Goal: Task Accomplishment & Management: Use online tool/utility

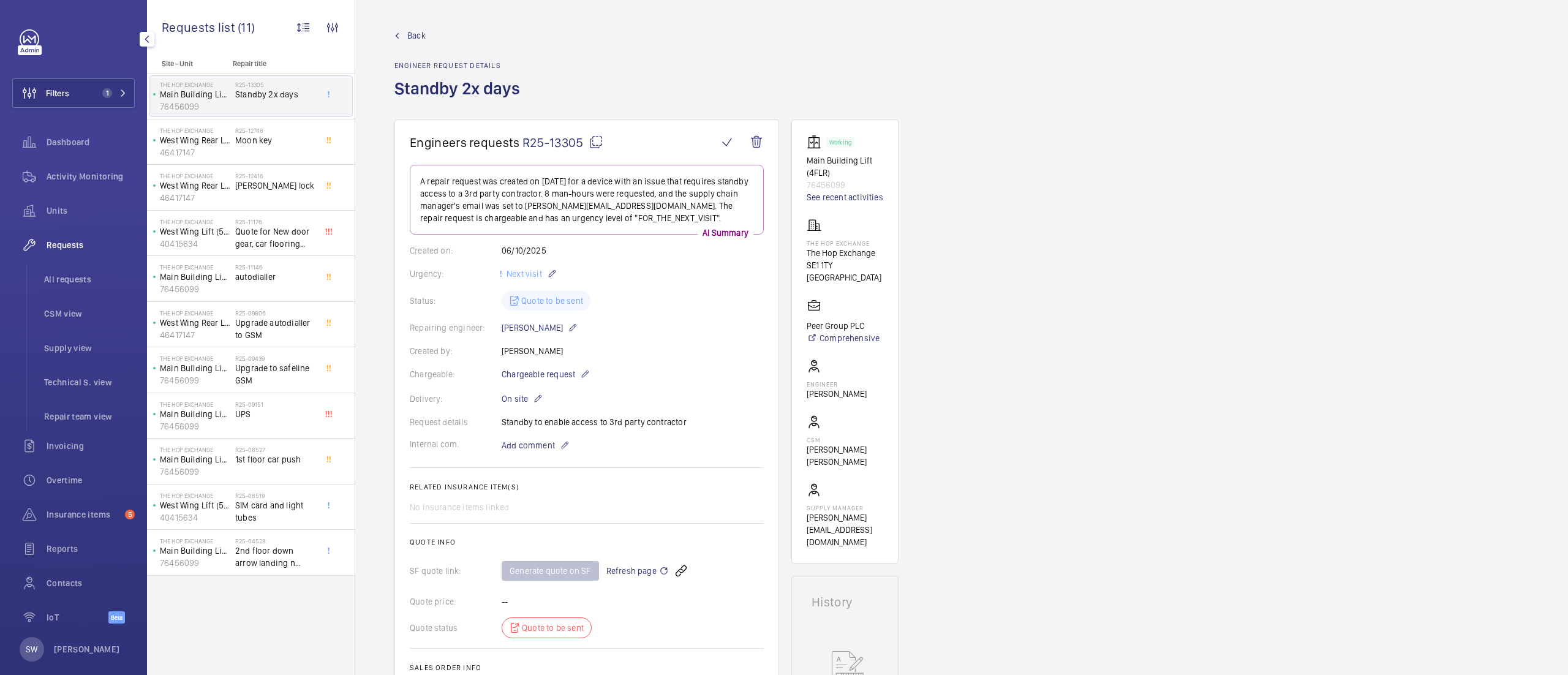
click at [79, 93] on button "Filters 1" at bounding box center [73, 93] width 122 height 29
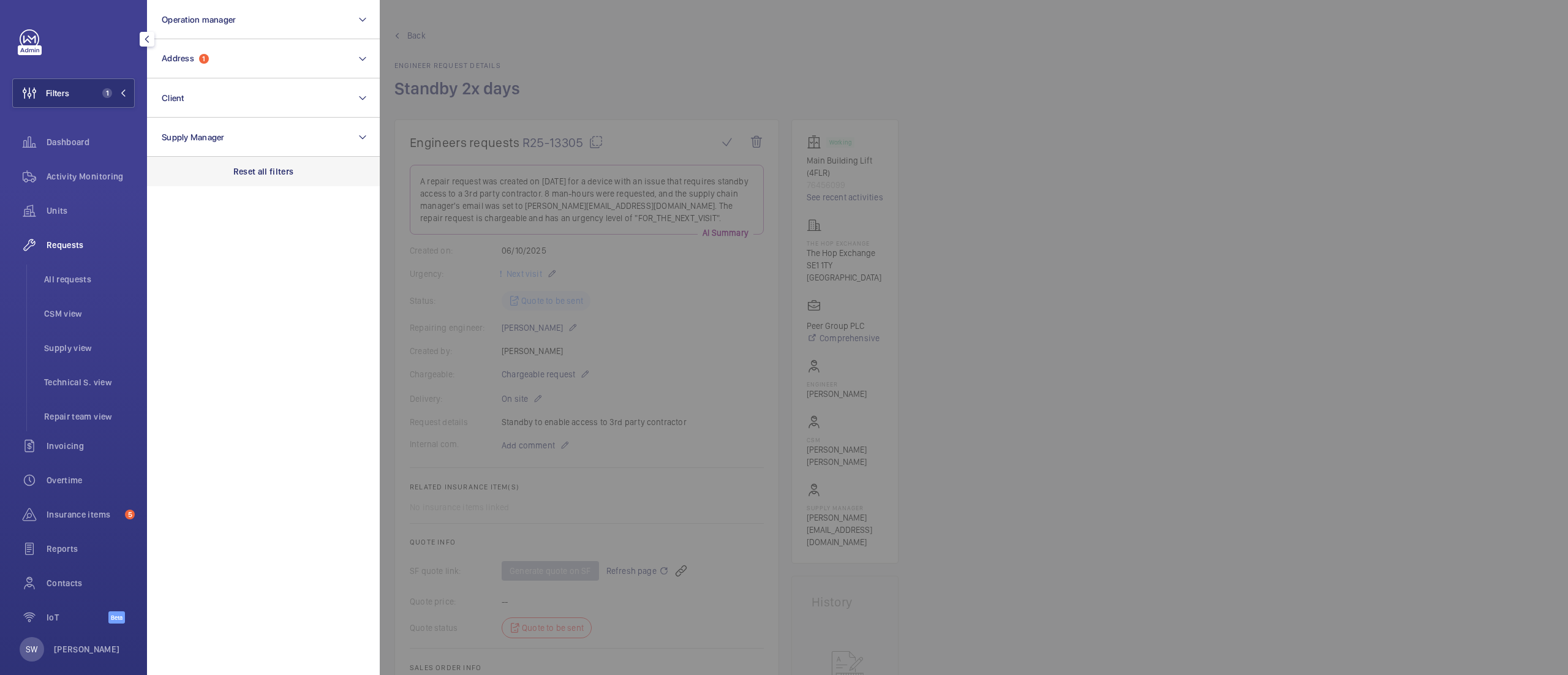
click at [276, 180] on div "Reset all filters" at bounding box center [263, 171] width 233 height 29
drag, startPoint x: 241, startPoint y: 98, endPoint x: 243, endPoint y: 104, distance: 6.3
click at [241, 99] on button "Client" at bounding box center [263, 98] width 233 height 39
type input "fid"
click at [212, 177] on span "Fid um- Wembley Central" at bounding box center [264, 177] width 169 height 12
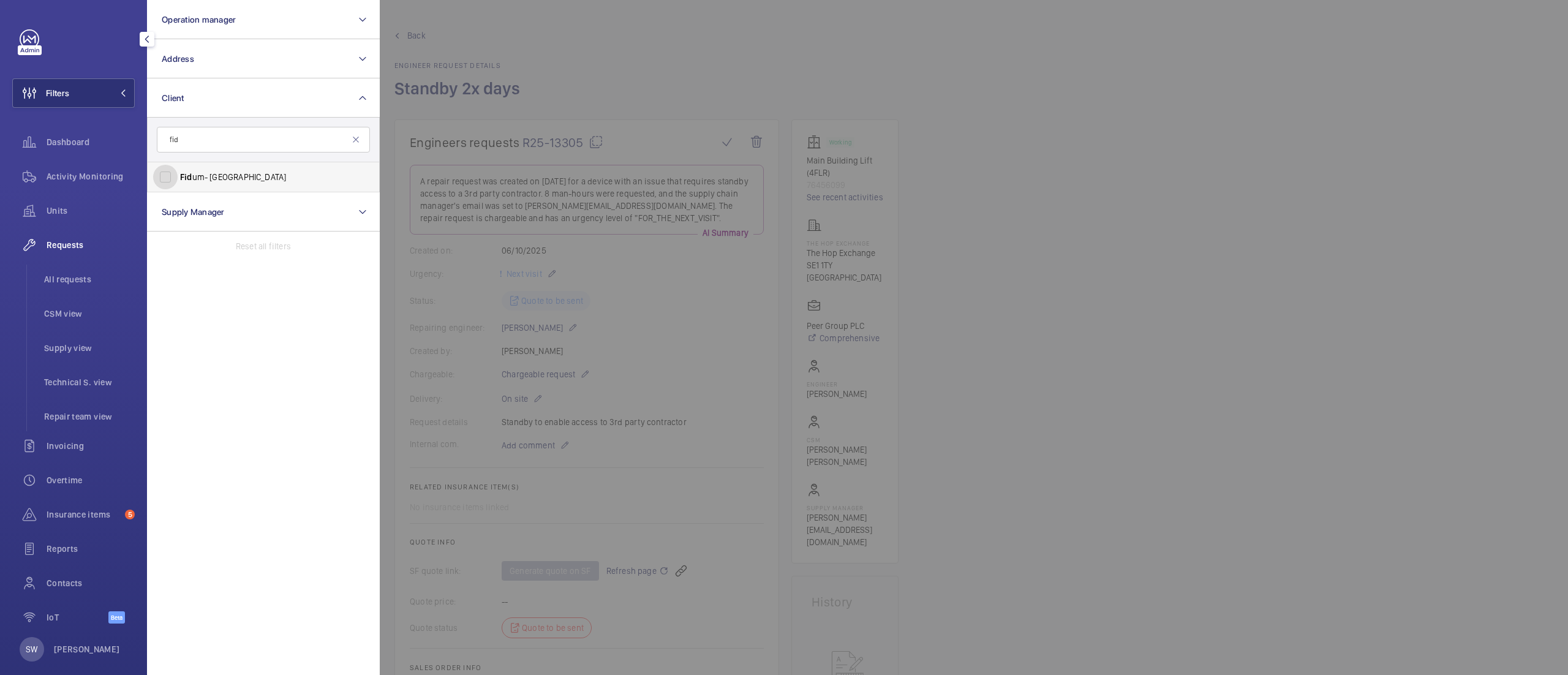
click at [178, 177] on input "Fid um- Wembley Central" at bounding box center [165, 177] width 24 height 24
checkbox input "true"
click at [767, 88] on div at bounding box center [1163, 338] width 1568 height 675
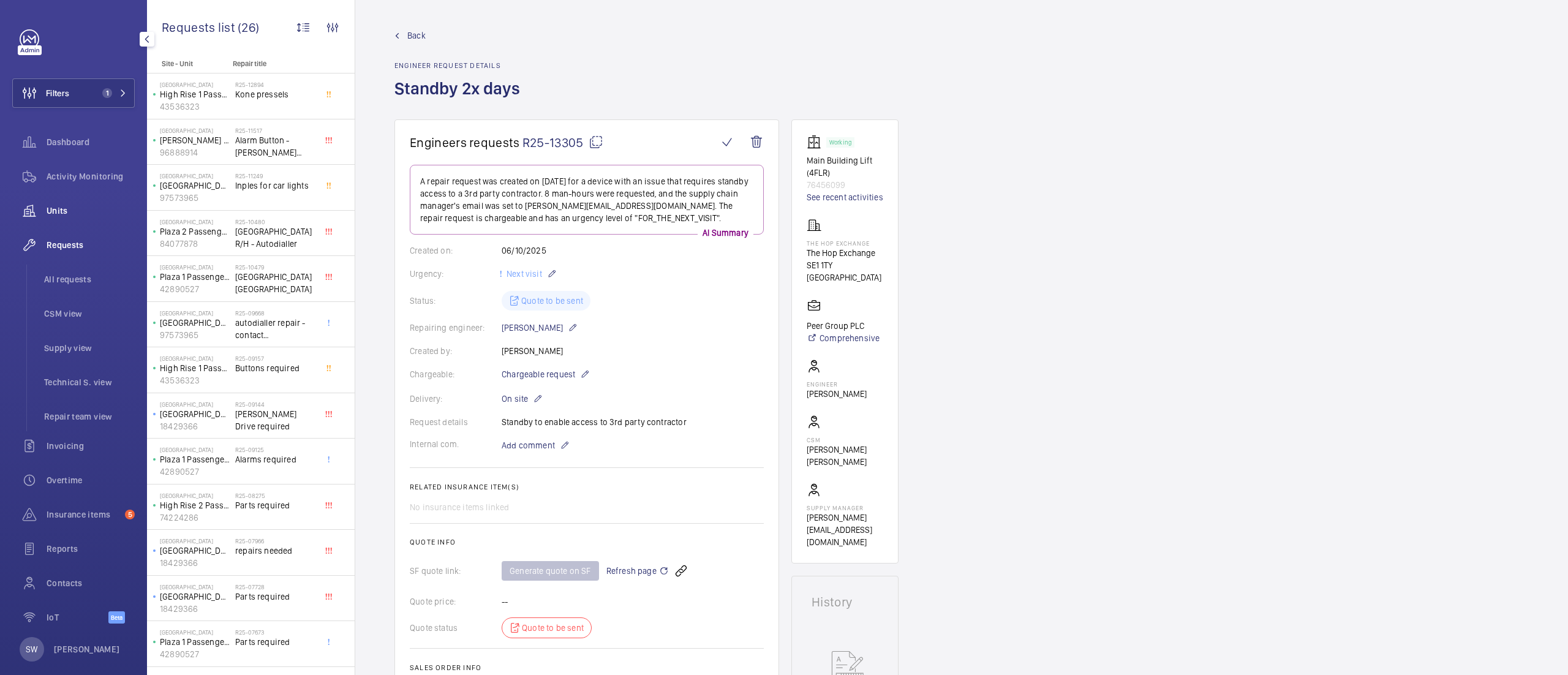
click at [79, 210] on span "Units" at bounding box center [90, 211] width 88 height 12
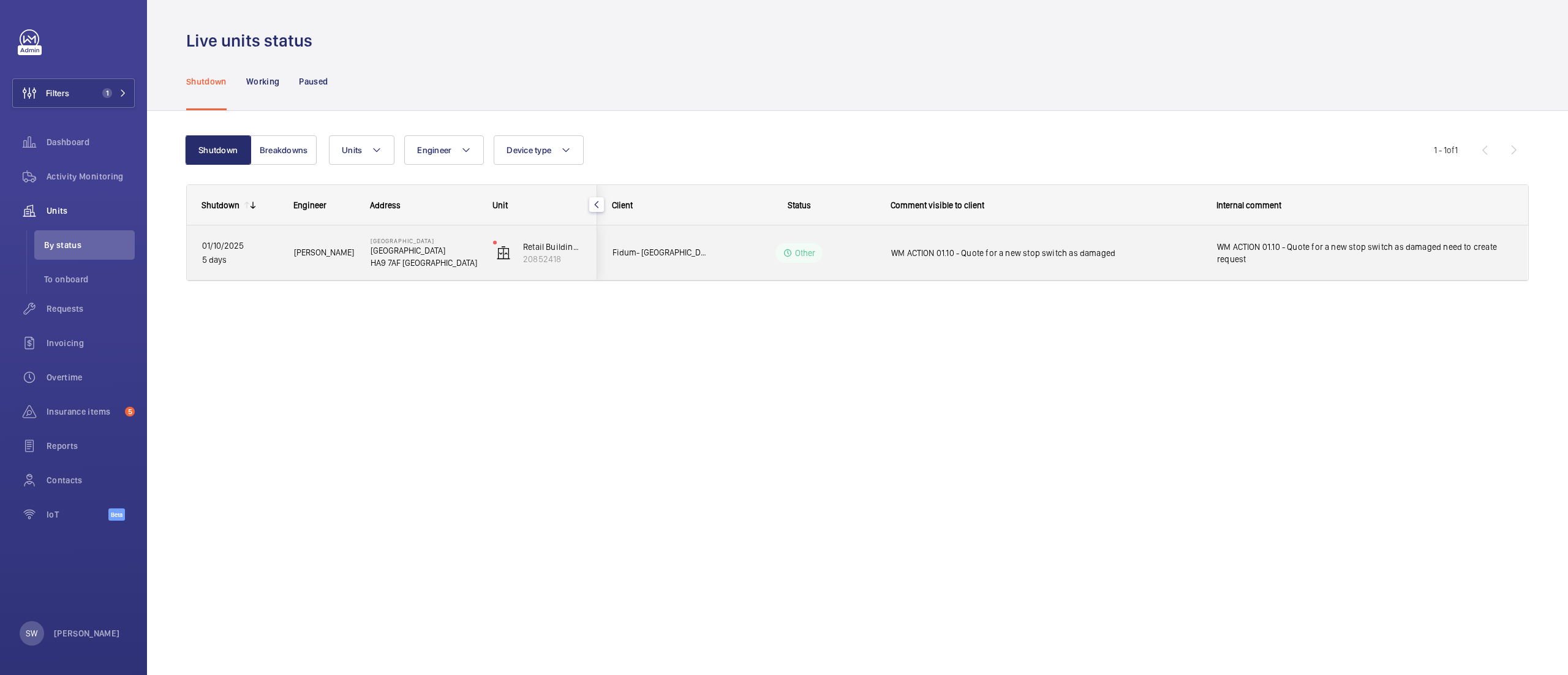
click at [944, 262] on div "WM ACTION 01.10 - Quote for a new stop switch as damaged" at bounding box center [1045, 254] width 310 height 29
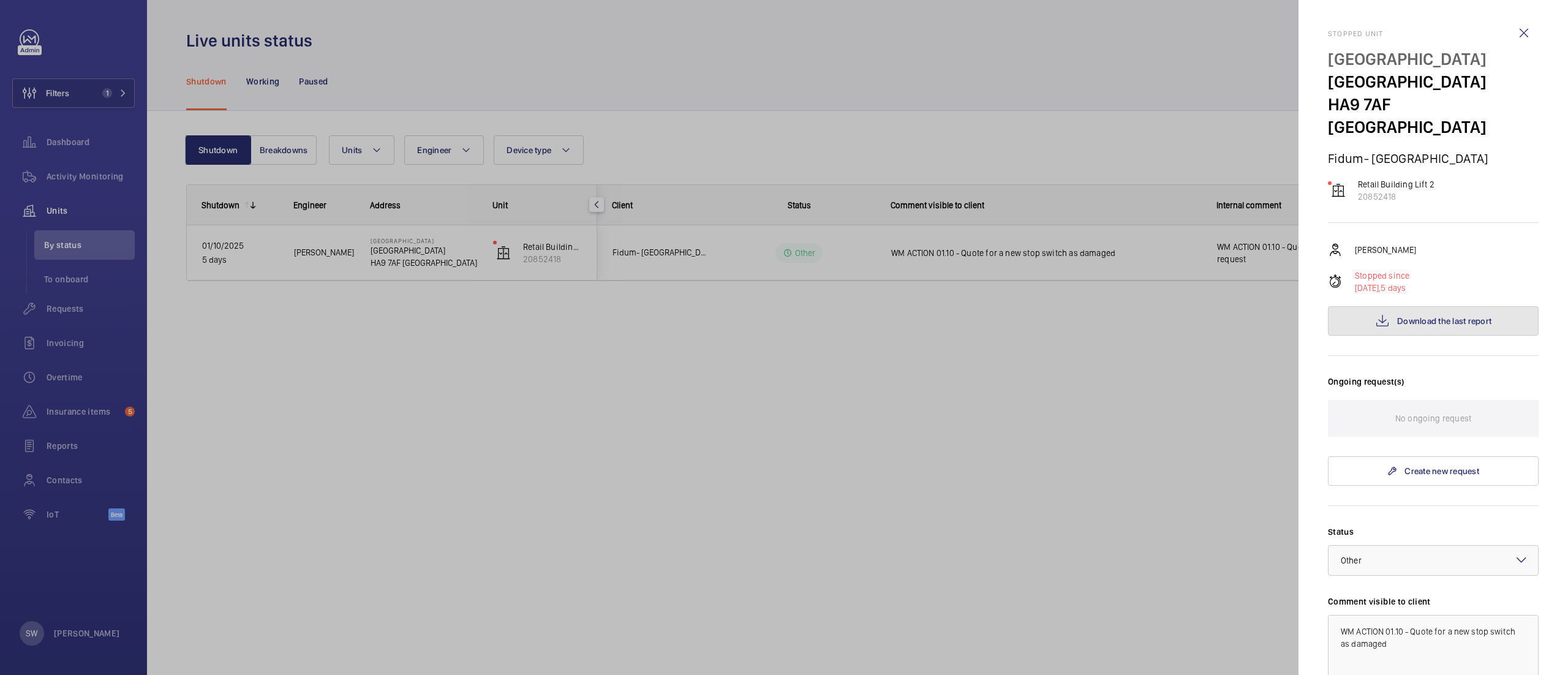
click at [1428, 313] on button "Download the last report" at bounding box center [1433, 321] width 211 height 29
click at [1063, 315] on div at bounding box center [784, 338] width 1568 height 675
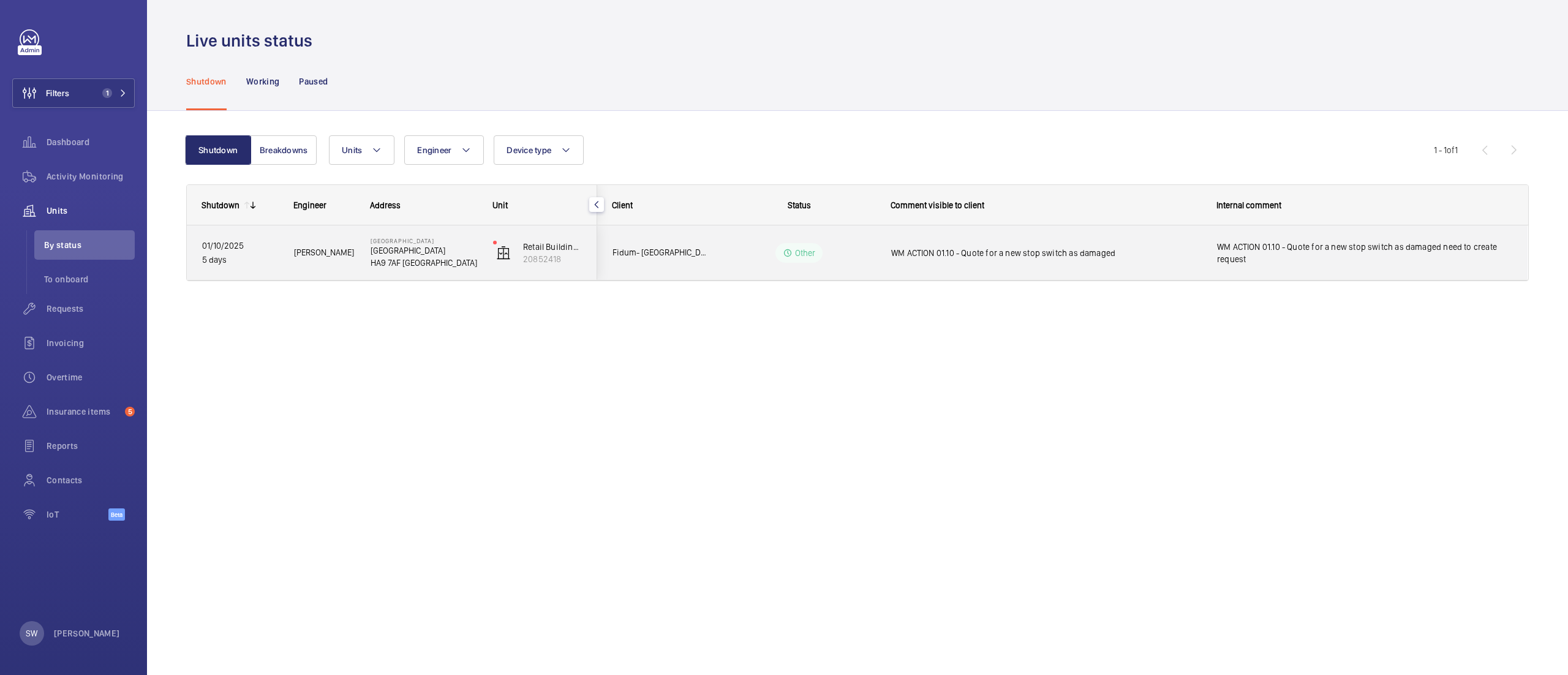
click at [1010, 229] on div "WM ACTION 01.10 - Quote for a new stop switch as damaged" at bounding box center [1039, 253] width 325 height 53
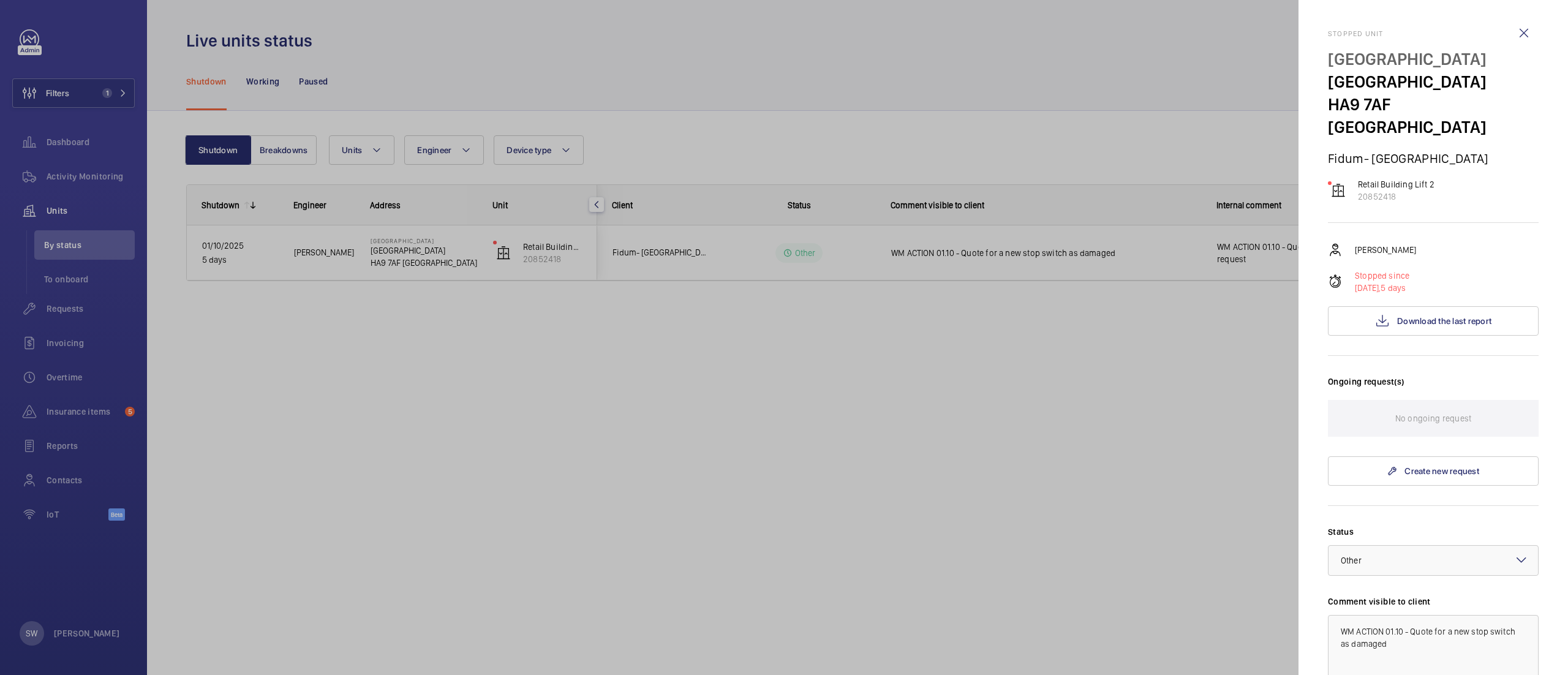
click at [490, 470] on div at bounding box center [784, 338] width 1568 height 675
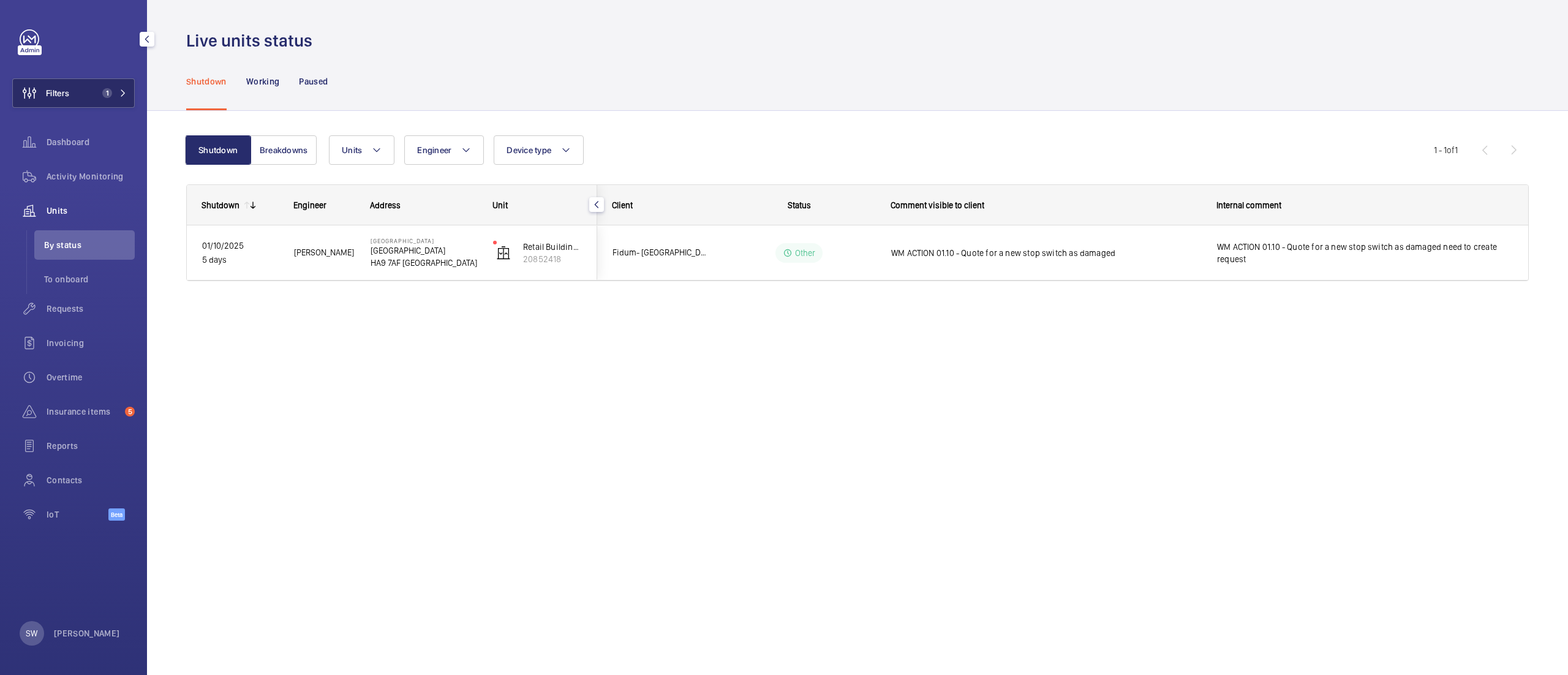
click at [71, 95] on button "Filters 1" at bounding box center [73, 93] width 122 height 29
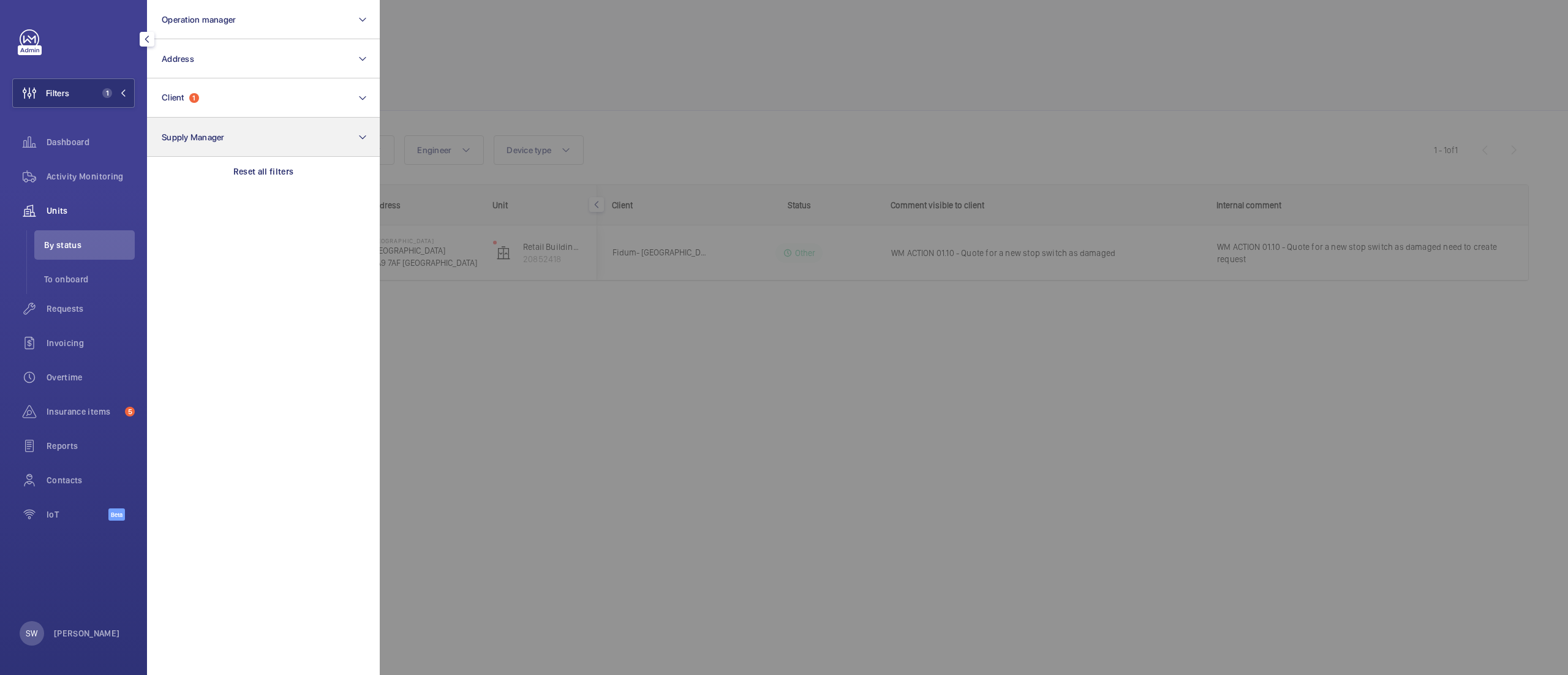
drag, startPoint x: 269, startPoint y: 166, endPoint x: 264, endPoint y: 139, distance: 27.5
click at [270, 166] on p "Reset all filters" at bounding box center [263, 171] width 61 height 12
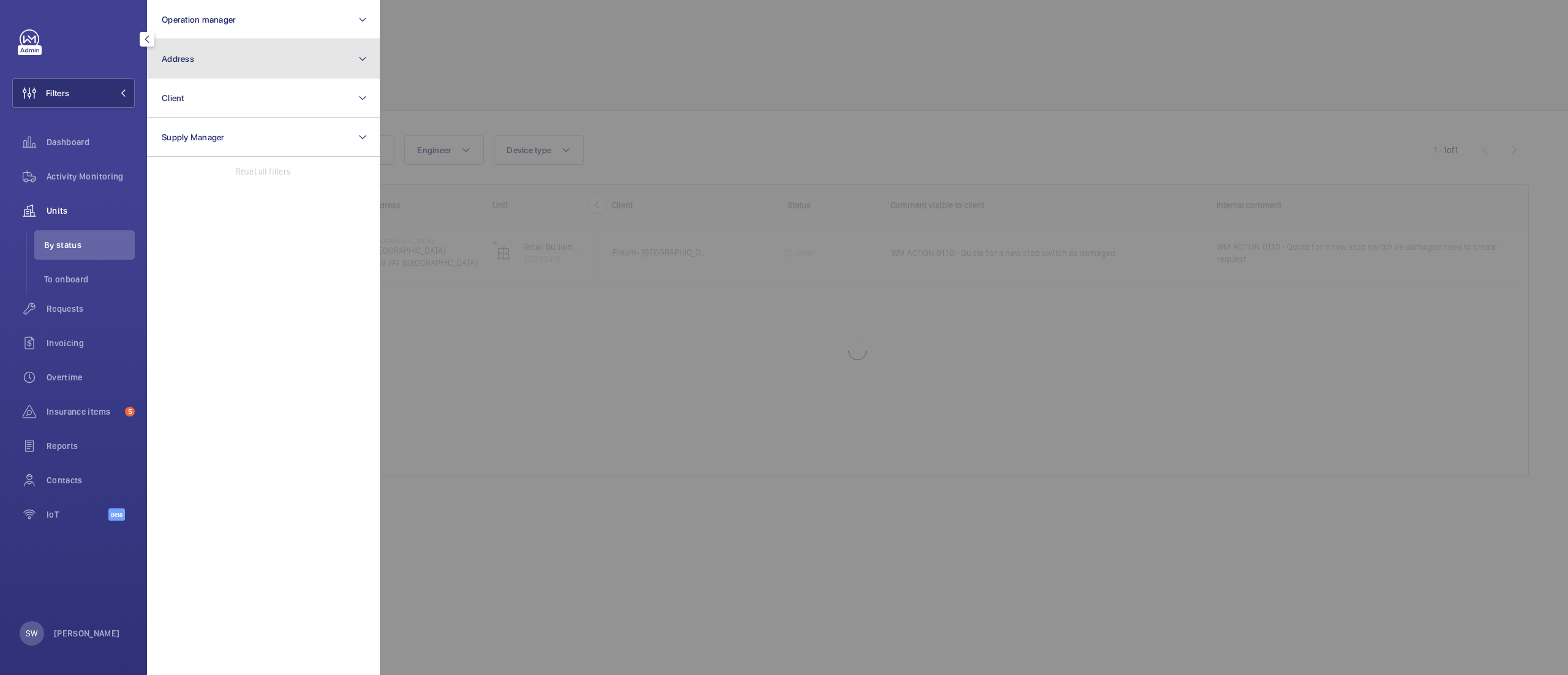
click at [245, 69] on button "Address" at bounding box center [263, 59] width 233 height 39
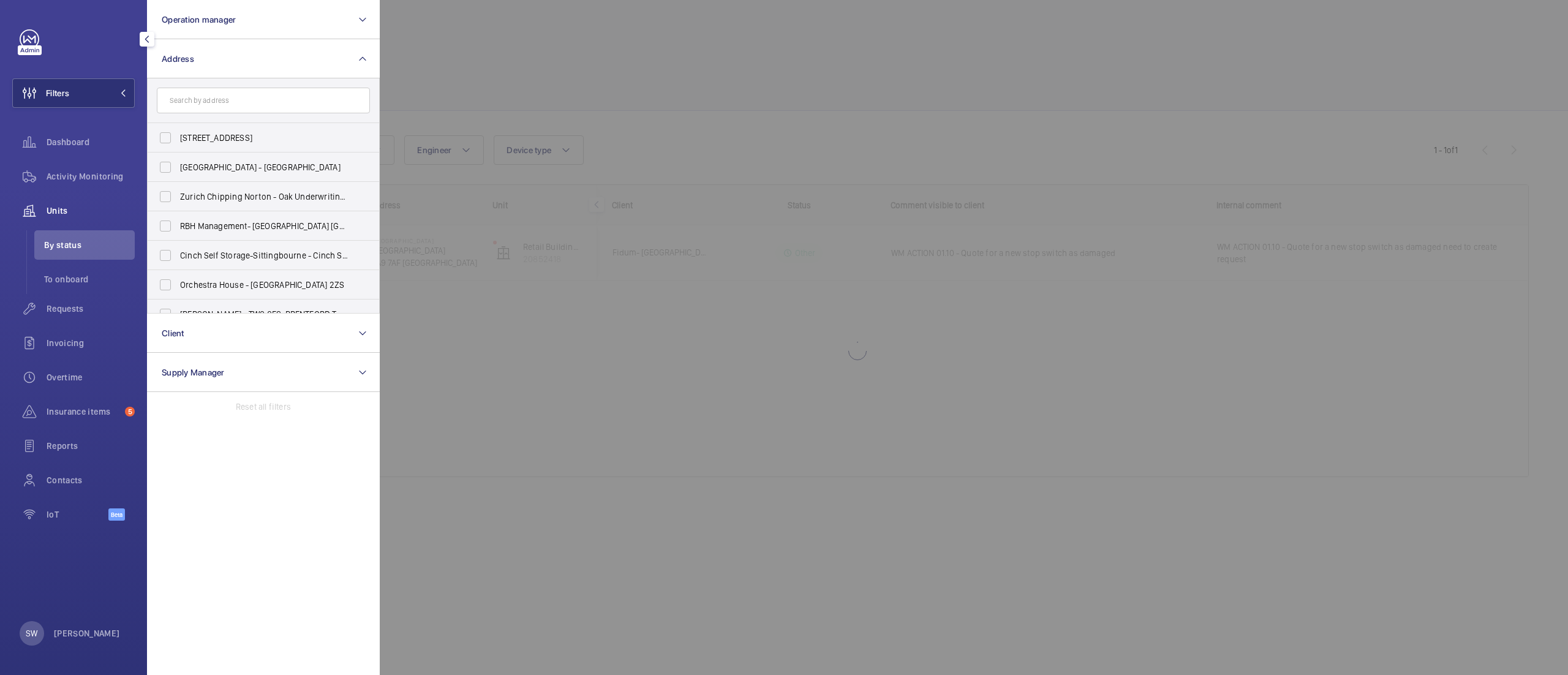
type input "s"
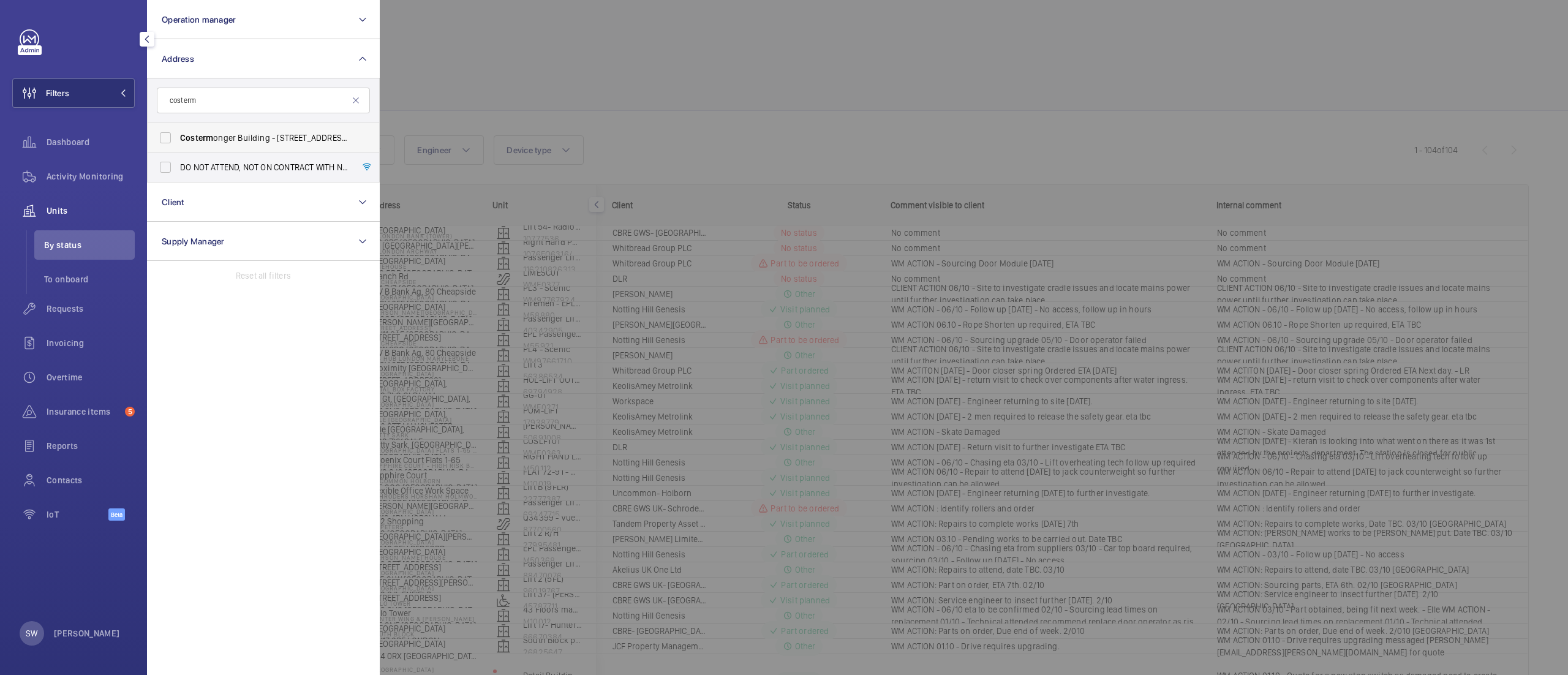
type input "costerm"
click at [270, 139] on span "Costerm onger Building - 10 Arts Ln, LONDON SE16 3GA" at bounding box center [264, 138] width 169 height 12
click at [178, 139] on input "Costerm onger Building - 10 Arts Ln, LONDON SE16 3GA" at bounding box center [165, 138] width 24 height 24
checkbox input "true"
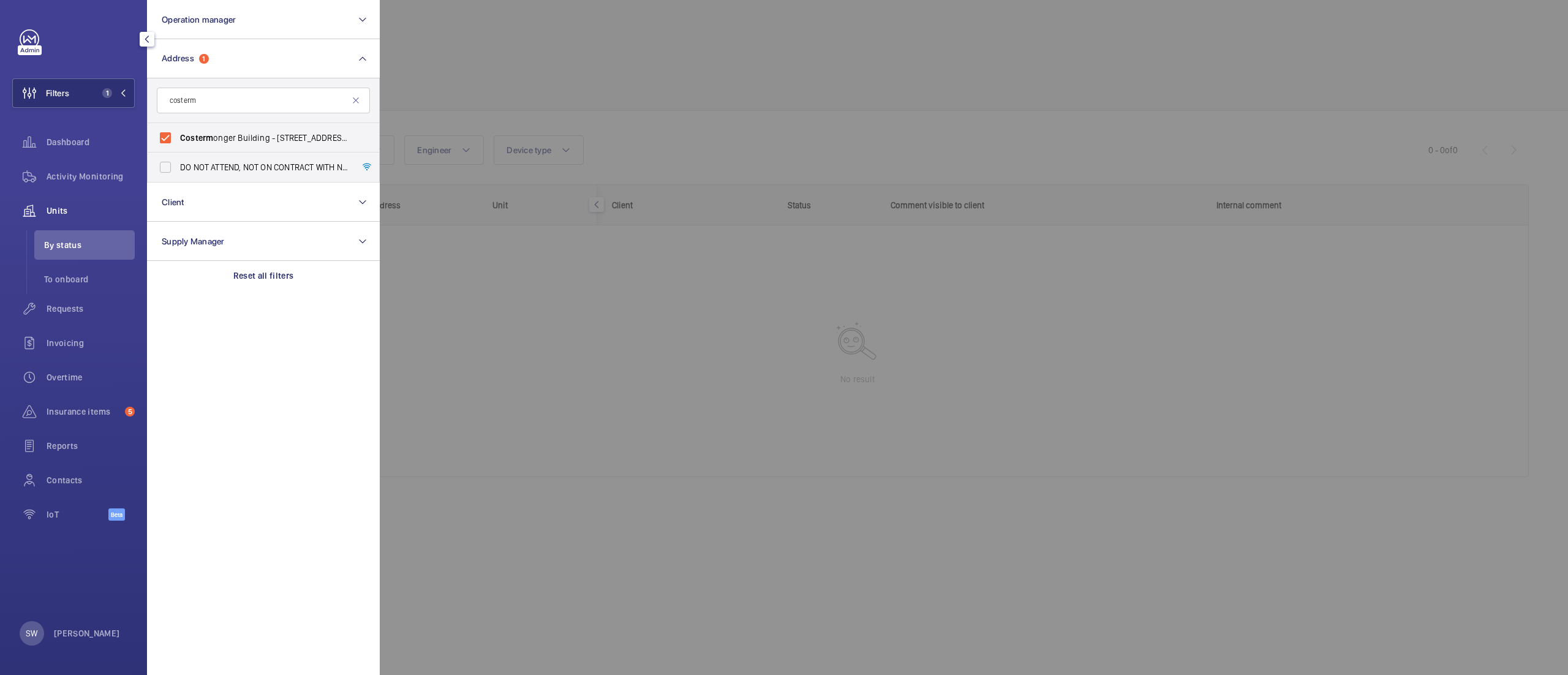
click at [719, 427] on div at bounding box center [1163, 338] width 1568 height 675
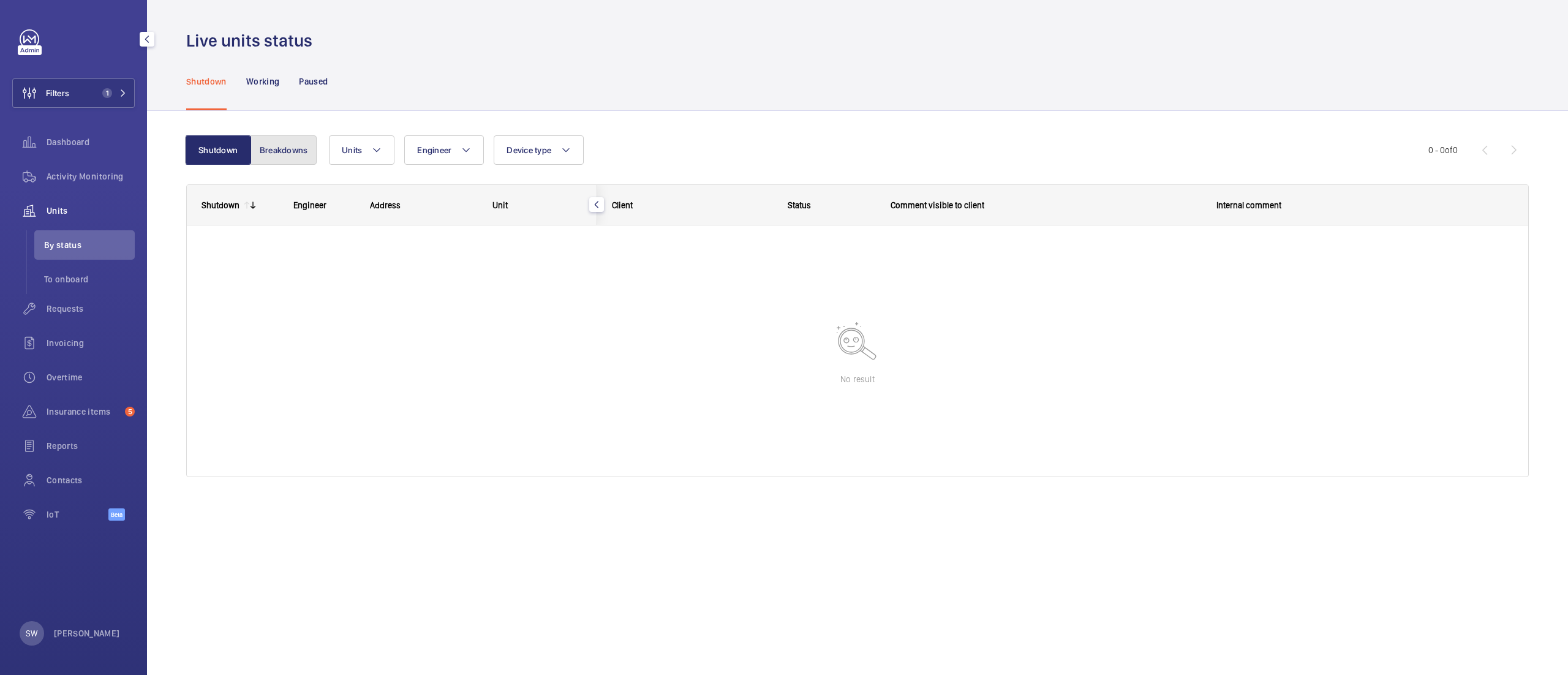
click at [269, 146] on button "Breakdowns" at bounding box center [284, 150] width 66 height 29
click at [104, 185] on div "Activity Monitoring" at bounding box center [73, 176] width 122 height 29
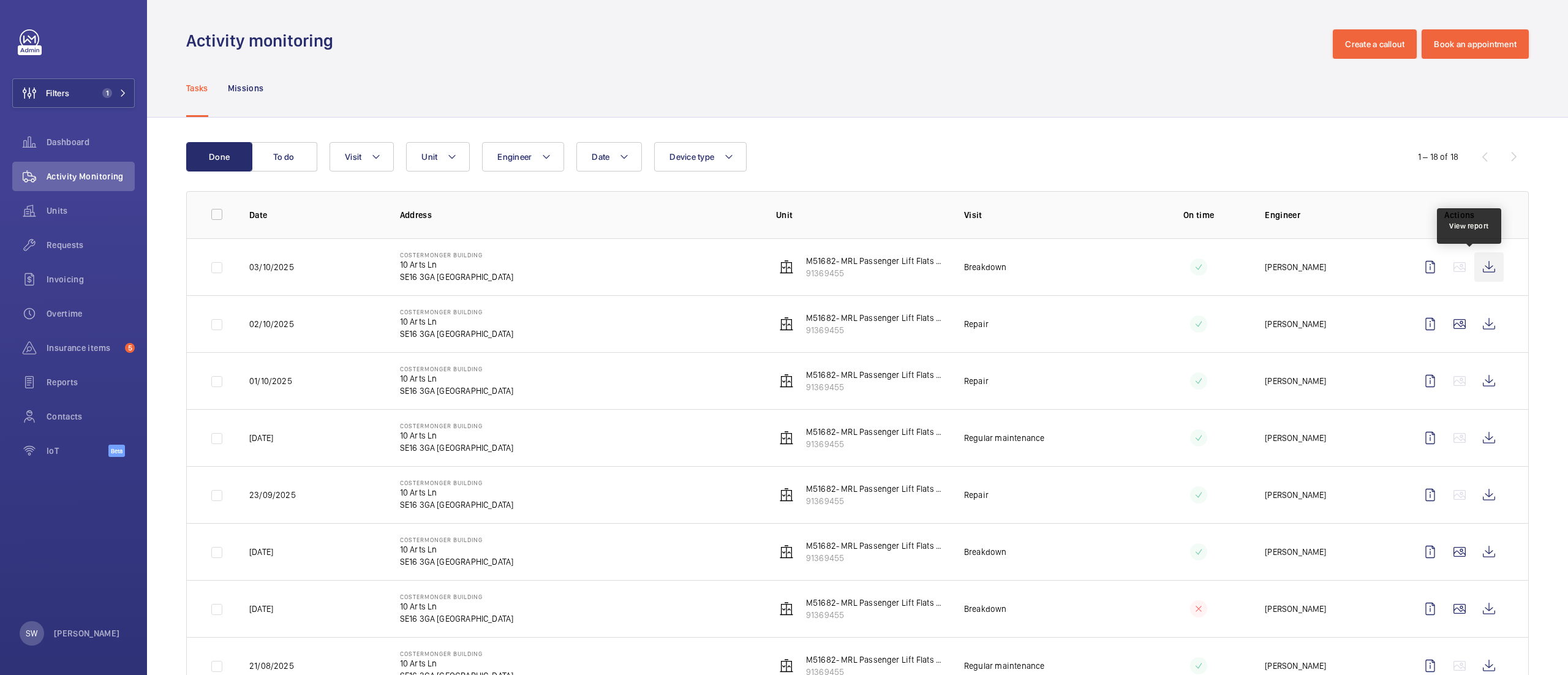
click at [1474, 266] on wm-front-icon-button at bounding box center [1489, 267] width 29 height 29
click at [99, 346] on span "Insurance items" at bounding box center [83, 348] width 73 height 12
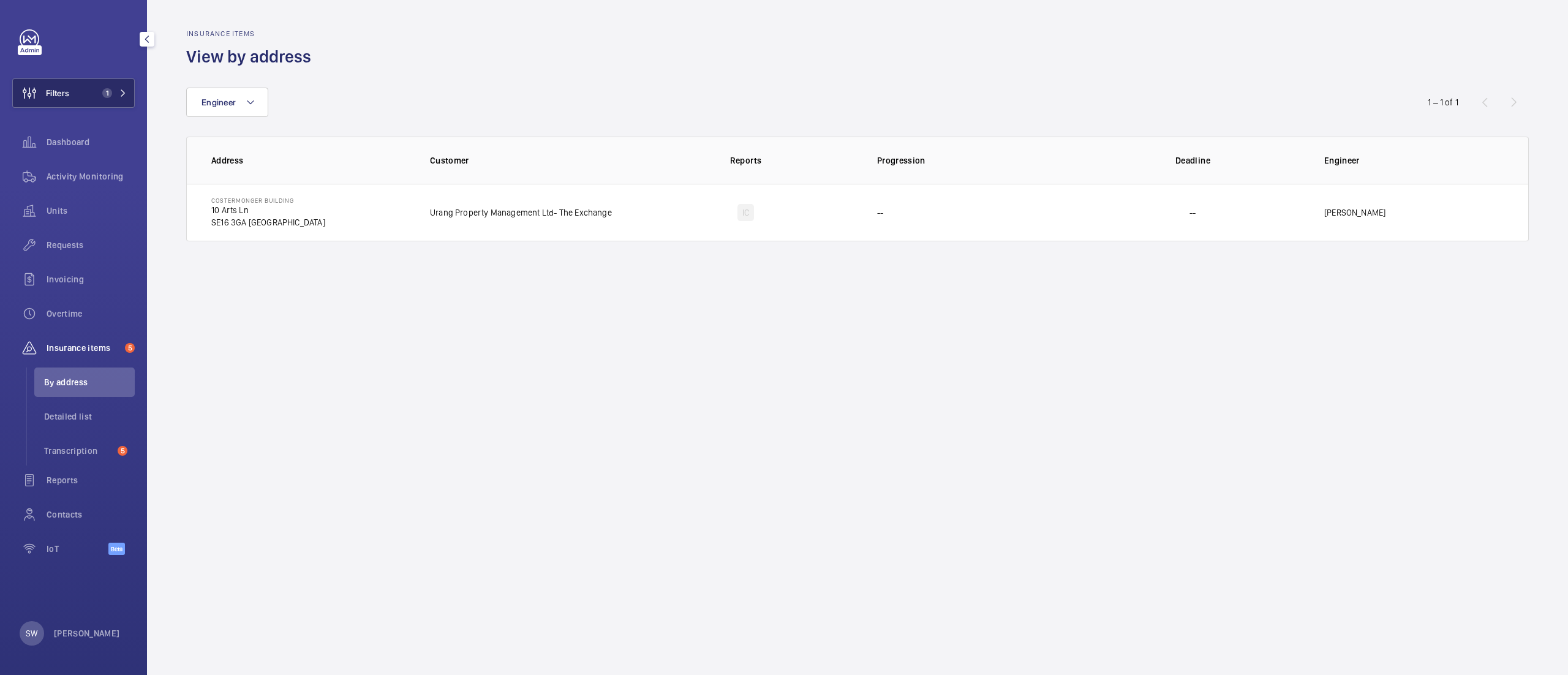
click at [89, 83] on button "Filters 1" at bounding box center [73, 93] width 122 height 29
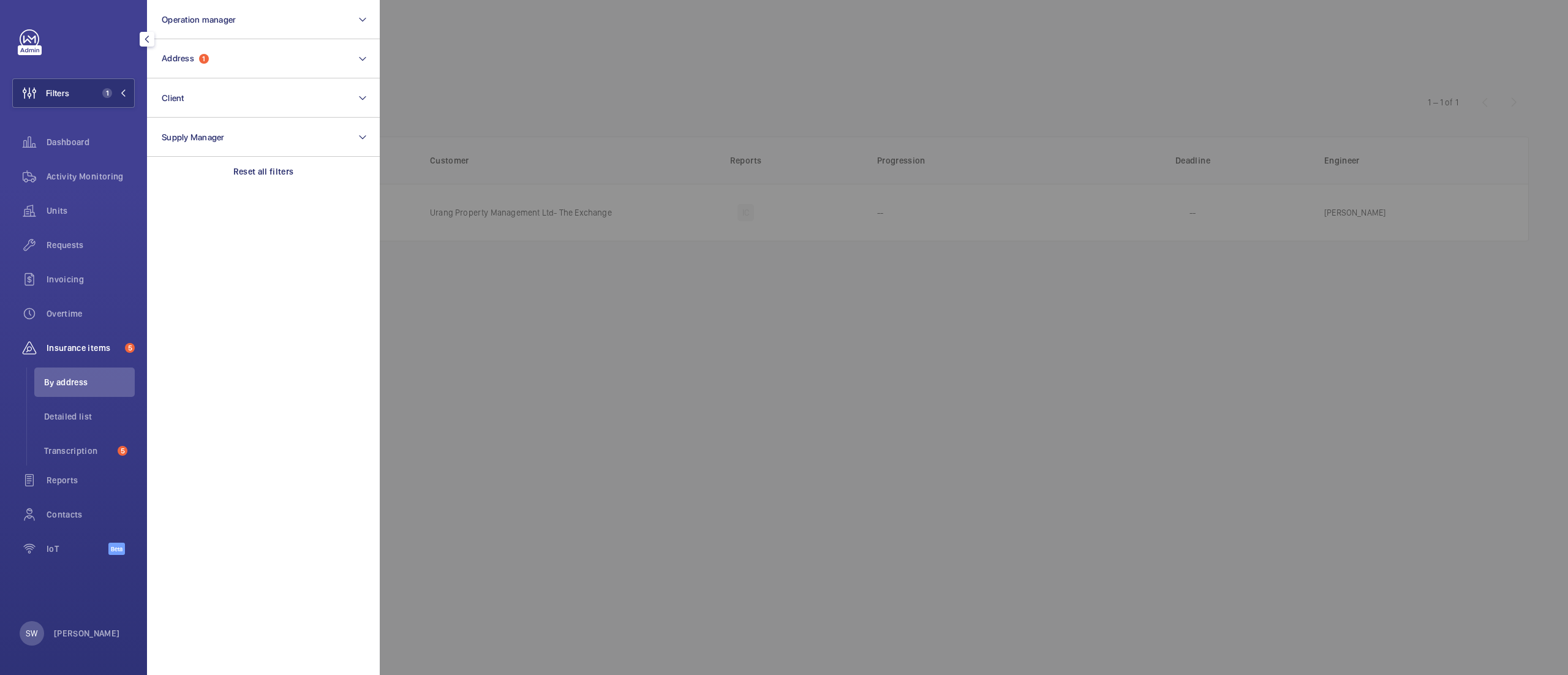
click at [297, 188] on section "Operation manager Address 1 Client Supply Manager Reset all filters" at bounding box center [263, 338] width 233 height 675
click at [290, 171] on p "Reset all filters" at bounding box center [263, 171] width 61 height 12
click at [245, 96] on button "Client" at bounding box center [263, 98] width 233 height 39
type input "uclh"
click at [250, 183] on label "CBRE GWS UCLH" at bounding box center [253, 177] width 213 height 29
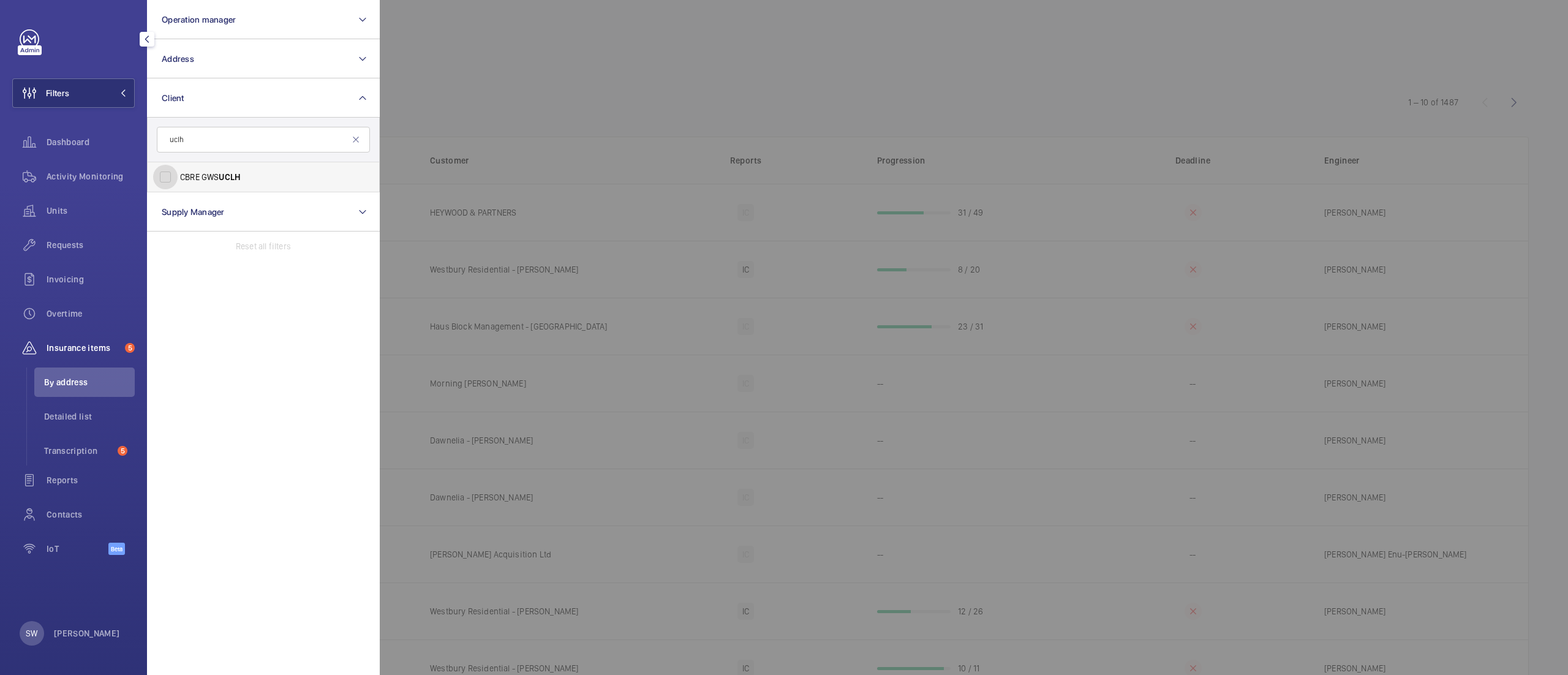
click at [178, 183] on input "CBRE GWS UCLH" at bounding box center [165, 177] width 24 height 24
checkbox input "true"
click at [616, 82] on div at bounding box center [1163, 338] width 1568 height 675
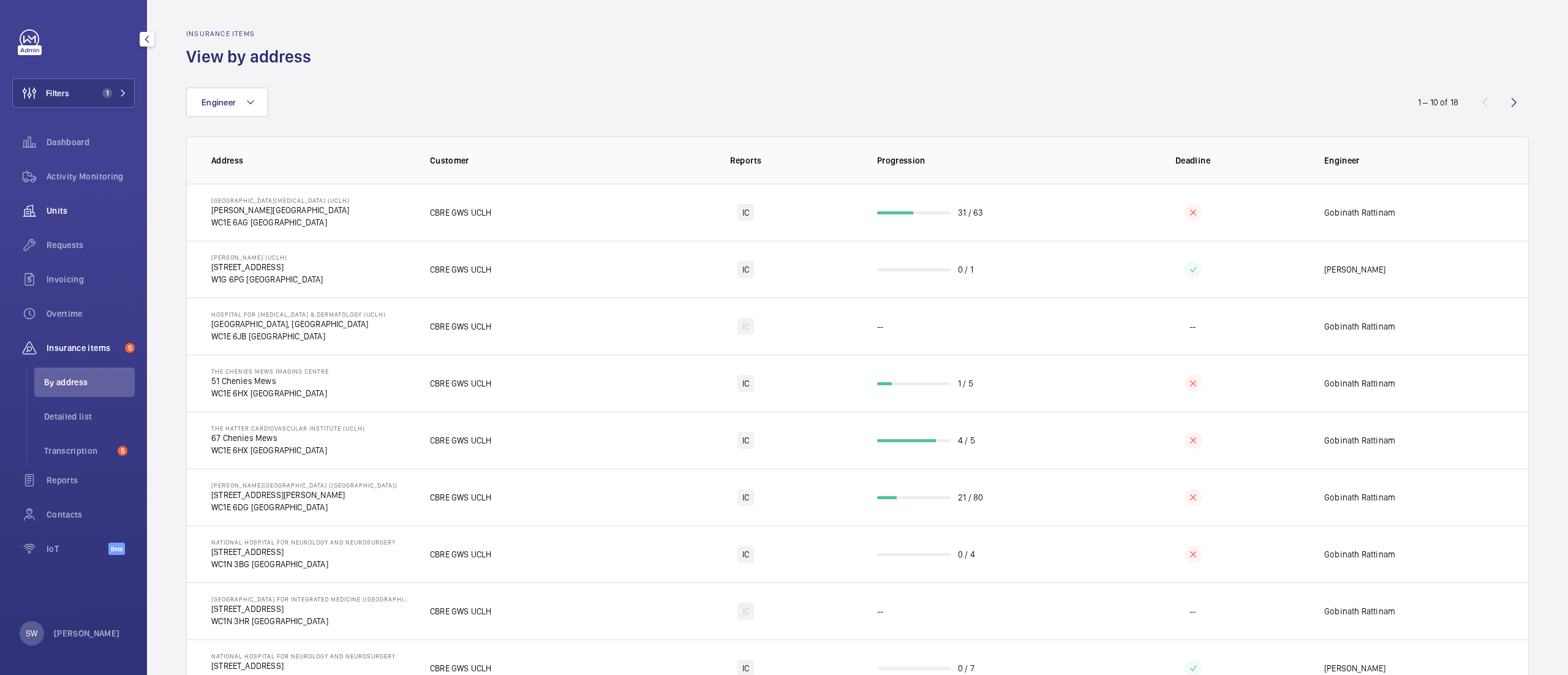
click at [88, 200] on div "Units" at bounding box center [73, 211] width 122 height 29
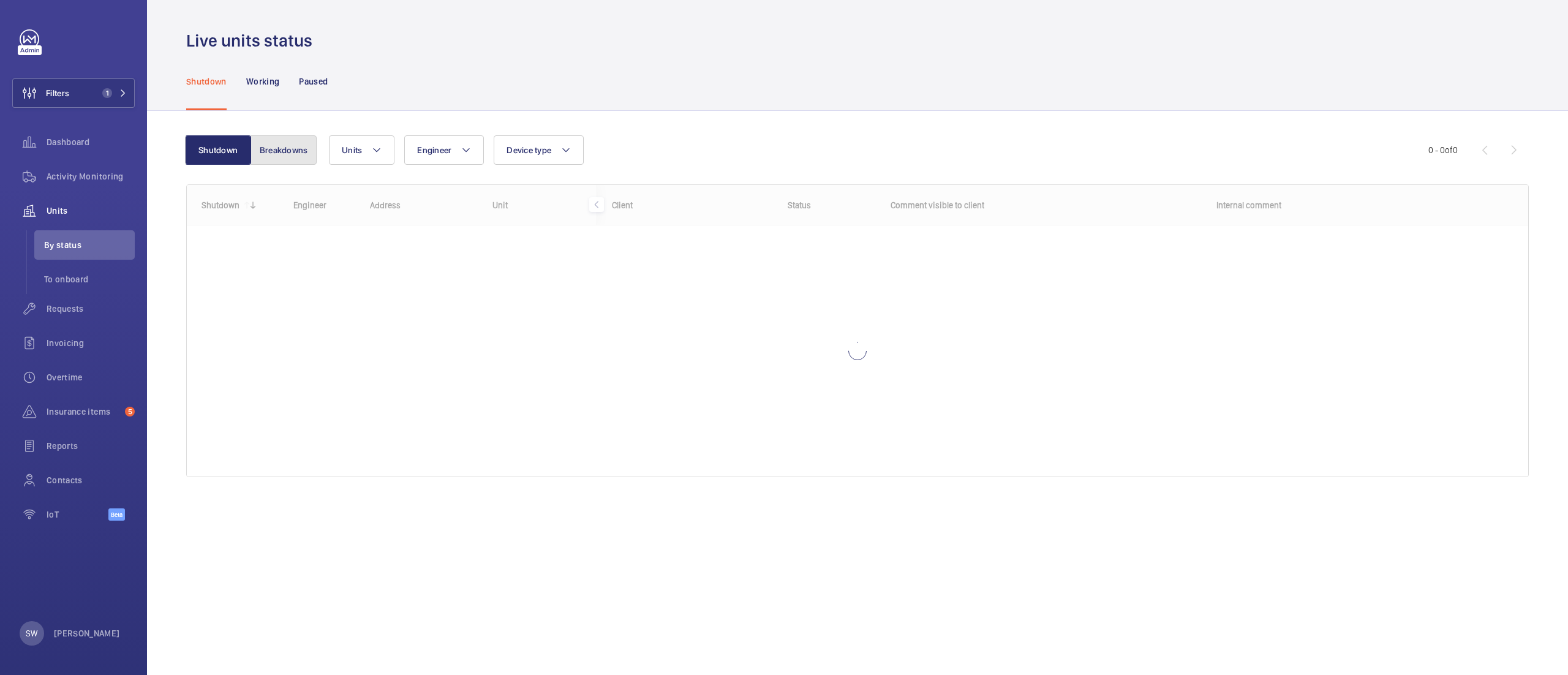
click at [289, 149] on button "Breakdowns" at bounding box center [284, 150] width 66 height 29
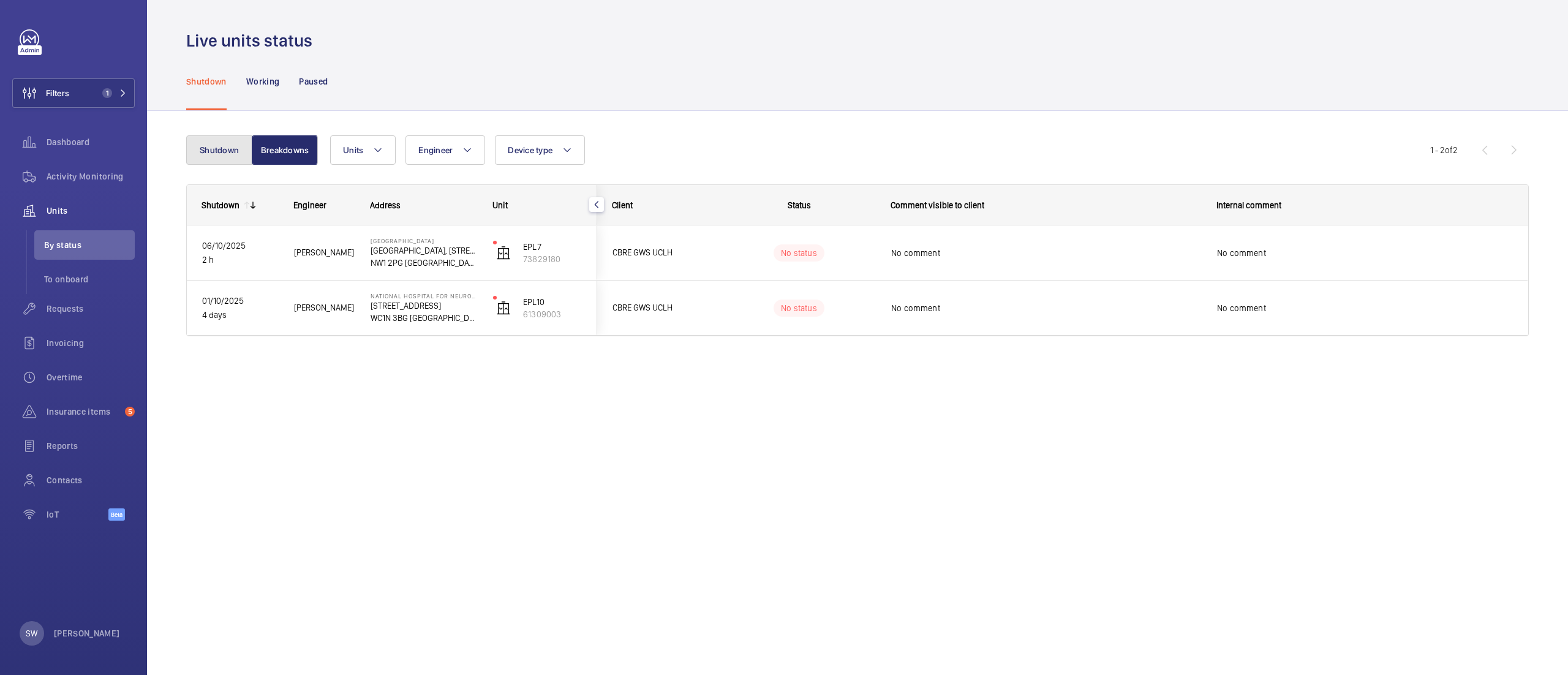
click at [235, 156] on button "Shutdown" at bounding box center [220, 150] width 66 height 29
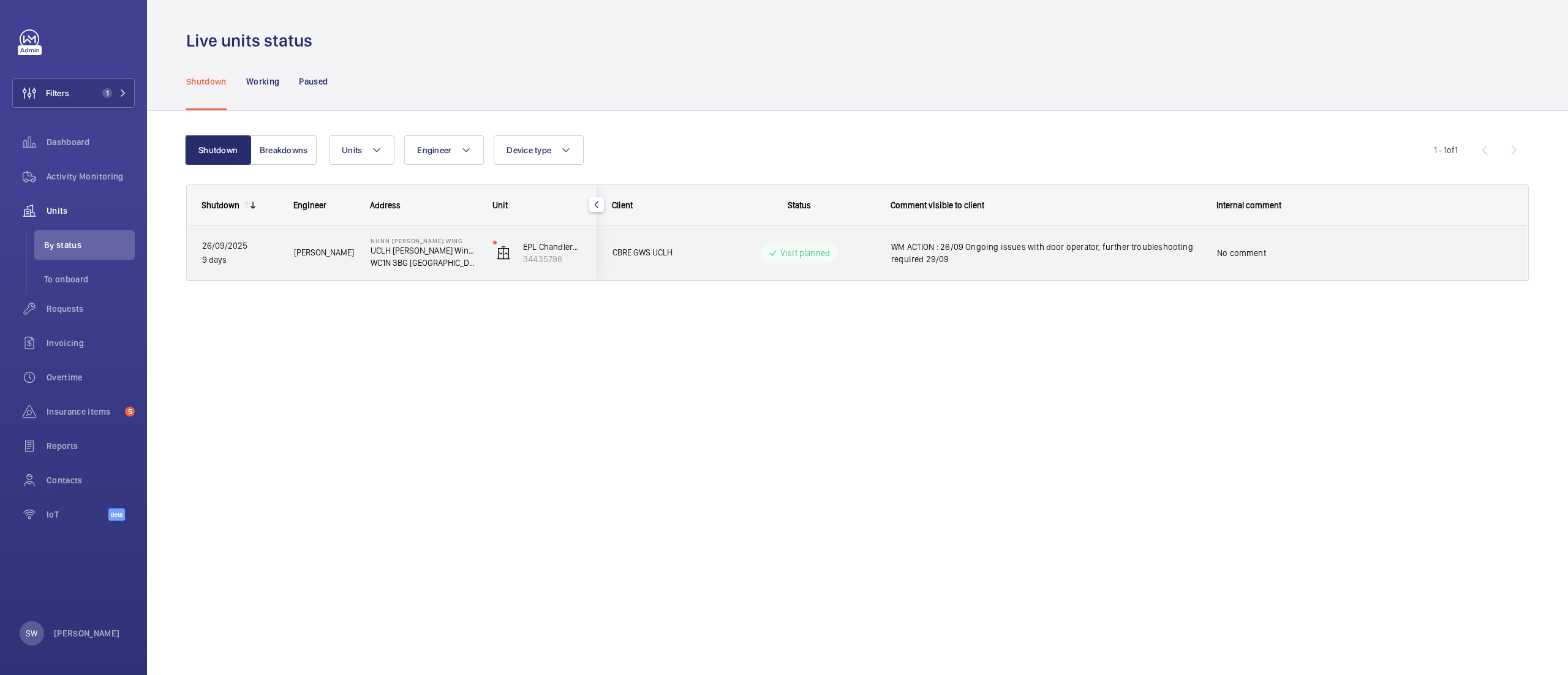
click at [1085, 254] on span "WM ACTION : 26/09 Ongoing issues with door operator, further troubleshooting re…" at bounding box center [1045, 253] width 310 height 24
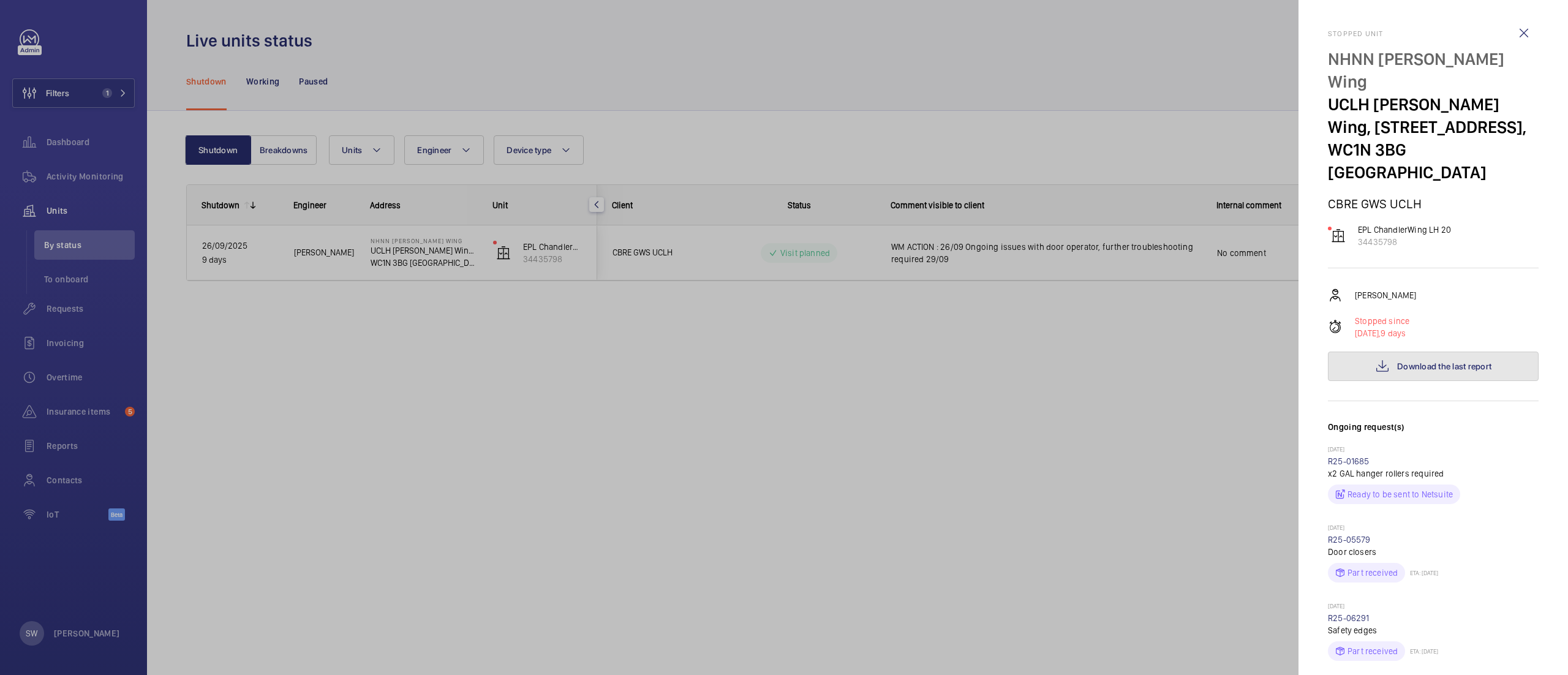
click at [1433, 362] on span "Download the last report" at bounding box center [1444, 366] width 95 height 10
click at [919, 534] on div at bounding box center [784, 338] width 1568 height 675
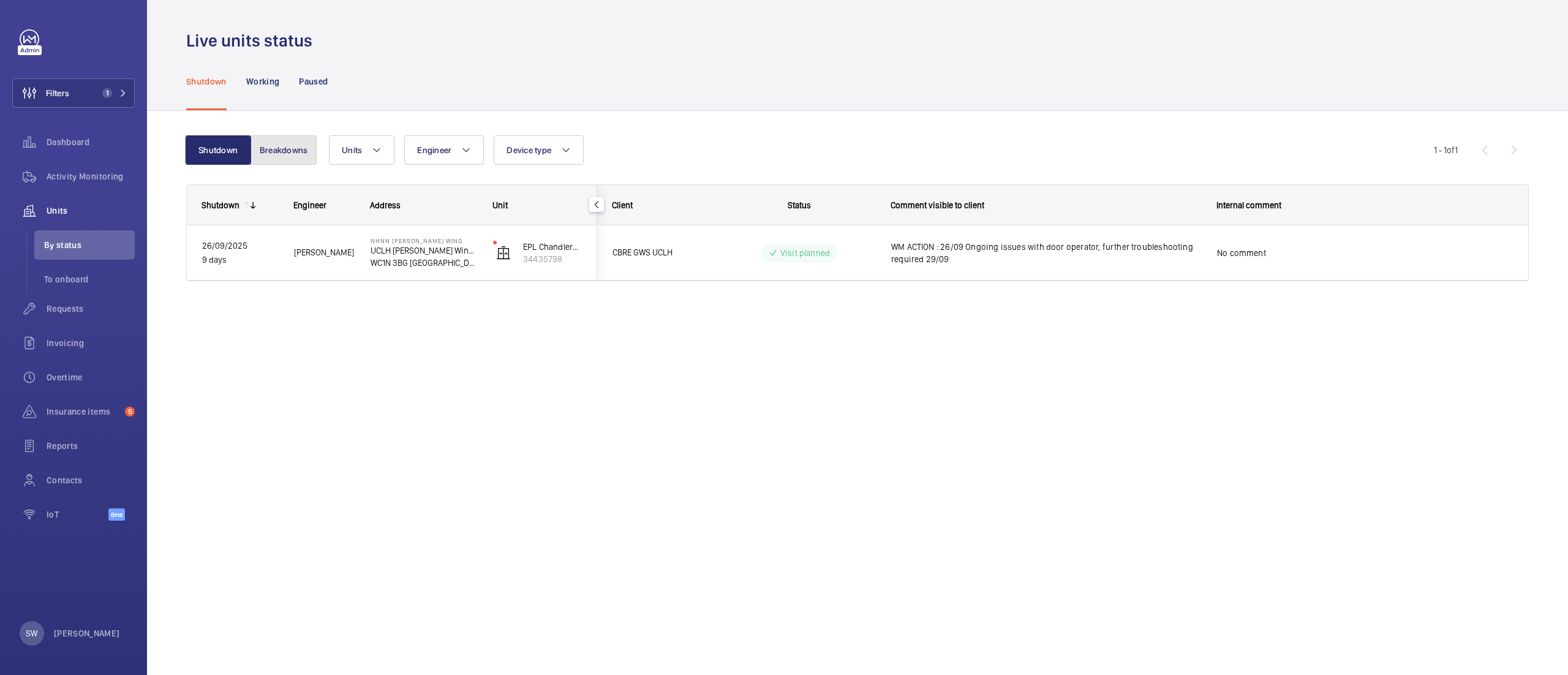
click at [289, 148] on button "Breakdowns" at bounding box center [284, 150] width 66 height 29
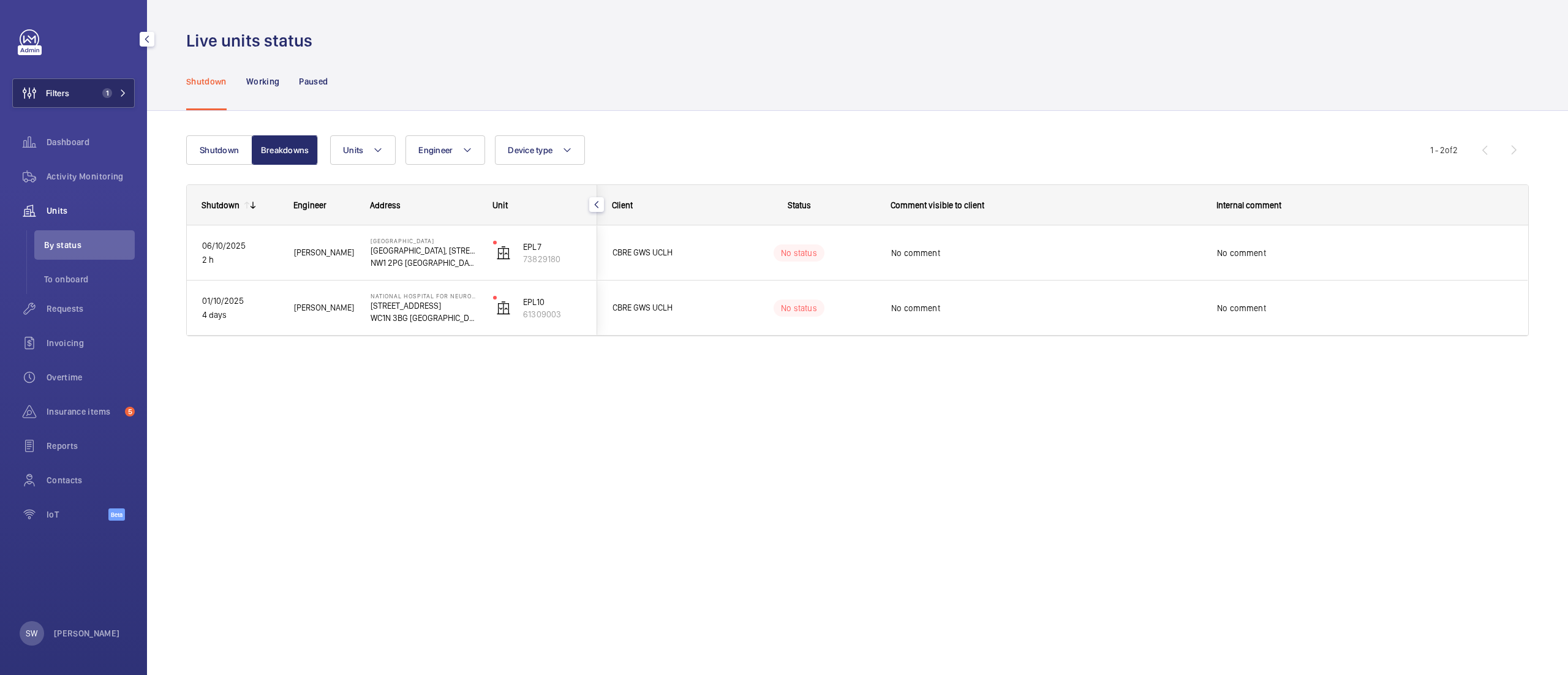
click at [77, 90] on button "Filters 1" at bounding box center [73, 93] width 122 height 29
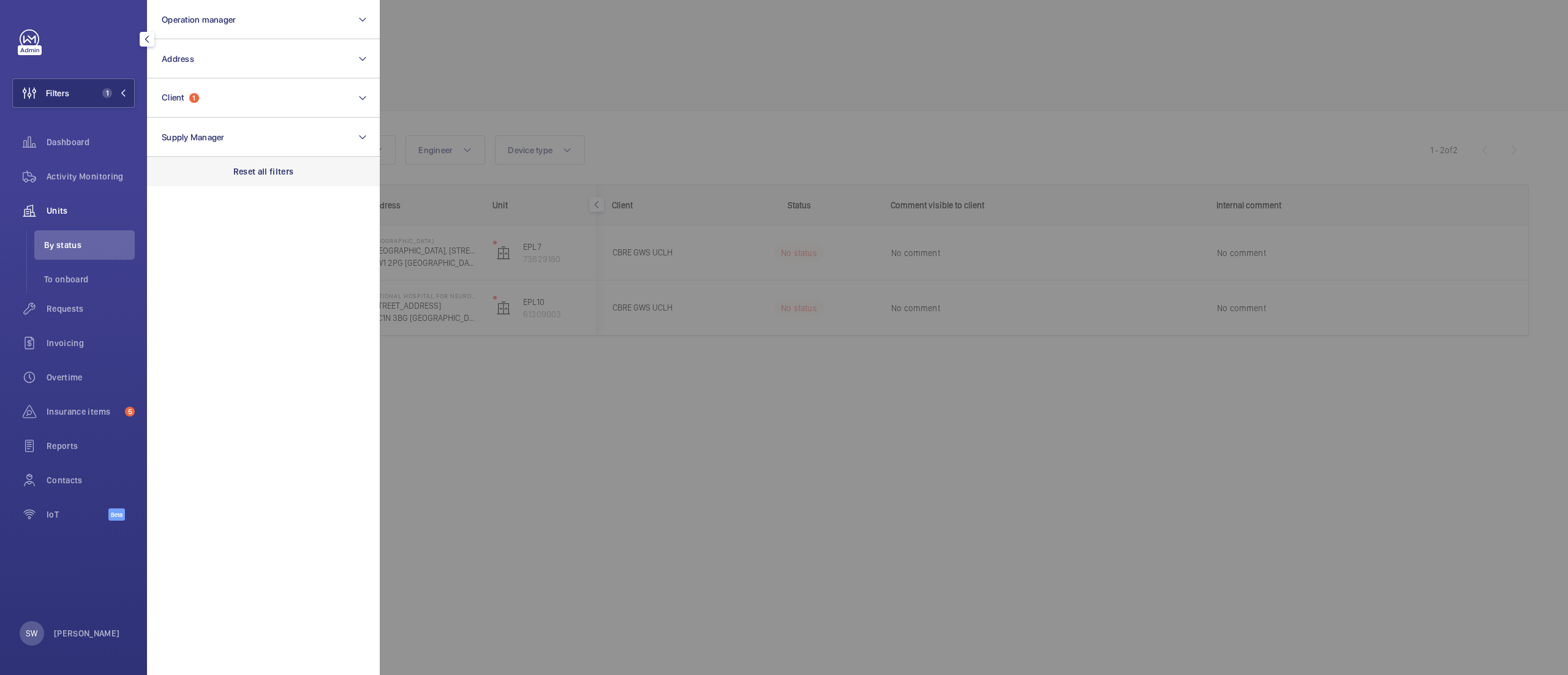
click at [276, 171] on p "Reset all filters" at bounding box center [263, 171] width 61 height 12
click at [235, 95] on button "Client" at bounding box center [263, 98] width 233 height 39
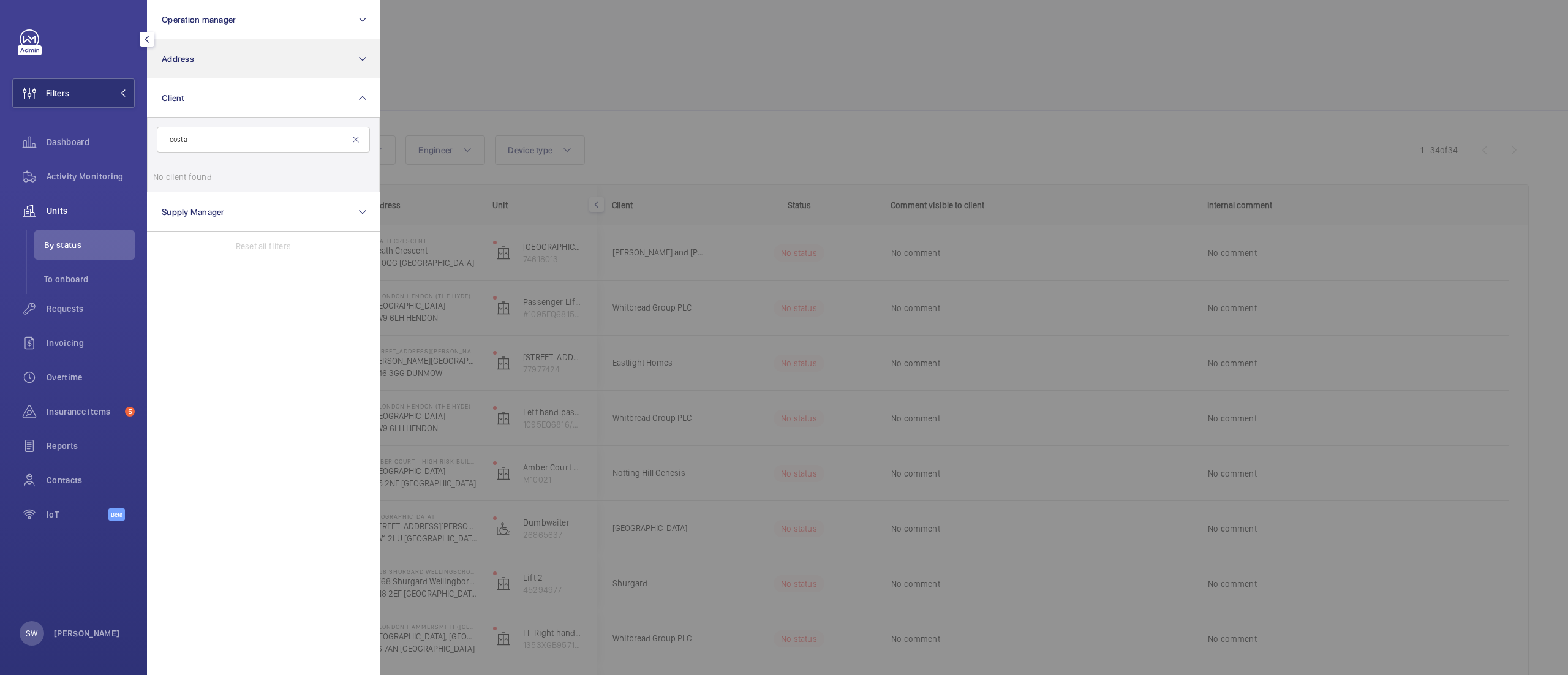
type input "costa"
click at [286, 52] on button "Address" at bounding box center [263, 59] width 233 height 39
type input "cost"
click at [254, 135] on span "Cost amanga Building - 10 Arts Ln, LONDON SE16 3GA" at bounding box center [264, 138] width 169 height 12
click at [178, 135] on input "Cost amanga Building - 10 Arts Ln, LONDON SE16 3GA" at bounding box center [165, 138] width 24 height 24
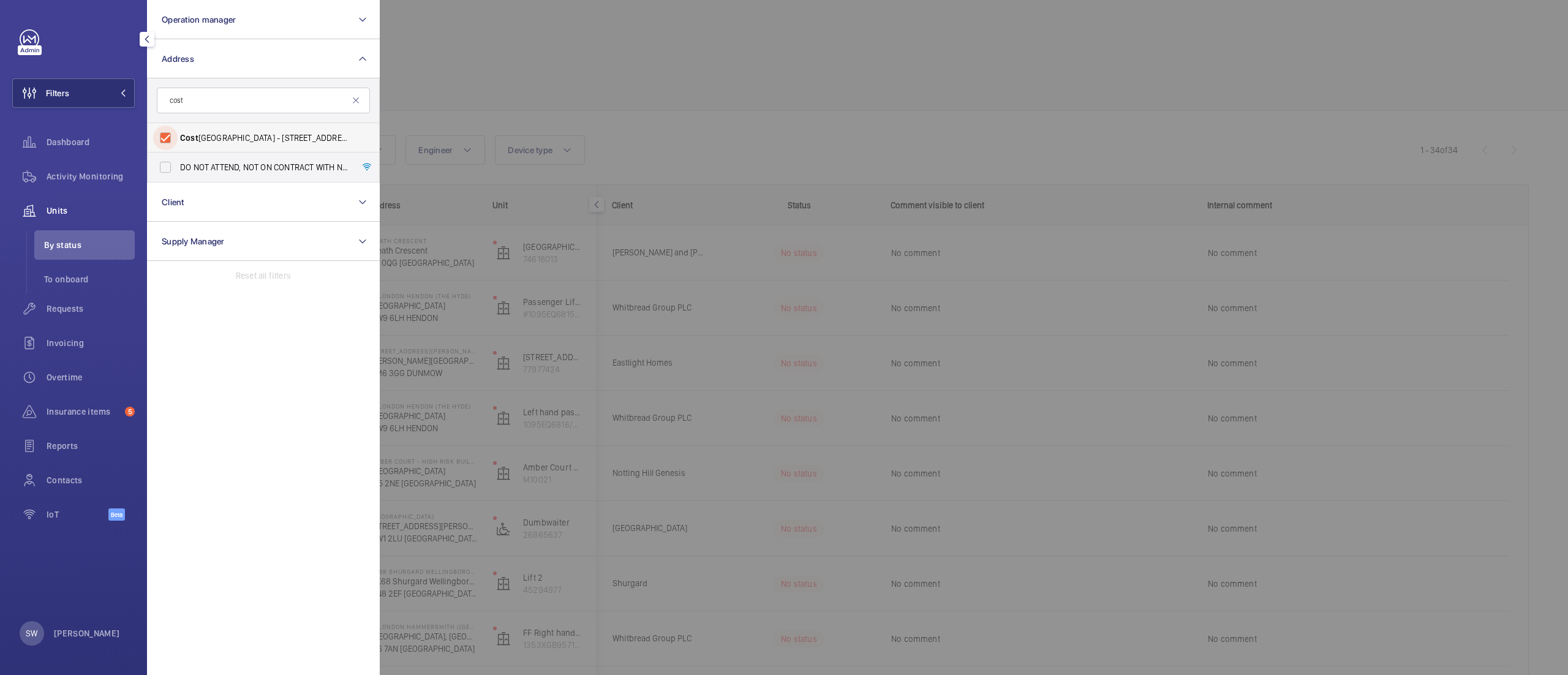
checkbox input "true"
click at [828, 85] on div at bounding box center [1163, 338] width 1568 height 675
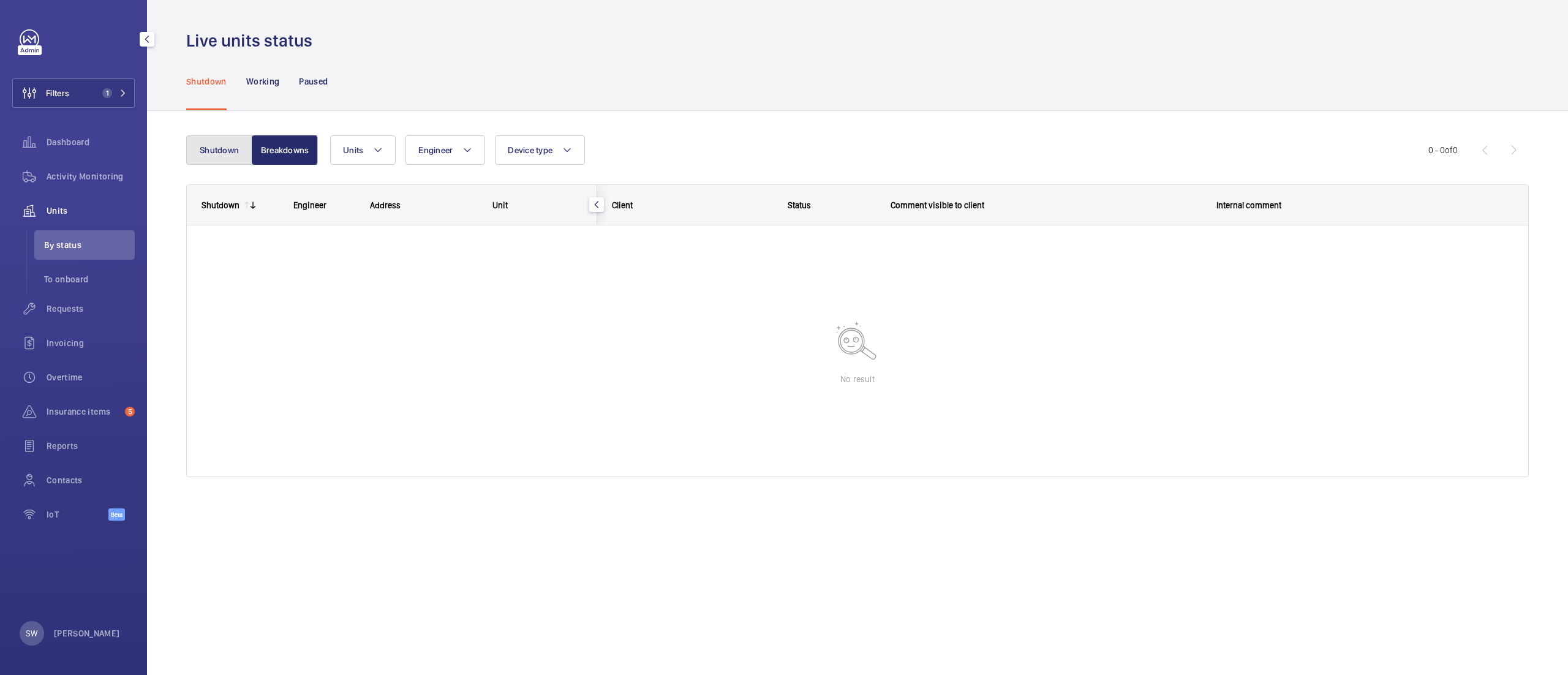
click at [198, 142] on button "Shutdown" at bounding box center [220, 150] width 66 height 29
click at [128, 173] on span "Activity Monitoring" at bounding box center [90, 177] width 88 height 12
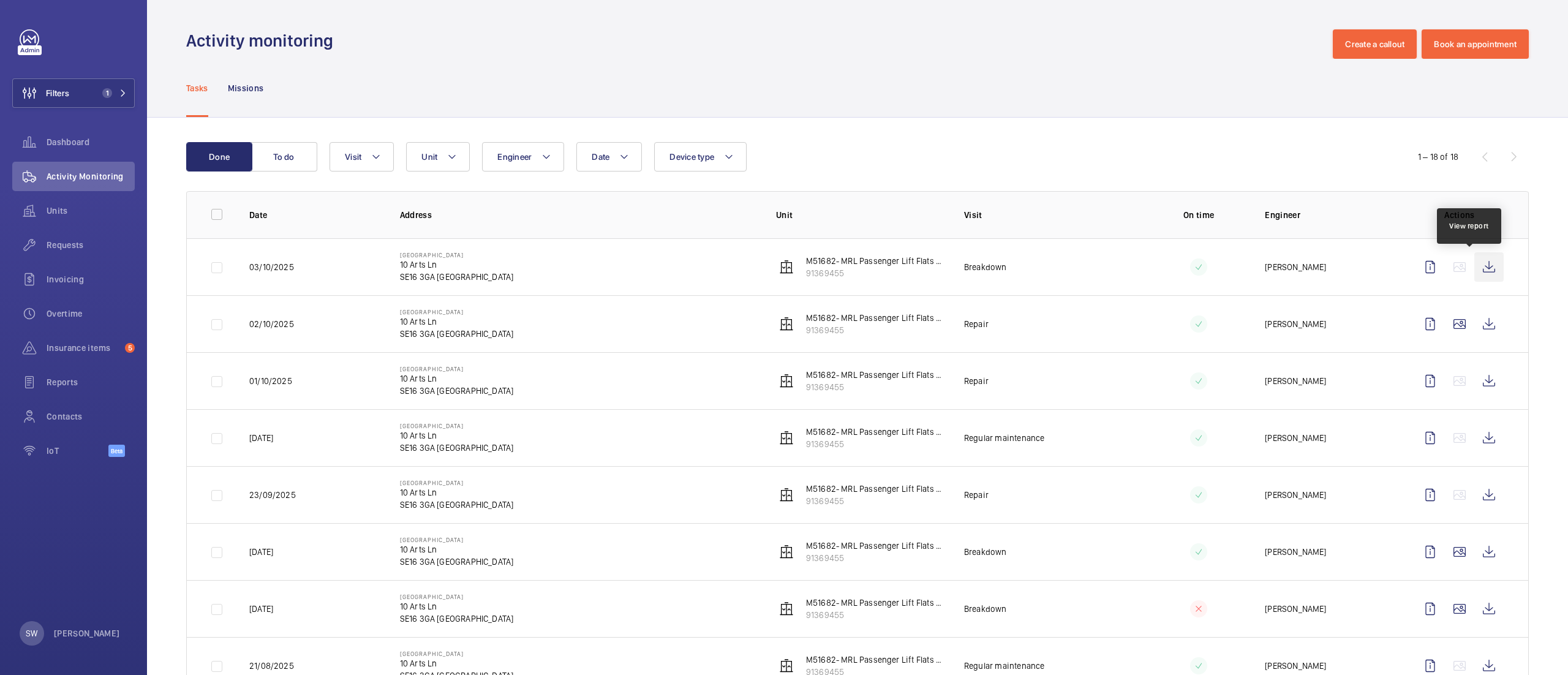
click at [1474, 266] on wm-front-icon-button at bounding box center [1489, 267] width 29 height 29
click at [106, 83] on button "Filters 1" at bounding box center [73, 93] width 122 height 29
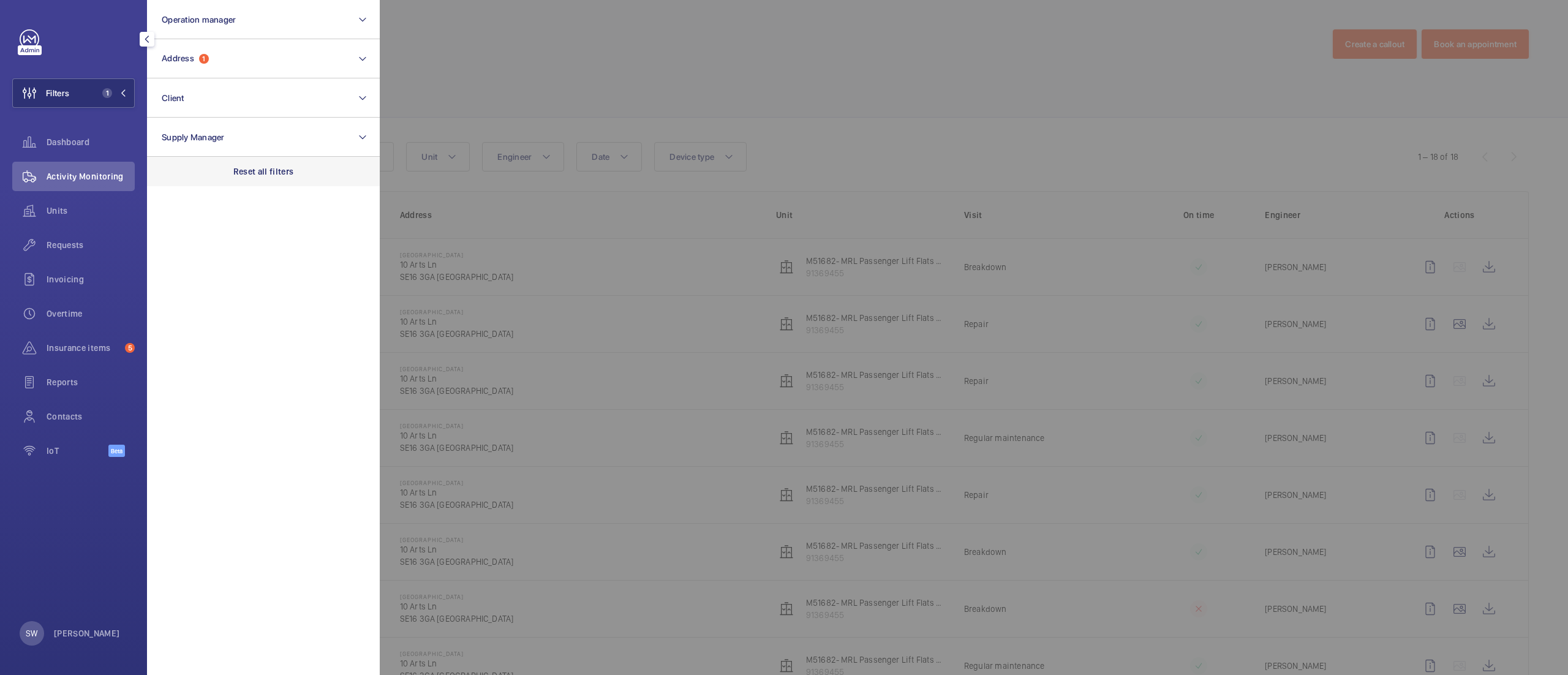
click at [300, 162] on div "Reset all filters" at bounding box center [263, 171] width 233 height 29
click at [254, 93] on button "Client" at bounding box center [263, 98] width 233 height 39
type input "pfizer"
click at [221, 180] on span "Pfizer" at bounding box center [229, 177] width 22 height 10
click at [178, 180] on input "CBRE GWS Pfizer" at bounding box center [165, 177] width 24 height 24
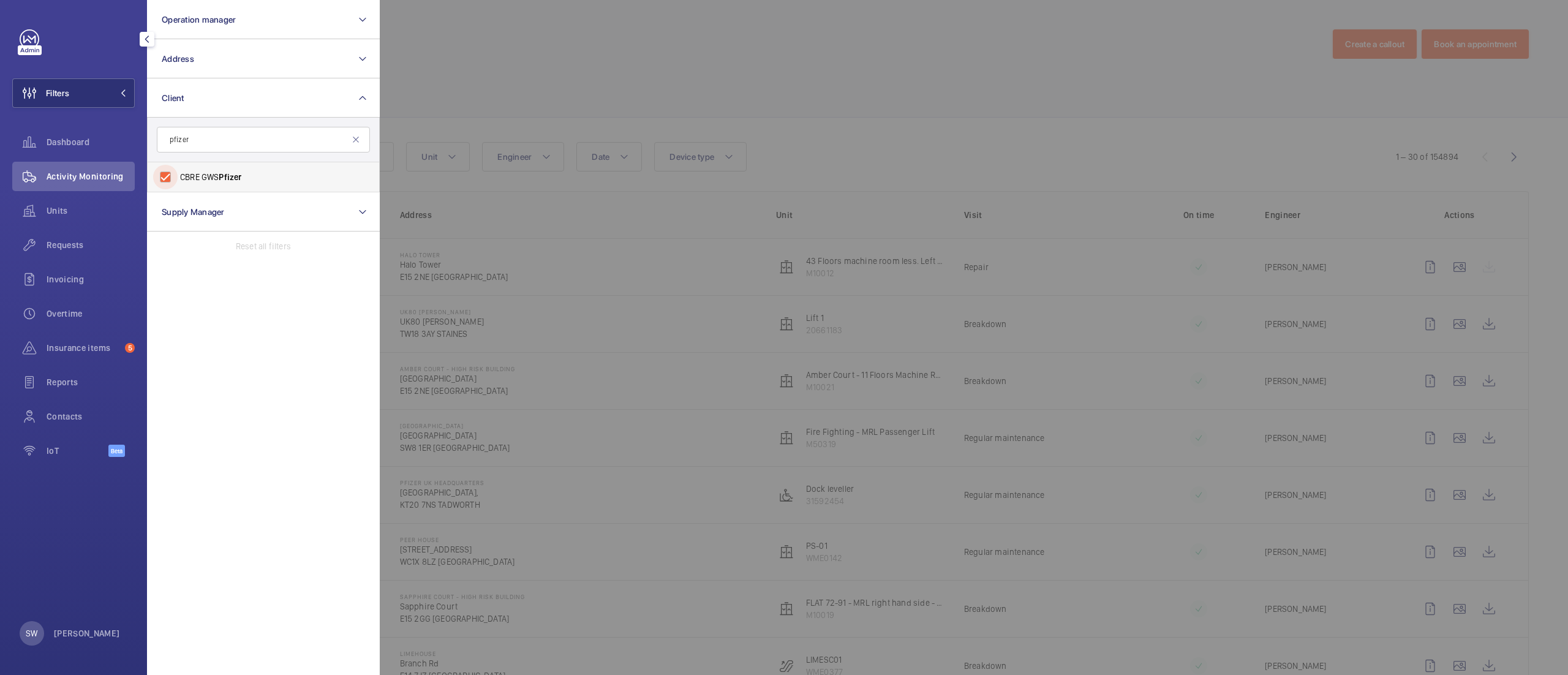
checkbox input "true"
click at [608, 104] on div at bounding box center [1163, 338] width 1568 height 675
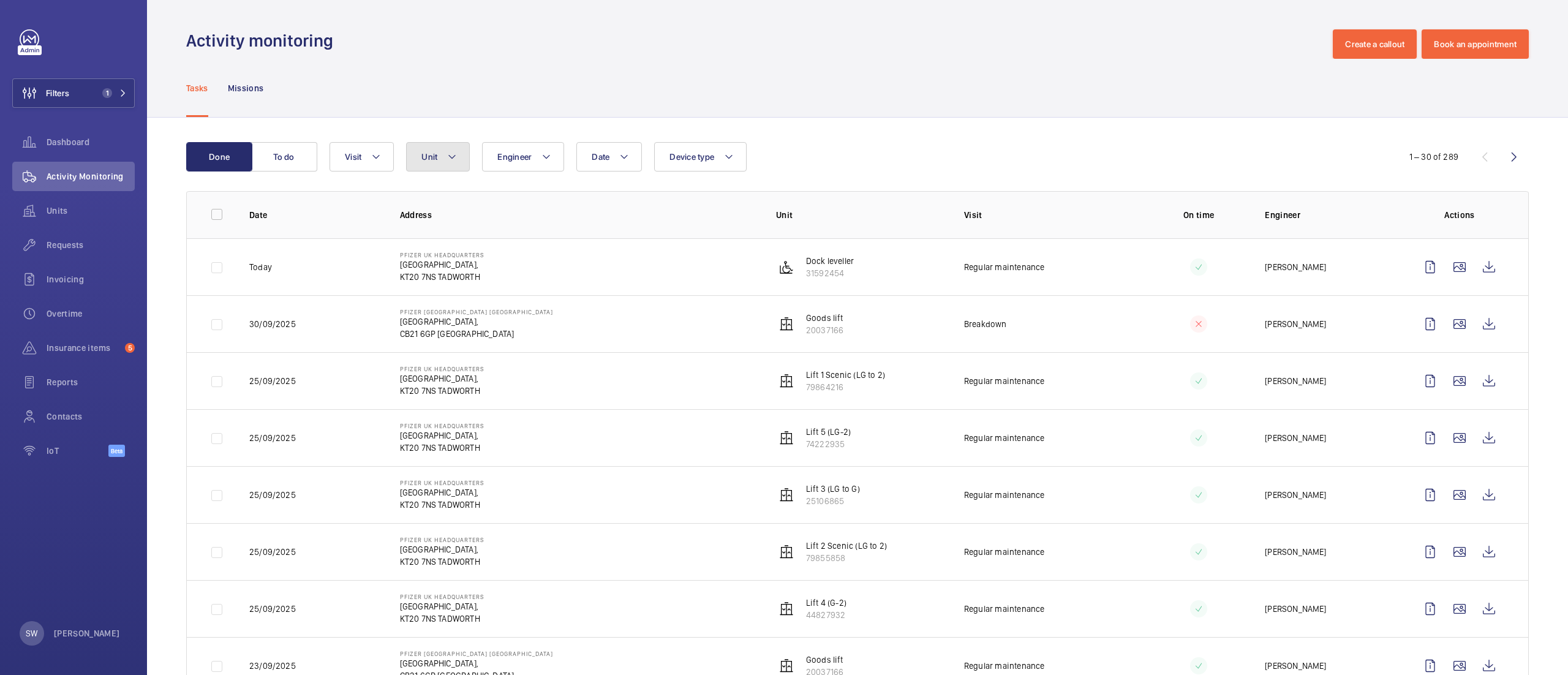
click at [407, 167] on button "Unit" at bounding box center [437, 156] width 63 height 29
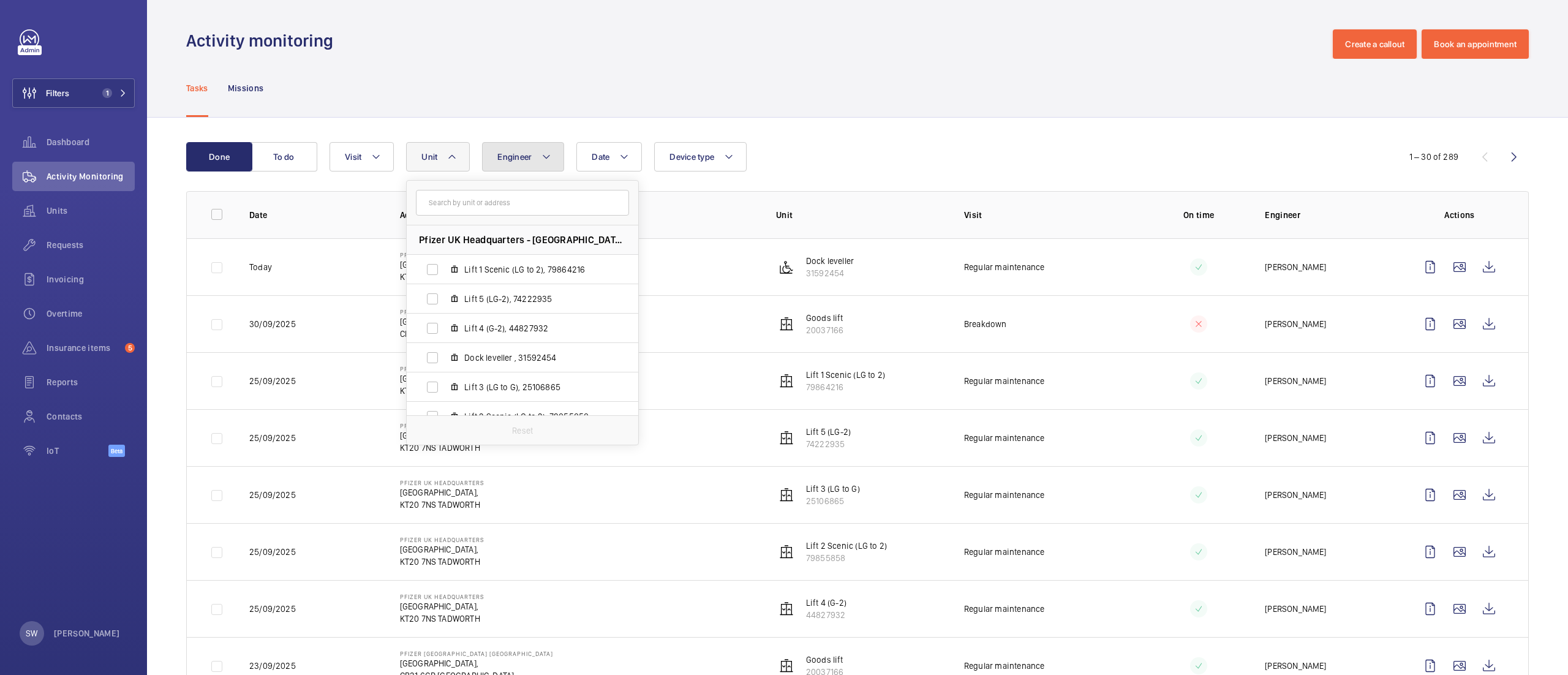
click at [516, 166] on button "Engineer" at bounding box center [523, 156] width 82 height 29
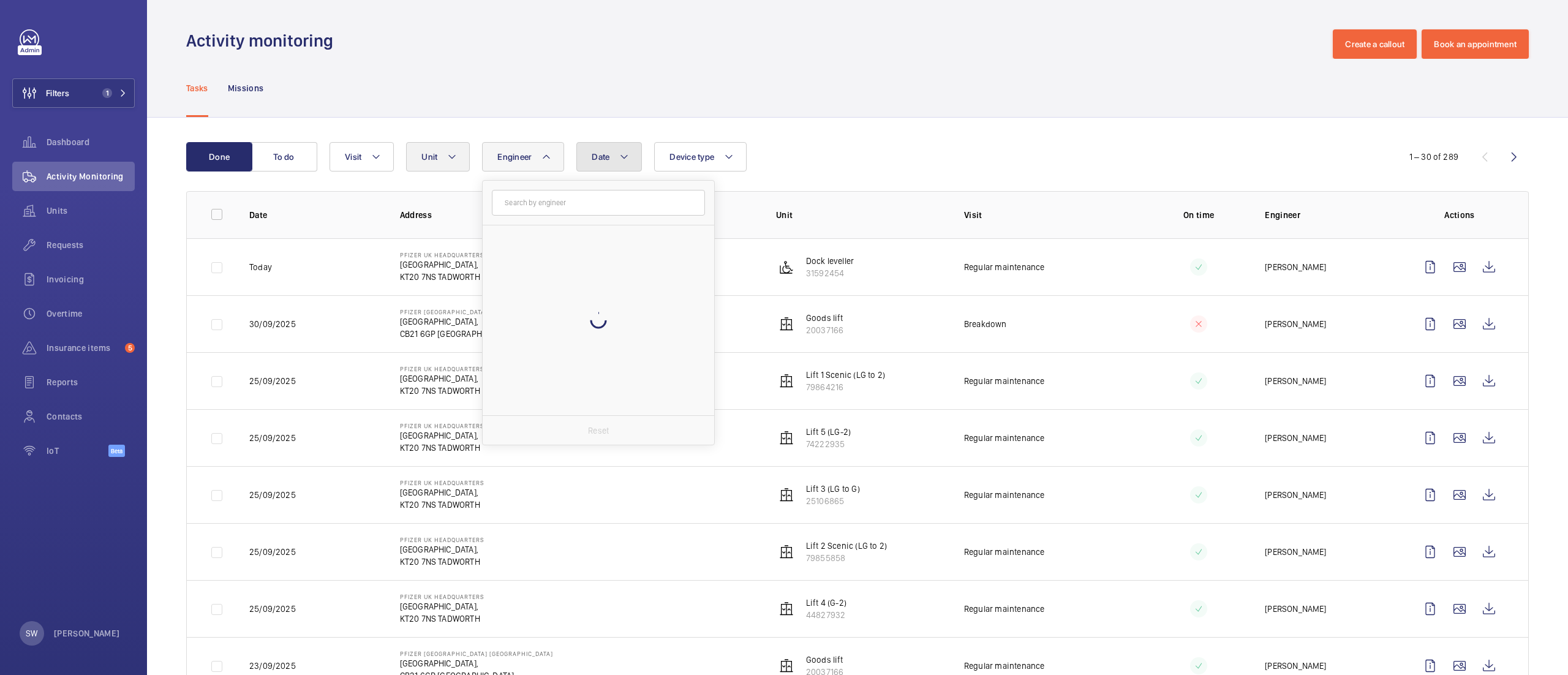
drag, startPoint x: 621, startPoint y: 159, endPoint x: 450, endPoint y: 158, distance: 171.0
click at [620, 159] on mat-icon at bounding box center [624, 156] width 10 height 14
click at [421, 157] on button "Unit" at bounding box center [437, 156] width 63 height 29
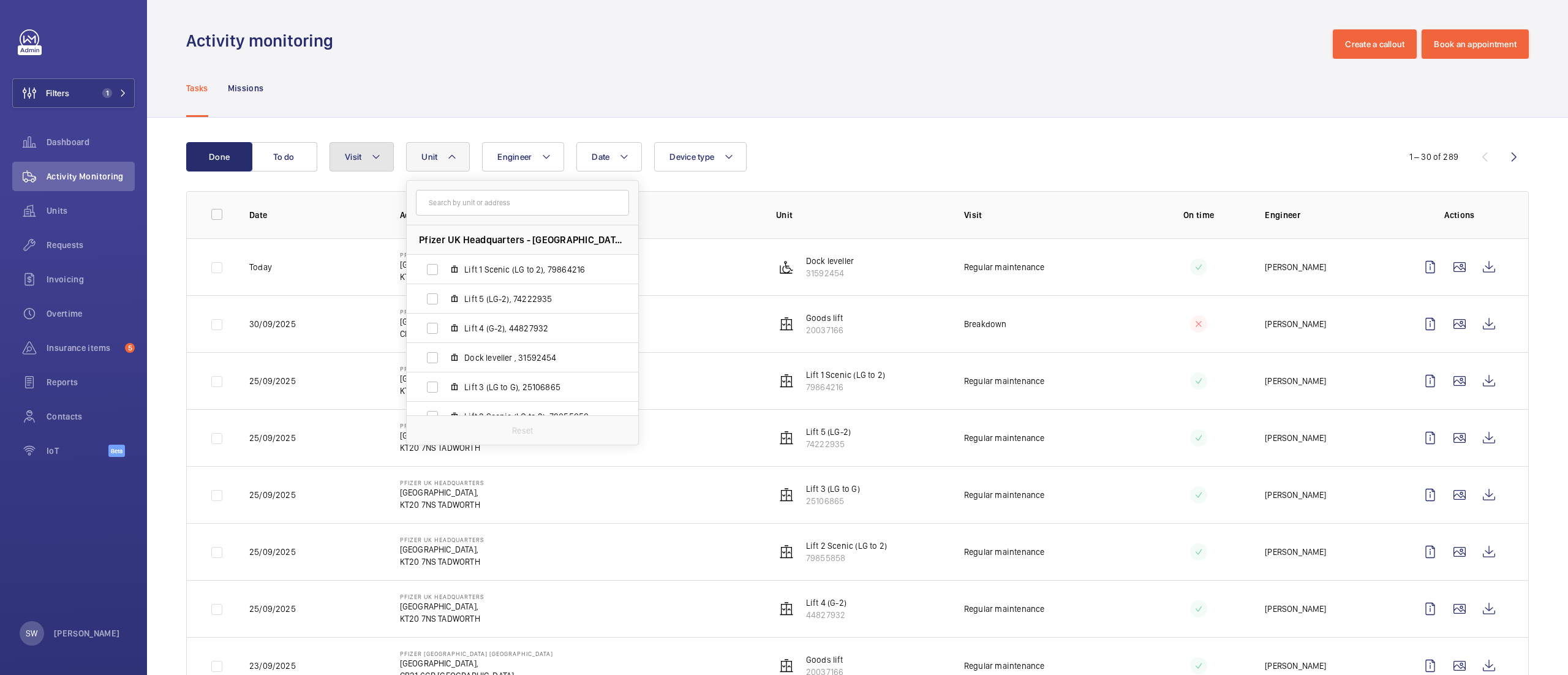
drag, startPoint x: 332, startPoint y: 163, endPoint x: 338, endPoint y: 165, distance: 6.3
click at [334, 163] on button "Visit" at bounding box center [361, 156] width 64 height 29
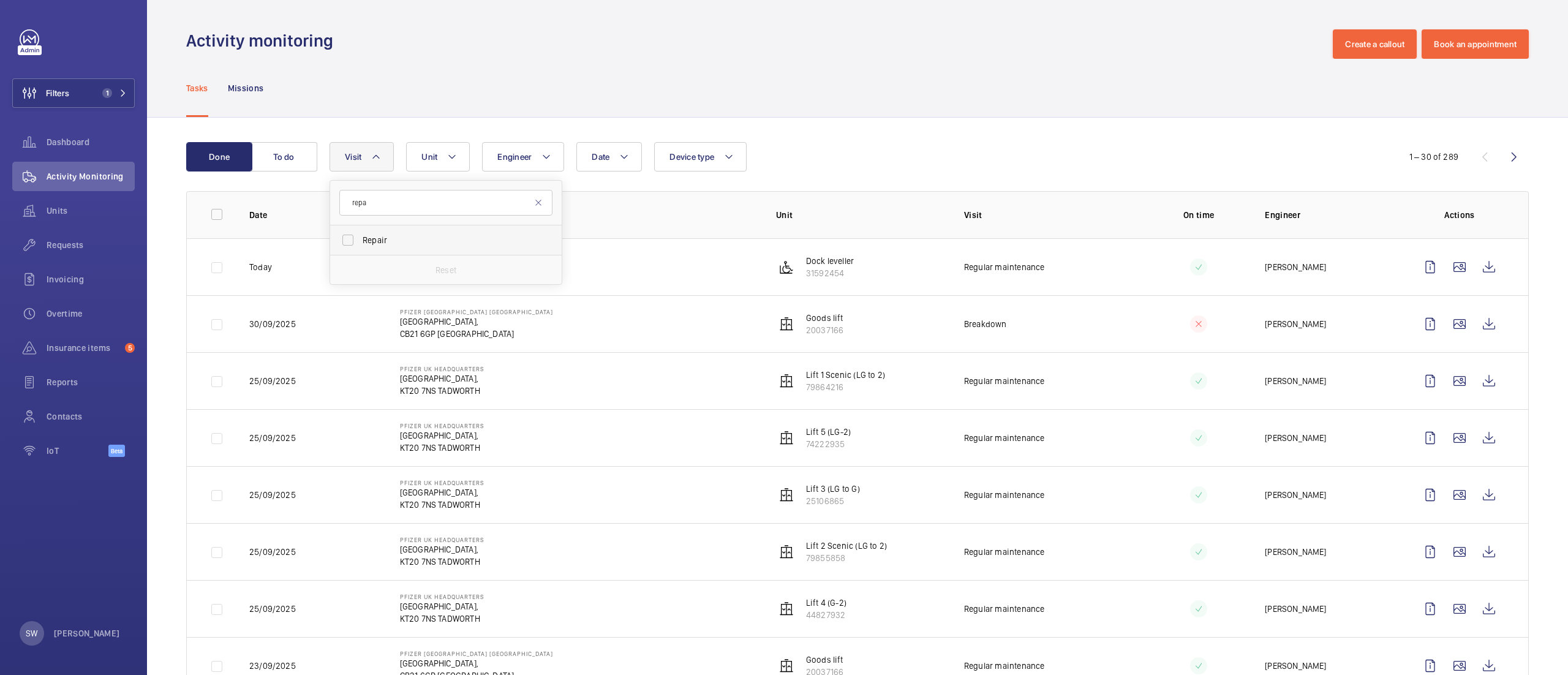
type input "repa"
click at [376, 243] on span "Repair" at bounding box center [446, 240] width 169 height 12
click at [360, 243] on input "Repair" at bounding box center [347, 239] width 24 height 24
checkbox input "true"
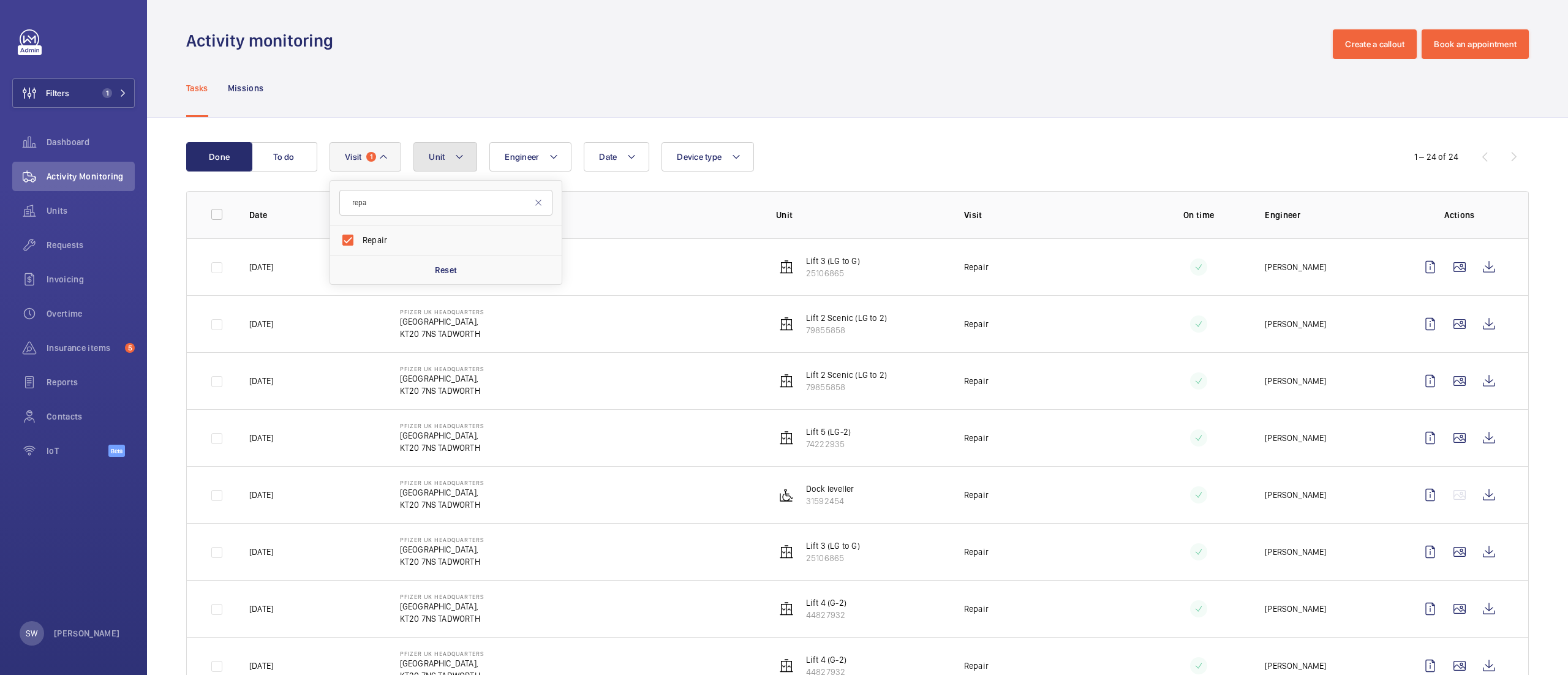
click at [456, 144] on button "Unit" at bounding box center [444, 156] width 63 height 29
type input "lift 3"
click at [488, 266] on span "3" at bounding box center [489, 269] width 4 height 10
click at [452, 266] on input "Lift 3 (LG to G), 25106865" at bounding box center [439, 269] width 24 height 24
checkbox input "true"
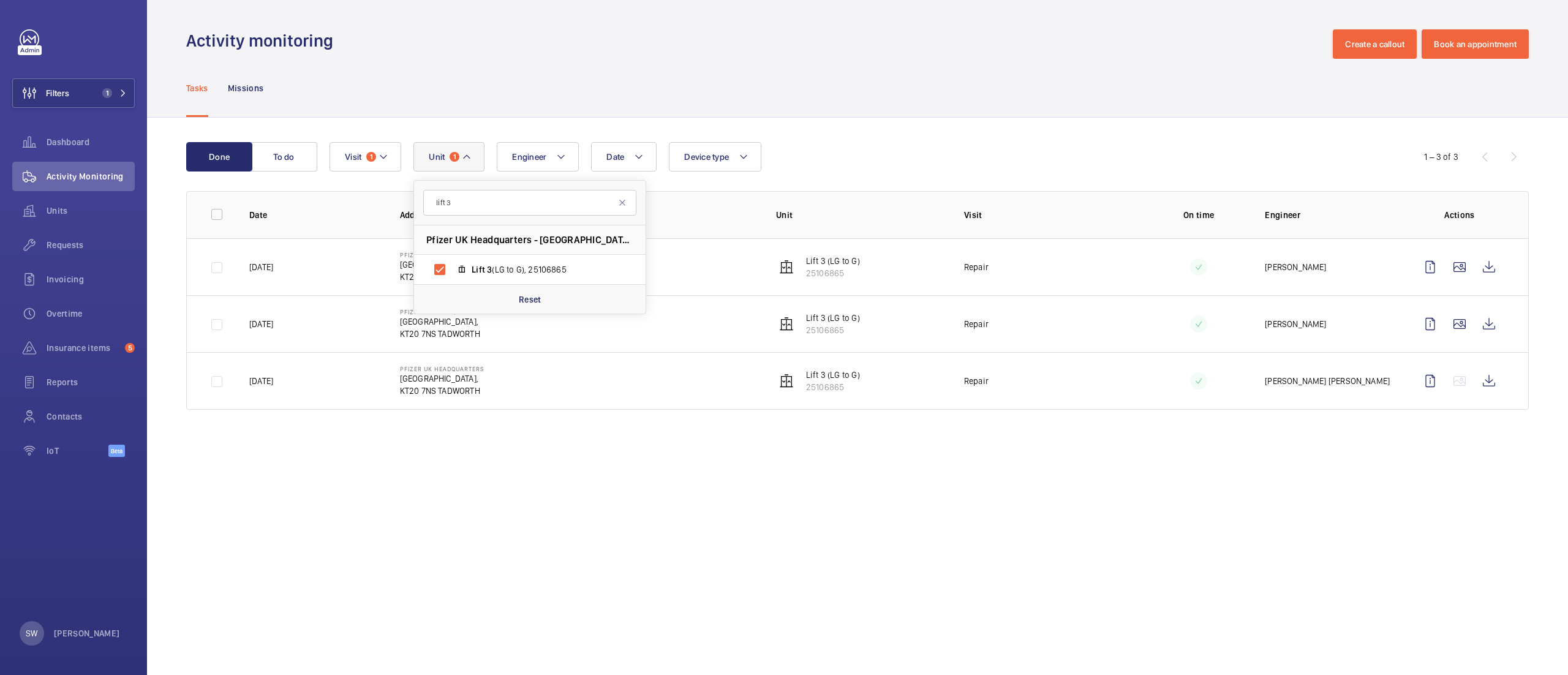
click at [1158, 122] on div "Done To do Date Engineer Unit 1 lift 3 Pfizer UK Headquarters - Walton Oaks,, K…" at bounding box center [858, 279] width 1421 height 321
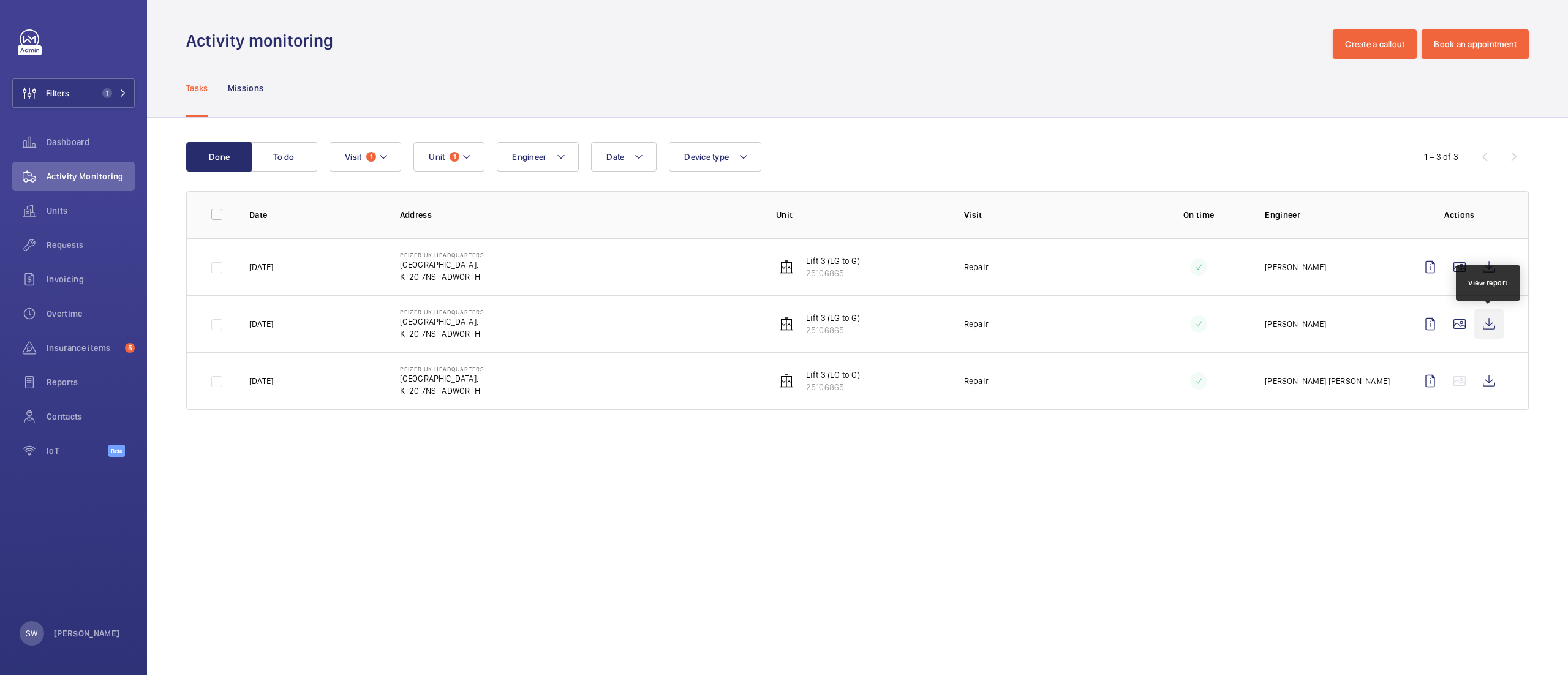
click at [1488, 318] on wm-front-icon-button at bounding box center [1489, 324] width 29 height 29
click at [1492, 266] on wm-front-icon-button at bounding box center [1489, 267] width 29 height 29
click at [1482, 362] on td at bounding box center [1462, 381] width 132 height 58
click at [1483, 378] on wm-front-icon-button at bounding box center [1489, 380] width 29 height 29
click at [86, 93] on button "Filters 1" at bounding box center [73, 93] width 122 height 29
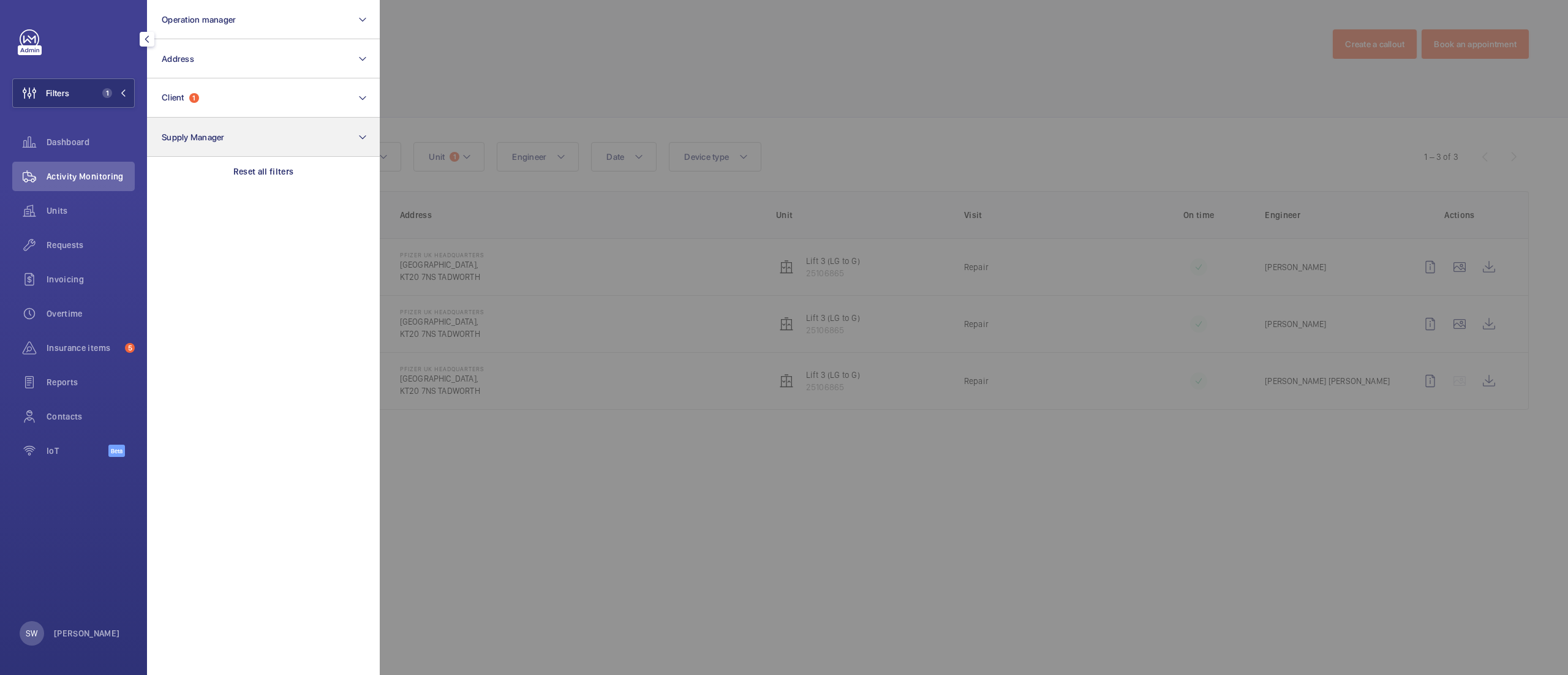
drag, startPoint x: 311, startPoint y: 167, endPoint x: 300, endPoint y: 154, distance: 17.0
click at [310, 167] on div "Reset all filters" at bounding box center [263, 171] width 233 height 29
click at [243, 100] on button "Client" at bounding box center [263, 98] width 233 height 39
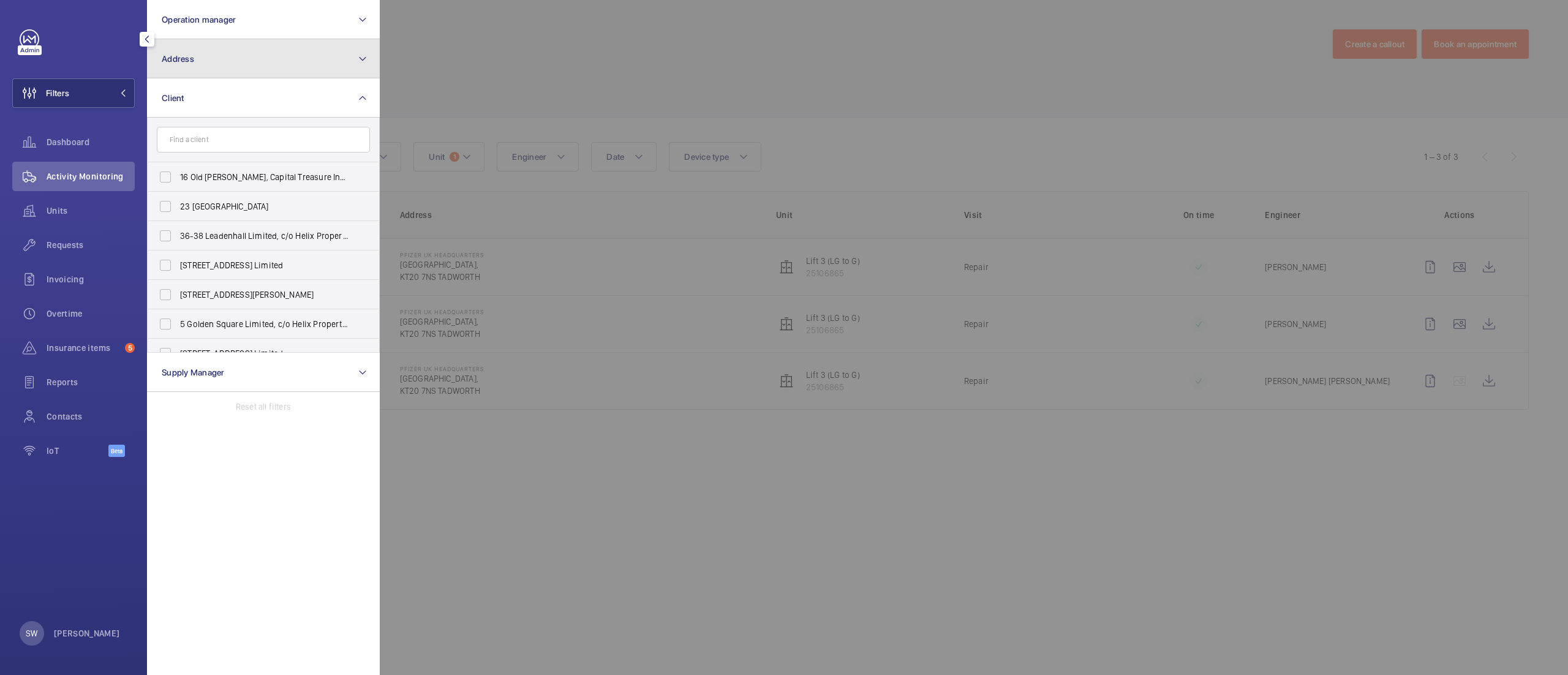
click at [253, 67] on button "Address" at bounding box center [263, 59] width 233 height 39
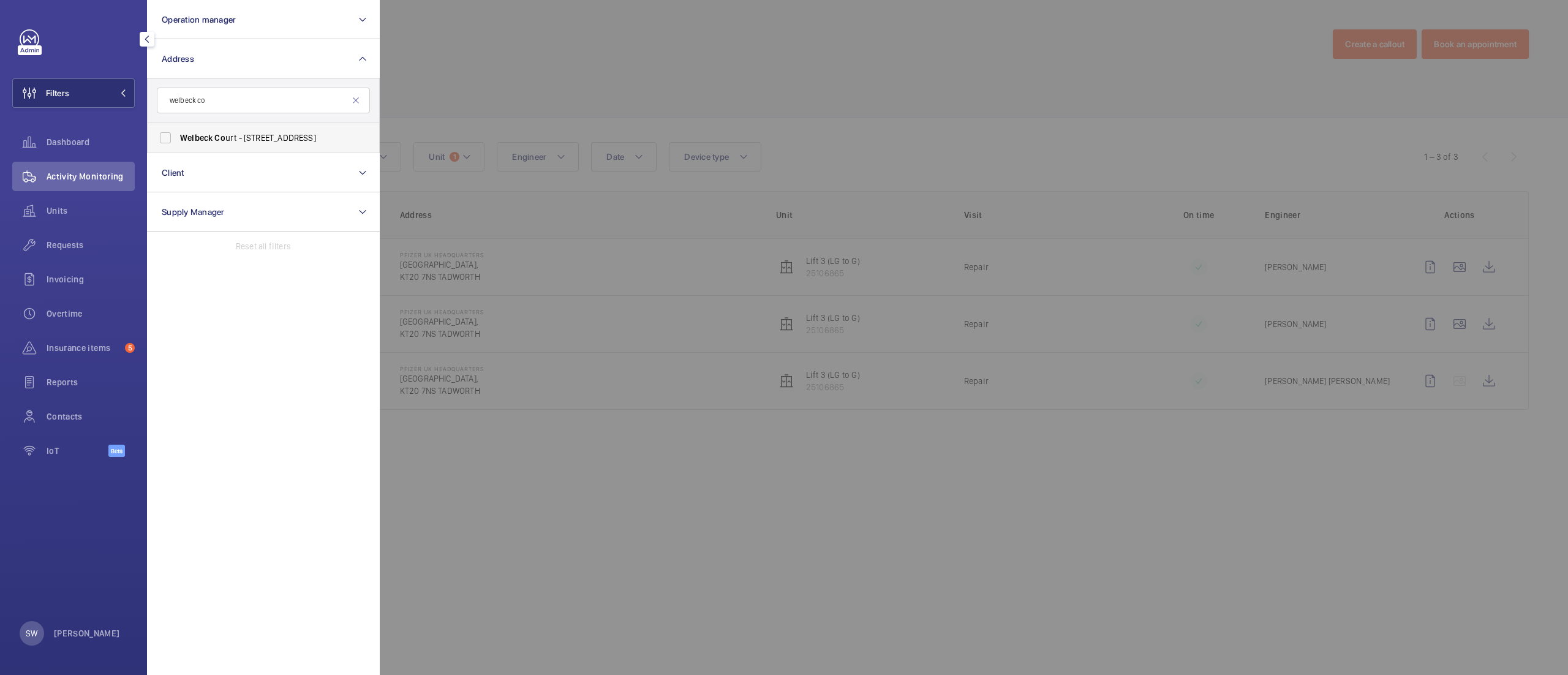
type input "welbeck co"
click at [237, 138] on span "Welbeck Co urt - Addison Bridge Place, LONDON W14 8XW" at bounding box center [264, 138] width 169 height 12
click at [178, 138] on input "Welbeck Co urt - Addison Bridge Place, LONDON W14 8XW" at bounding box center [165, 138] width 24 height 24
checkbox input "true"
click at [615, 62] on div at bounding box center [1163, 338] width 1568 height 675
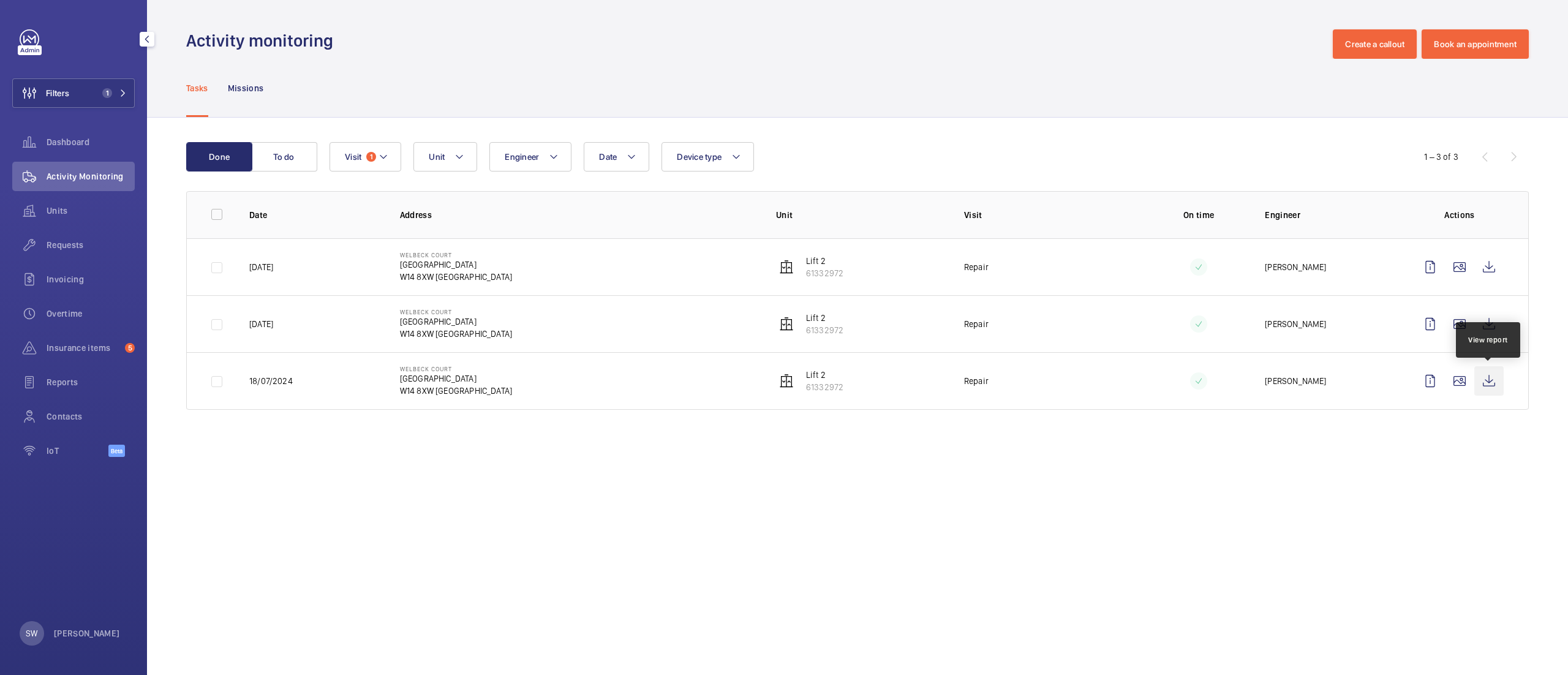
click at [1497, 384] on wm-front-icon-button at bounding box center [1489, 380] width 29 height 29
click at [1483, 323] on wm-front-icon-button at bounding box center [1489, 324] width 29 height 29
click at [1484, 271] on wm-front-icon-button at bounding box center [1489, 267] width 29 height 29
click at [375, 154] on span "1" at bounding box center [370, 156] width 10 height 10
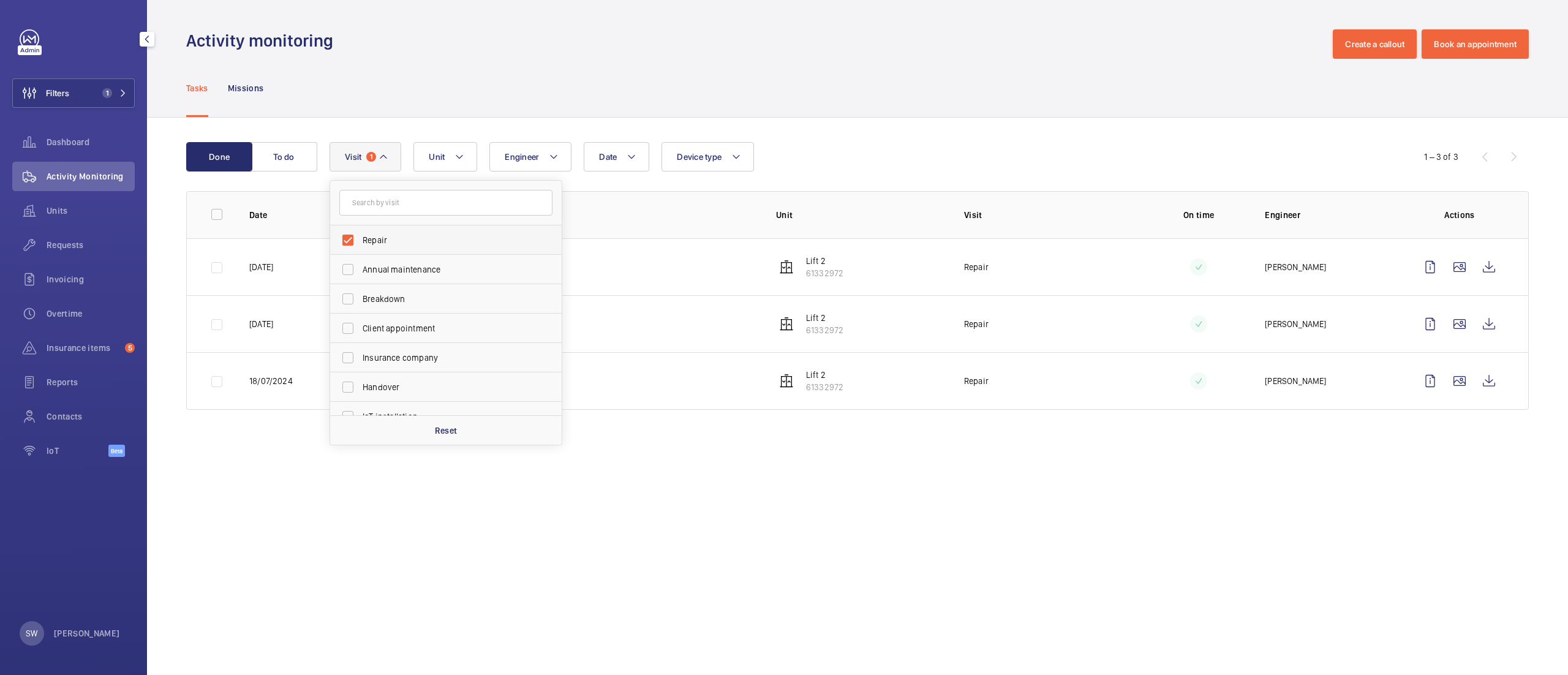
click at [377, 245] on span "Repair" at bounding box center [446, 240] width 169 height 12
click at [360, 245] on input "Repair" at bounding box center [347, 239] width 24 height 24
checkbox input "false"
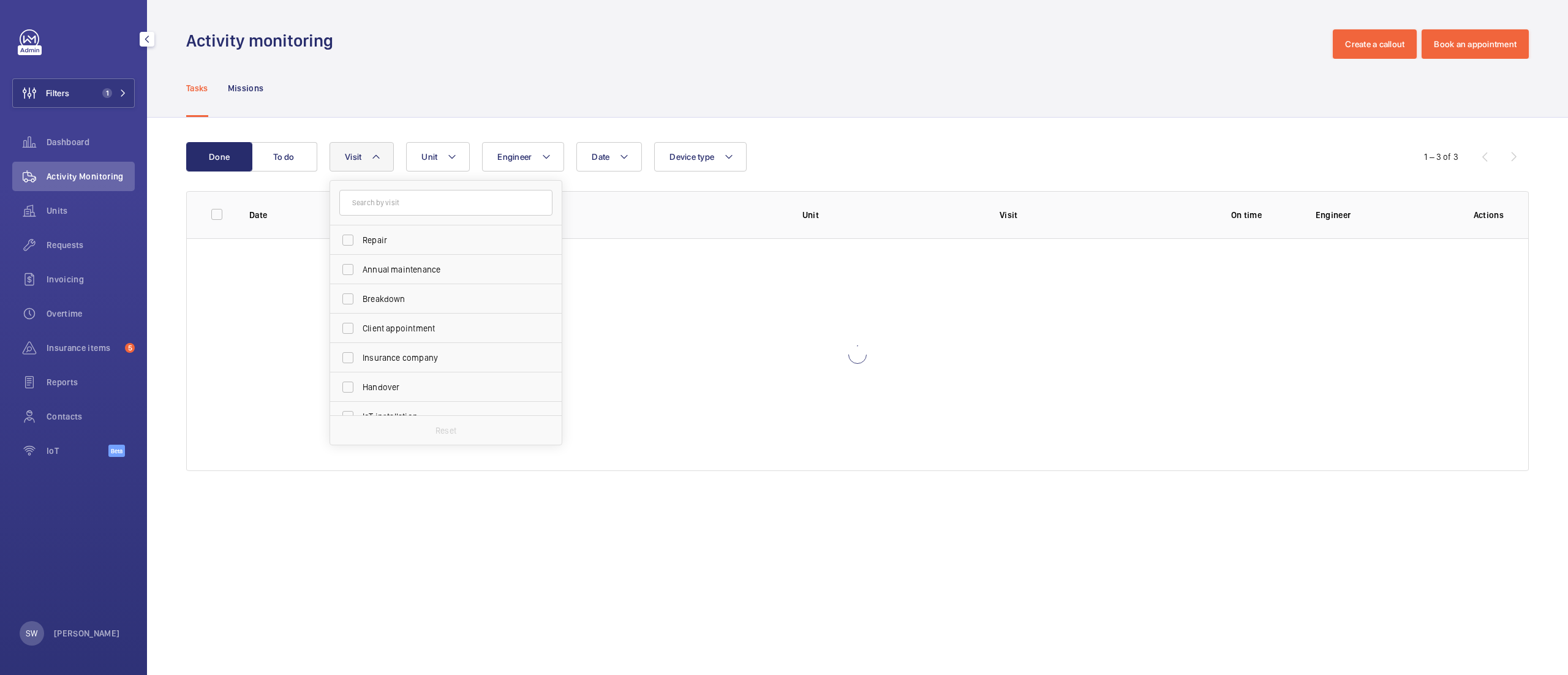
click at [996, 154] on div "Date Engineer Unit Device type Visit Repair Annual maintenance Breakdown Client…" at bounding box center [855, 156] width 1052 height 29
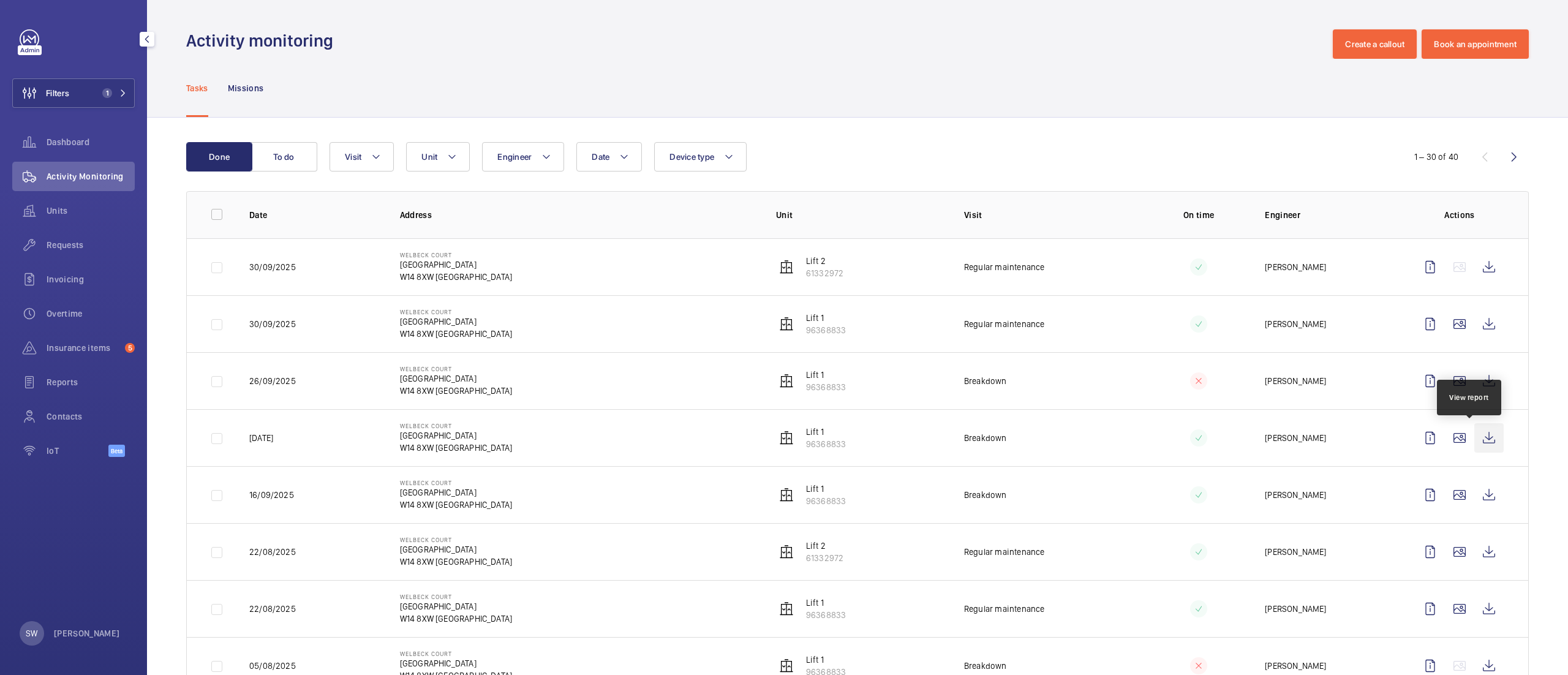
click at [1475, 444] on wm-front-icon-button at bounding box center [1489, 438] width 29 height 29
click at [1474, 659] on wm-front-icon-button at bounding box center [1489, 665] width 29 height 29
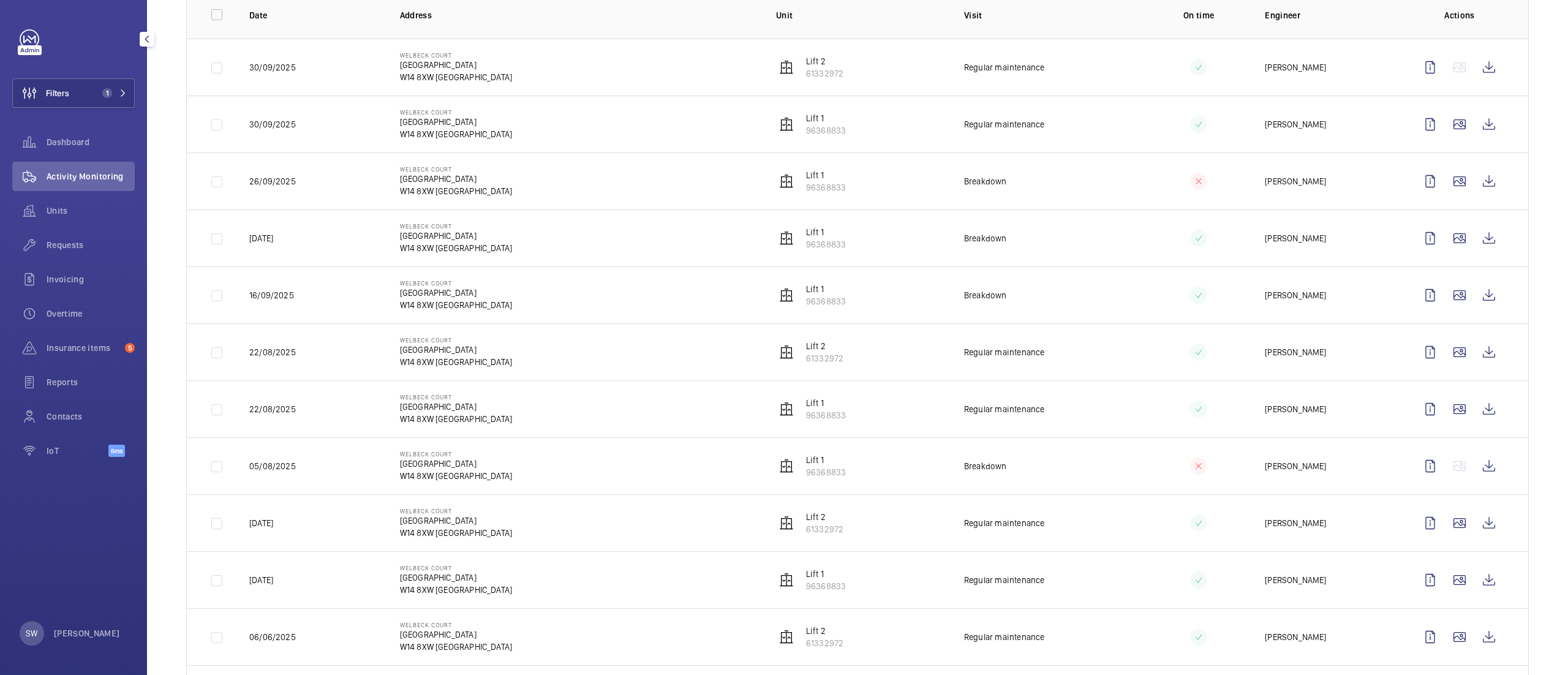
scroll to position [197, 0]
click at [1474, 304] on wm-front-icon-button at bounding box center [1489, 297] width 29 height 29
click at [1474, 234] on wm-front-icon-button at bounding box center [1489, 240] width 29 height 29
click at [1475, 132] on wm-front-icon-button at bounding box center [1489, 127] width 29 height 29
click at [1480, 80] on wm-front-icon-button at bounding box center [1489, 70] width 29 height 29
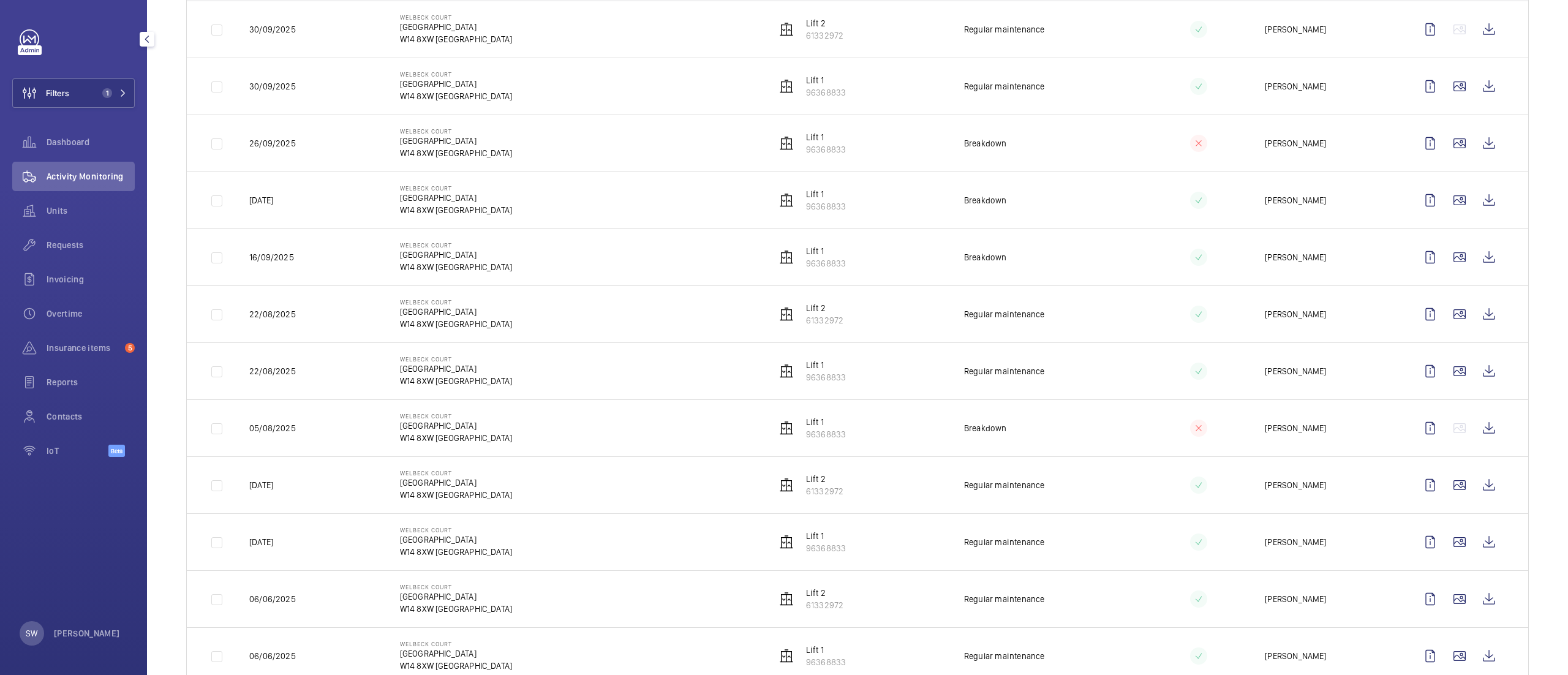
scroll to position [0, 0]
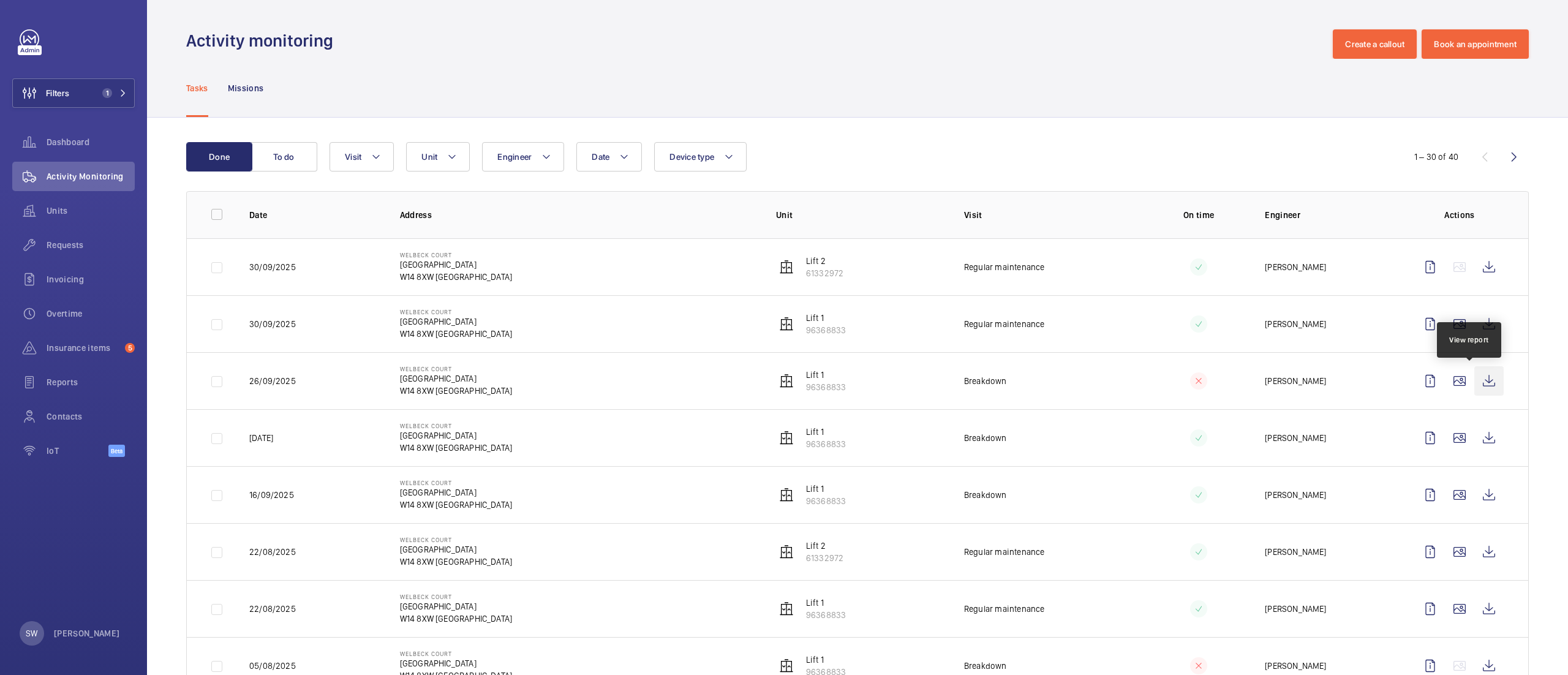
click at [1474, 381] on wm-front-icon-button at bounding box center [1489, 380] width 29 height 29
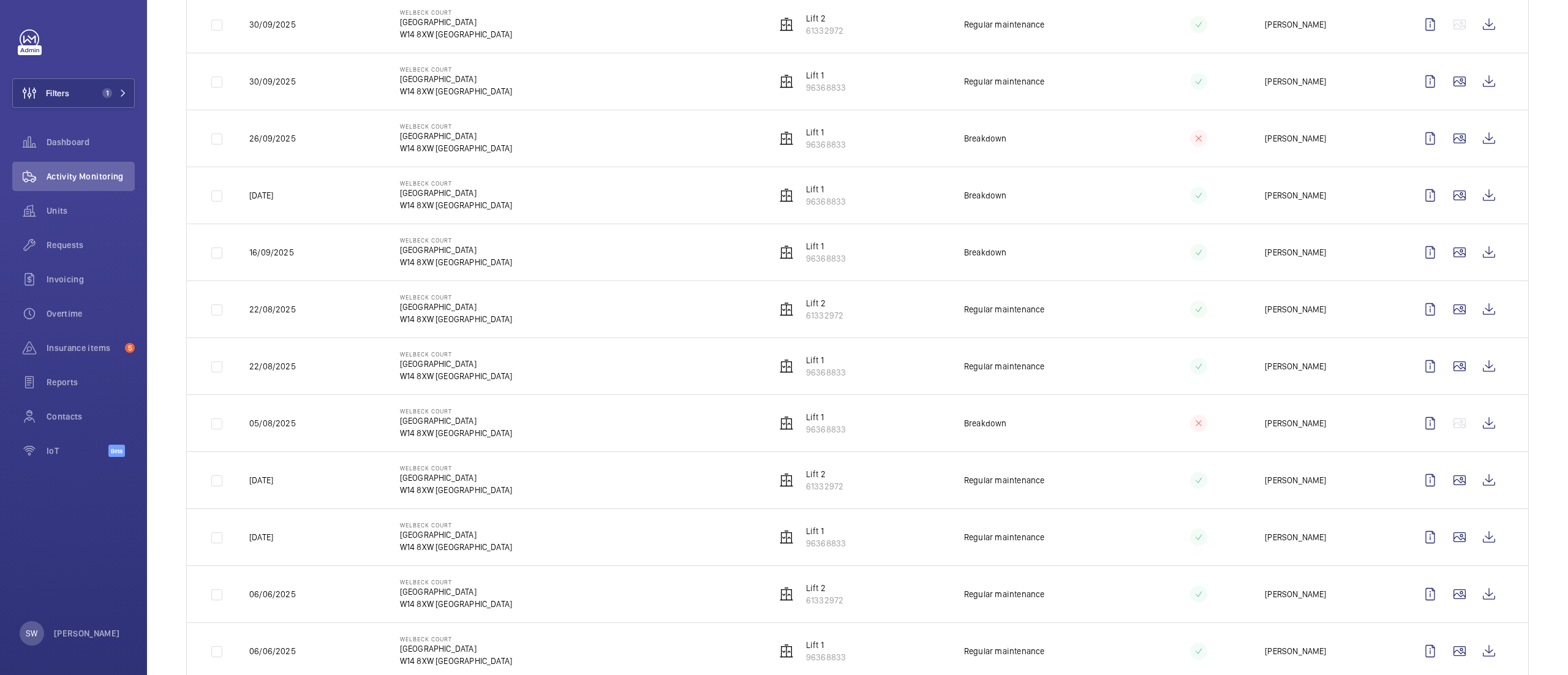
scroll to position [245, 0]
click at [70, 87] on button "Filters 1" at bounding box center [73, 93] width 122 height 29
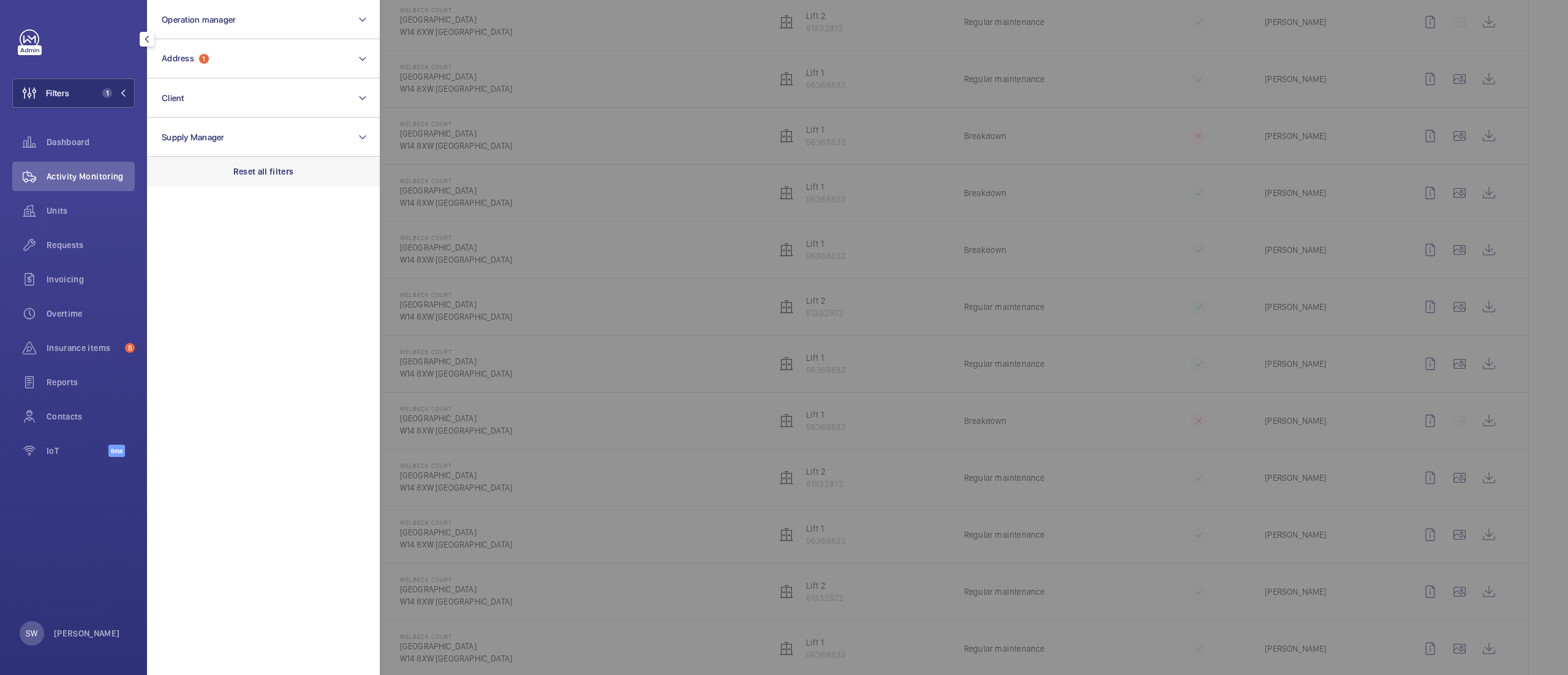
click at [302, 171] on div "Reset all filters" at bounding box center [263, 171] width 233 height 29
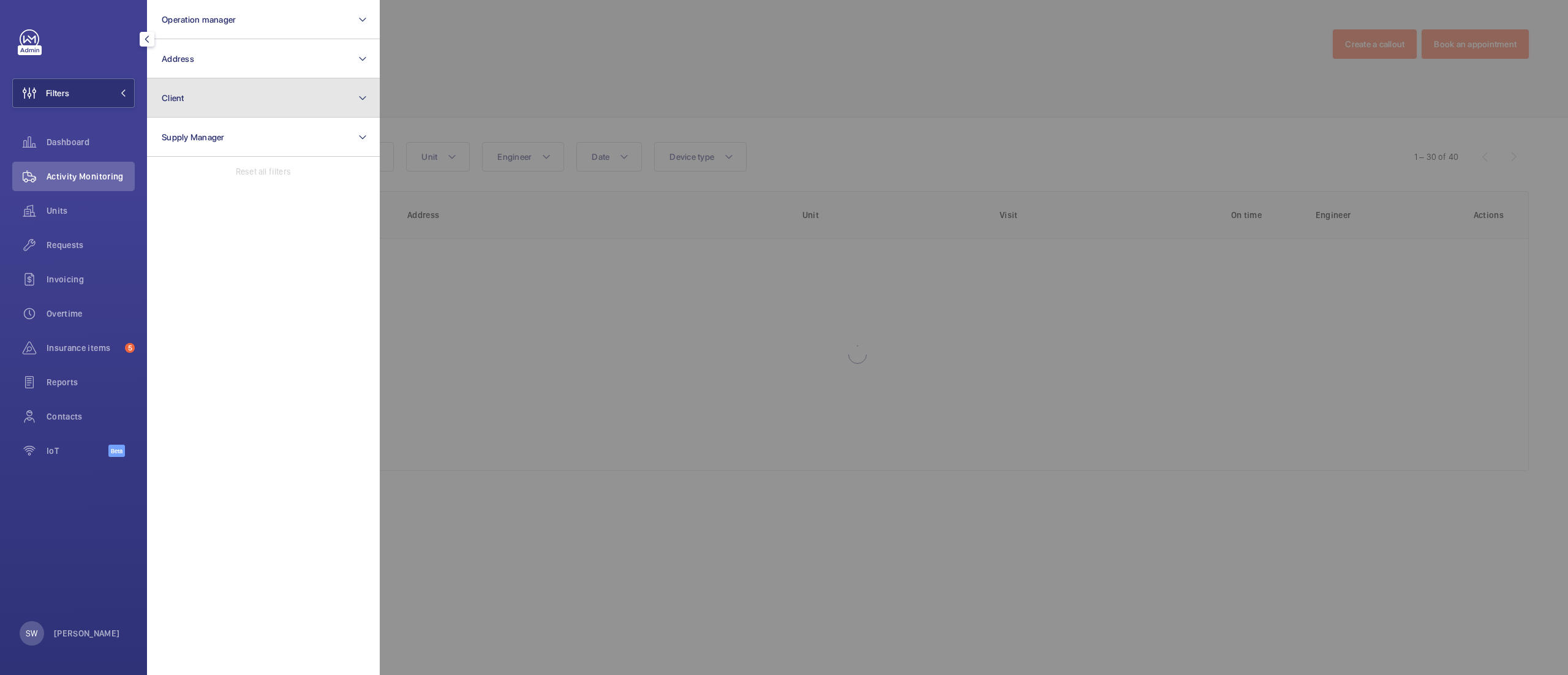
click at [202, 96] on button "Client" at bounding box center [263, 98] width 233 height 39
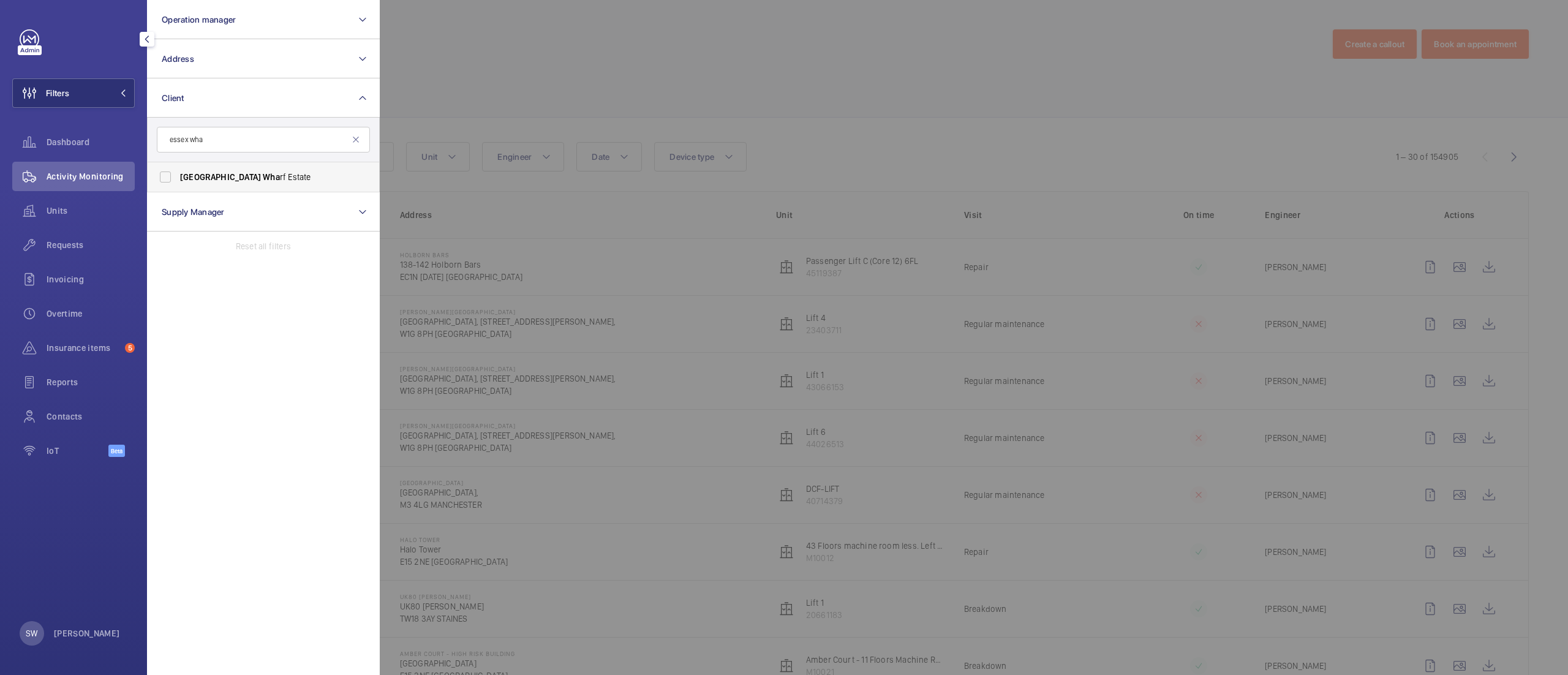
type input "essex wha"
click at [213, 187] on label "Essex Wha rf Estate" at bounding box center [253, 177] width 213 height 29
click at [178, 187] on input "Essex Wha rf Estate" at bounding box center [165, 177] width 24 height 24
checkbox input "true"
click at [657, 63] on div at bounding box center [1163, 338] width 1568 height 675
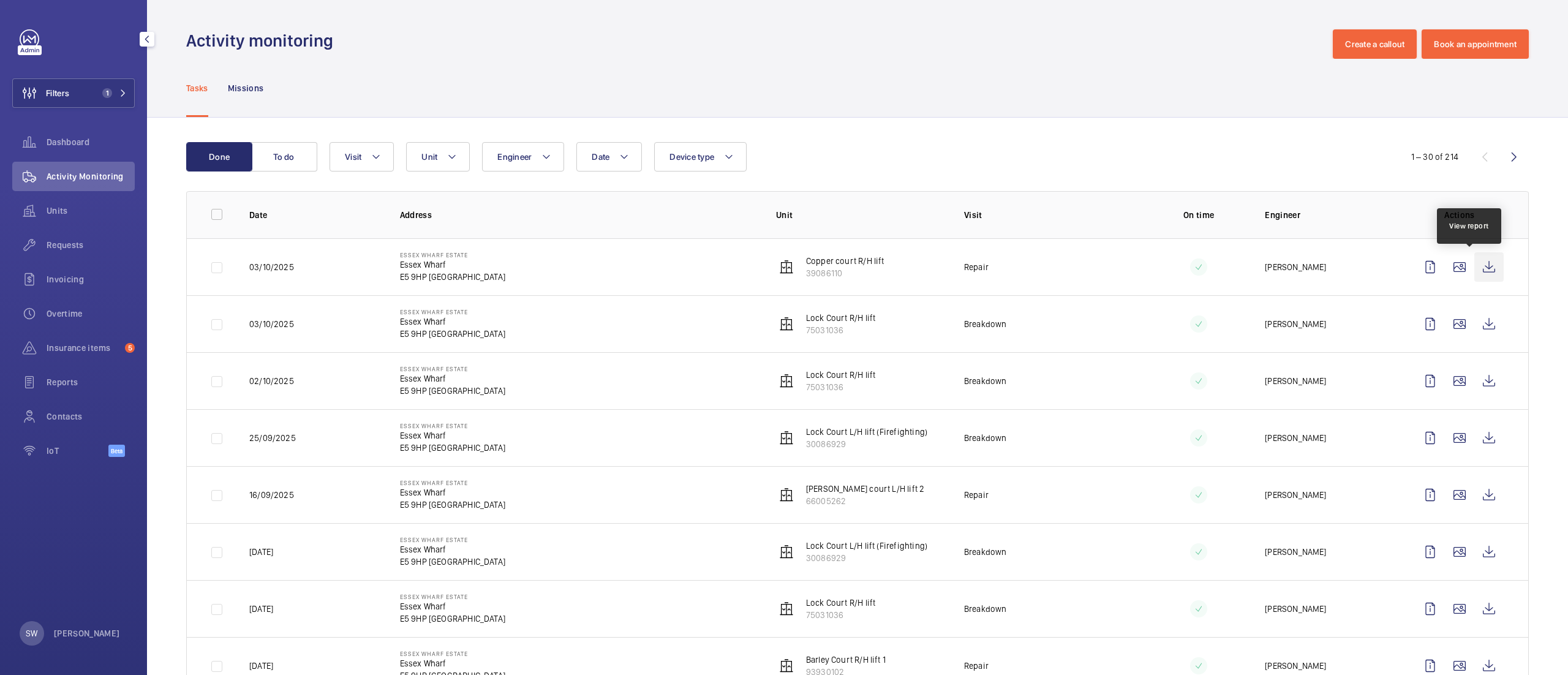
click at [1474, 264] on wm-front-icon-button at bounding box center [1489, 267] width 29 height 29
click at [1474, 266] on wm-front-icon-button at bounding box center [1489, 267] width 29 height 29
click at [106, 73] on div "Filters 1 Dashboard Activity Monitoring Units Requests Invoicing Overtime Insur…" at bounding box center [73, 250] width 122 height 441
click at [108, 85] on button "Filters 1" at bounding box center [73, 93] width 122 height 29
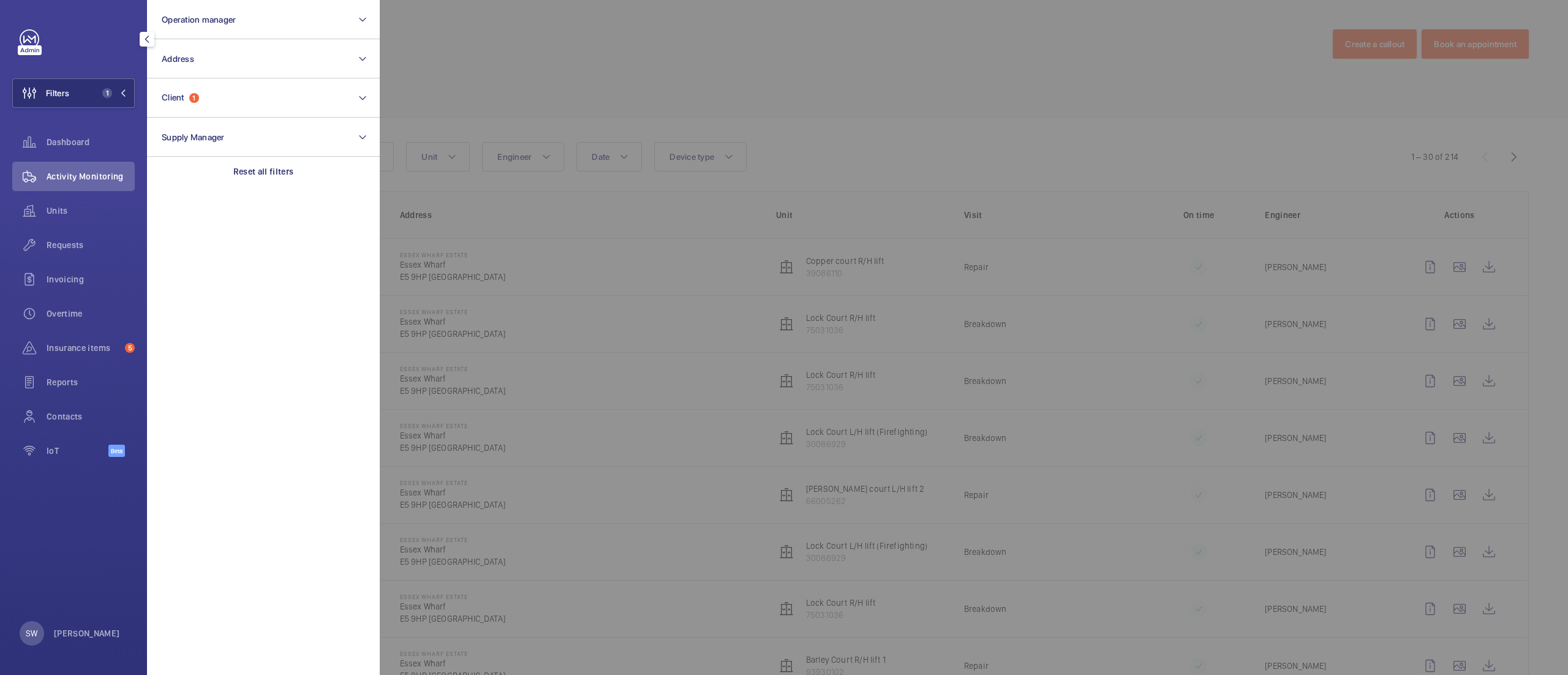
click at [269, 188] on section "Operation manager Address Client 1 Supply Manager Reset all filters" at bounding box center [263, 338] width 233 height 675
click at [257, 163] on div "Reset all filters" at bounding box center [263, 171] width 233 height 29
click at [209, 108] on button "Client" at bounding box center [263, 98] width 233 height 39
type input "atlas"
click at [207, 181] on span "Atlas Property Letting & Services Ltd" at bounding box center [264, 177] width 169 height 12
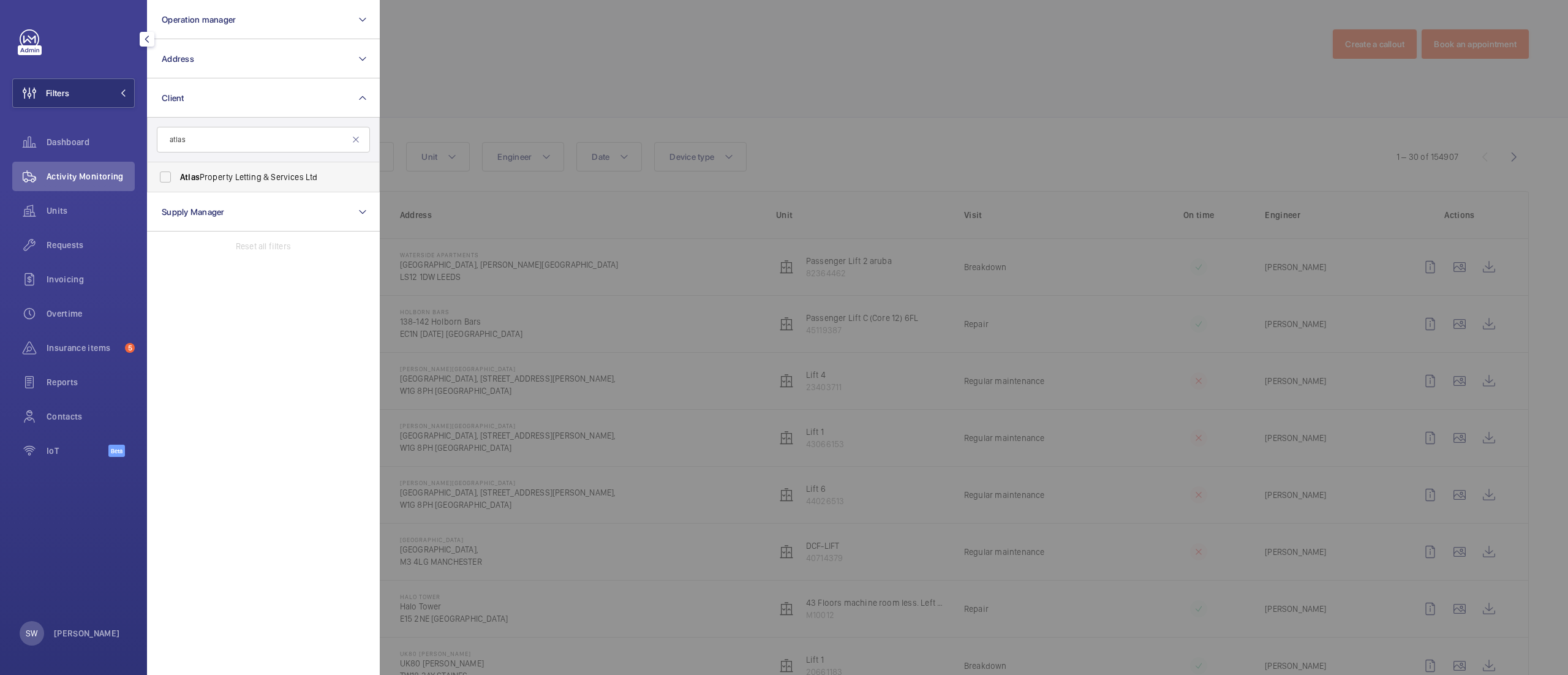
click at [237, 176] on span "Atlas Property Letting & Services Ltd" at bounding box center [264, 177] width 169 height 12
click at [178, 176] on input "Atlas Property Letting & Services Ltd" at bounding box center [165, 177] width 24 height 24
checkbox input "true"
click at [689, 39] on div at bounding box center [1163, 338] width 1568 height 675
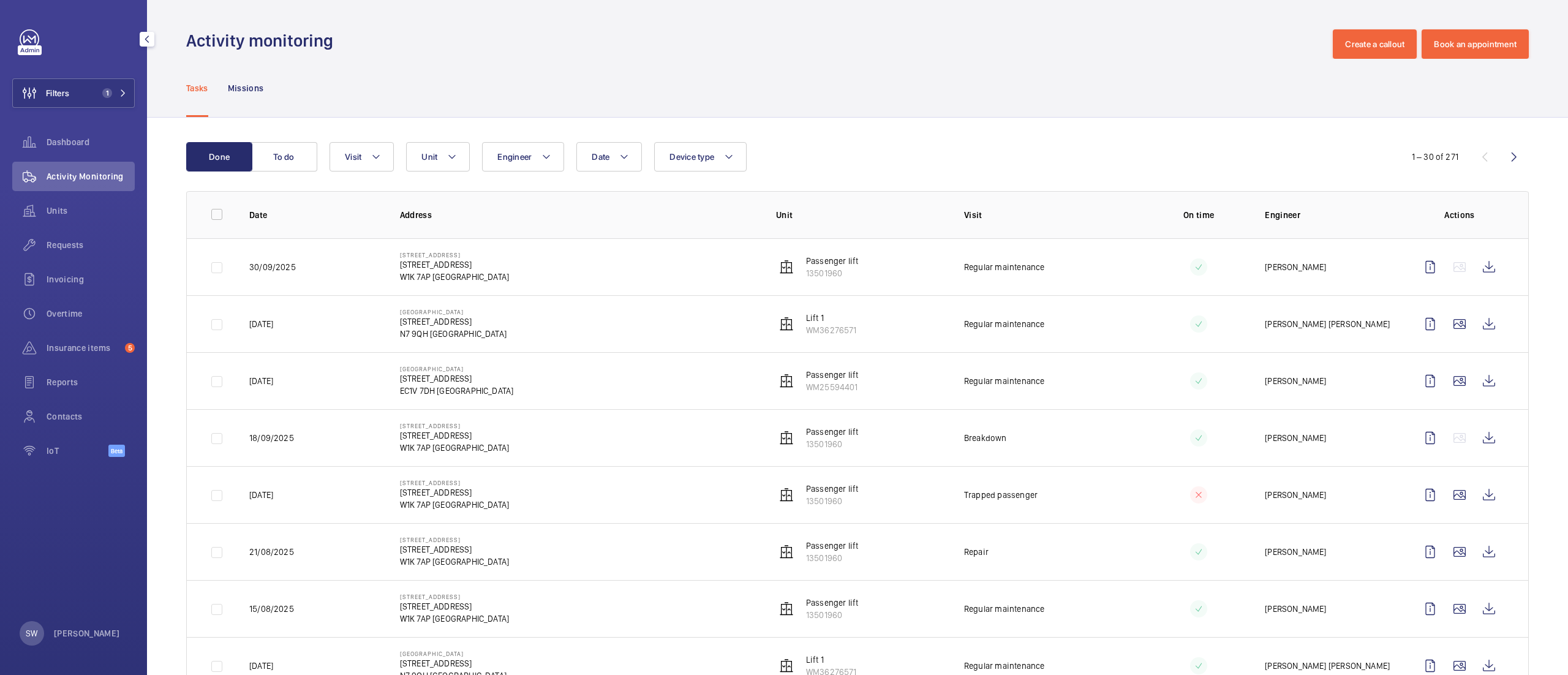
click at [691, 44] on div "Activity monitoring Create a callout Book an appointment" at bounding box center [858, 44] width 1342 height 29
click at [450, 156] on mat-icon at bounding box center [452, 156] width 10 height 14
type input "a"
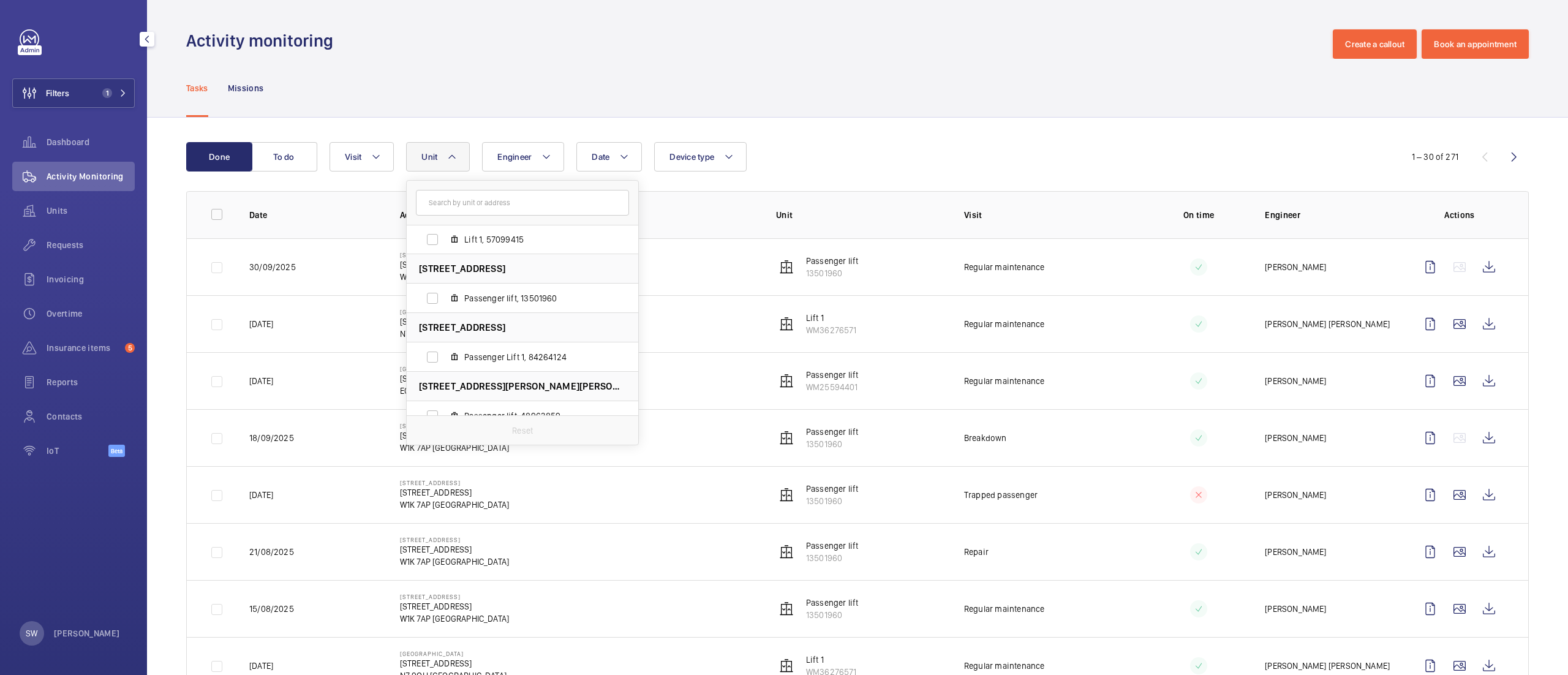
scroll to position [280, 0]
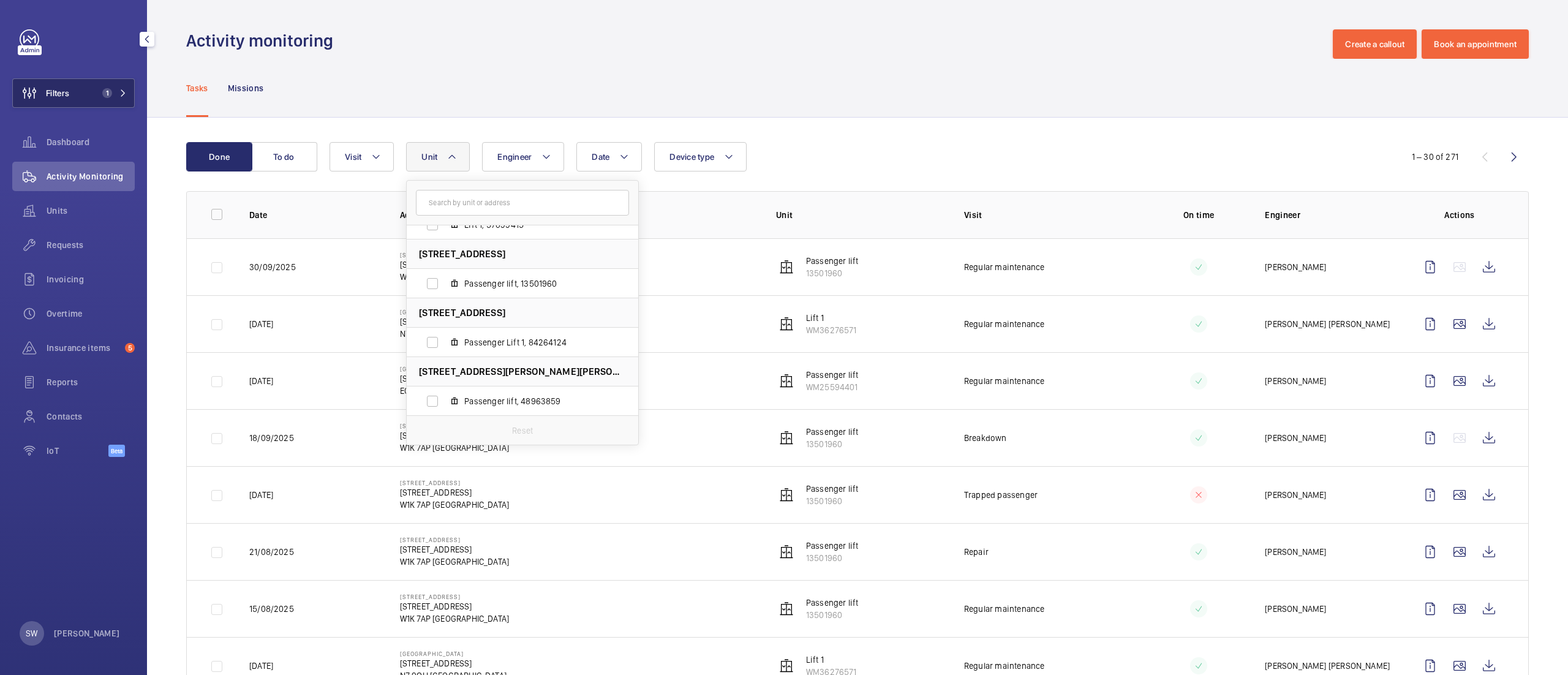
click at [102, 86] on button "Filters 1" at bounding box center [73, 93] width 122 height 29
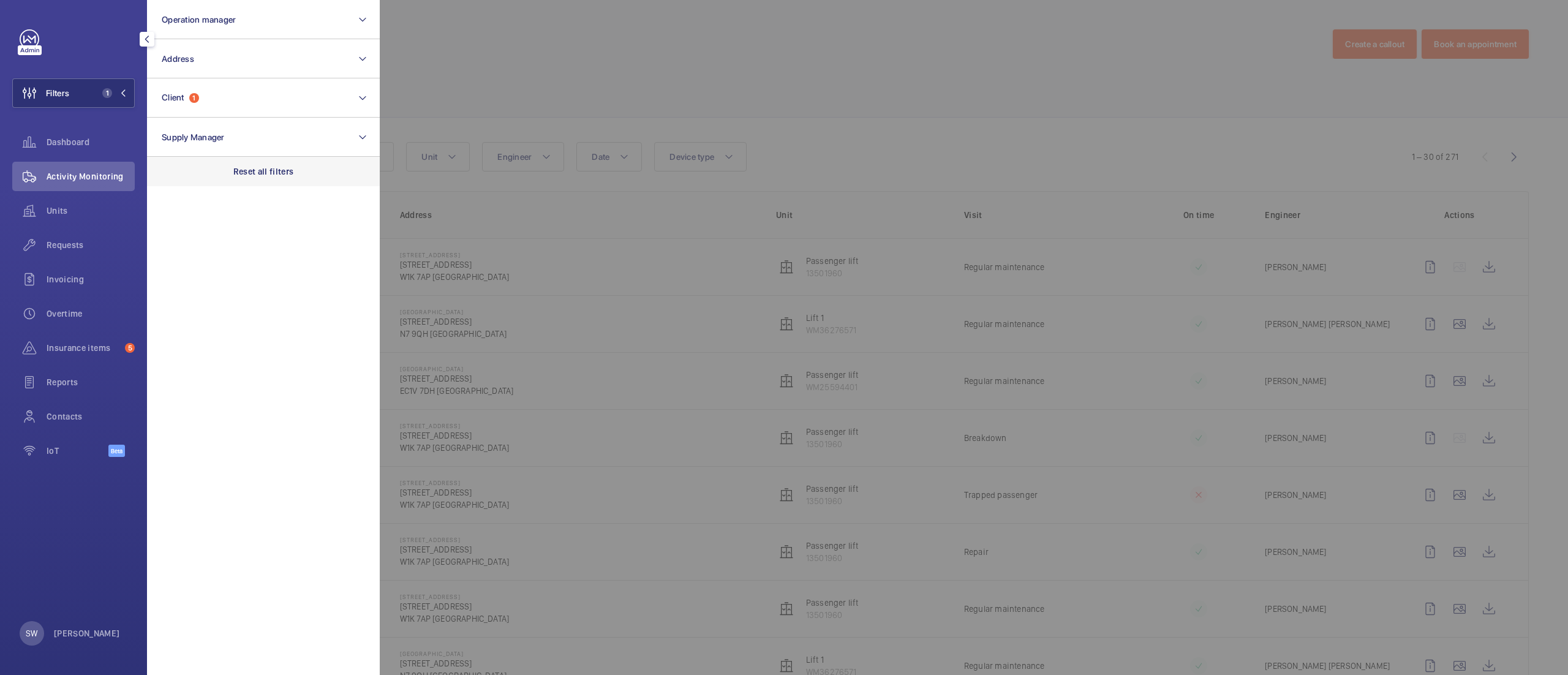
click at [265, 162] on div "Reset all filters" at bounding box center [263, 171] width 233 height 29
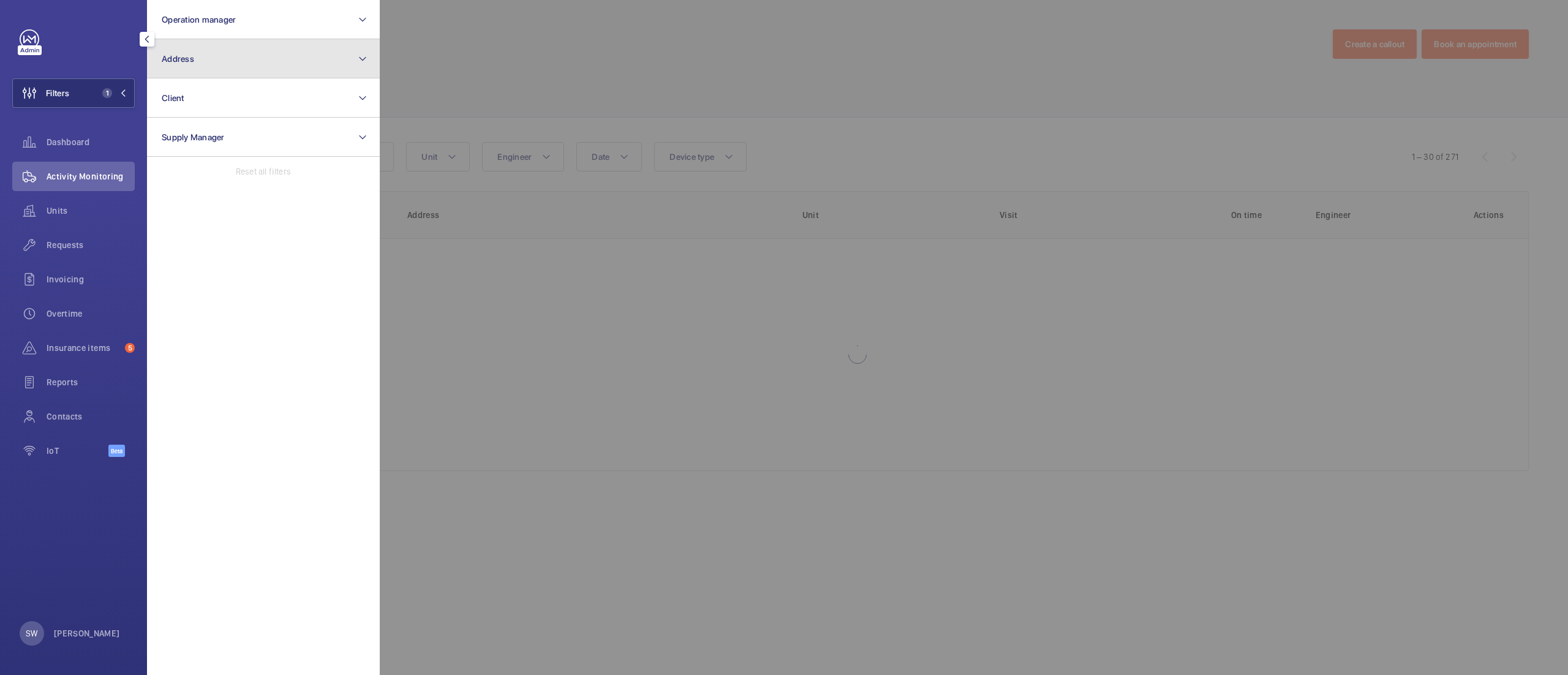
click at [220, 63] on button "Address" at bounding box center [263, 59] width 233 height 39
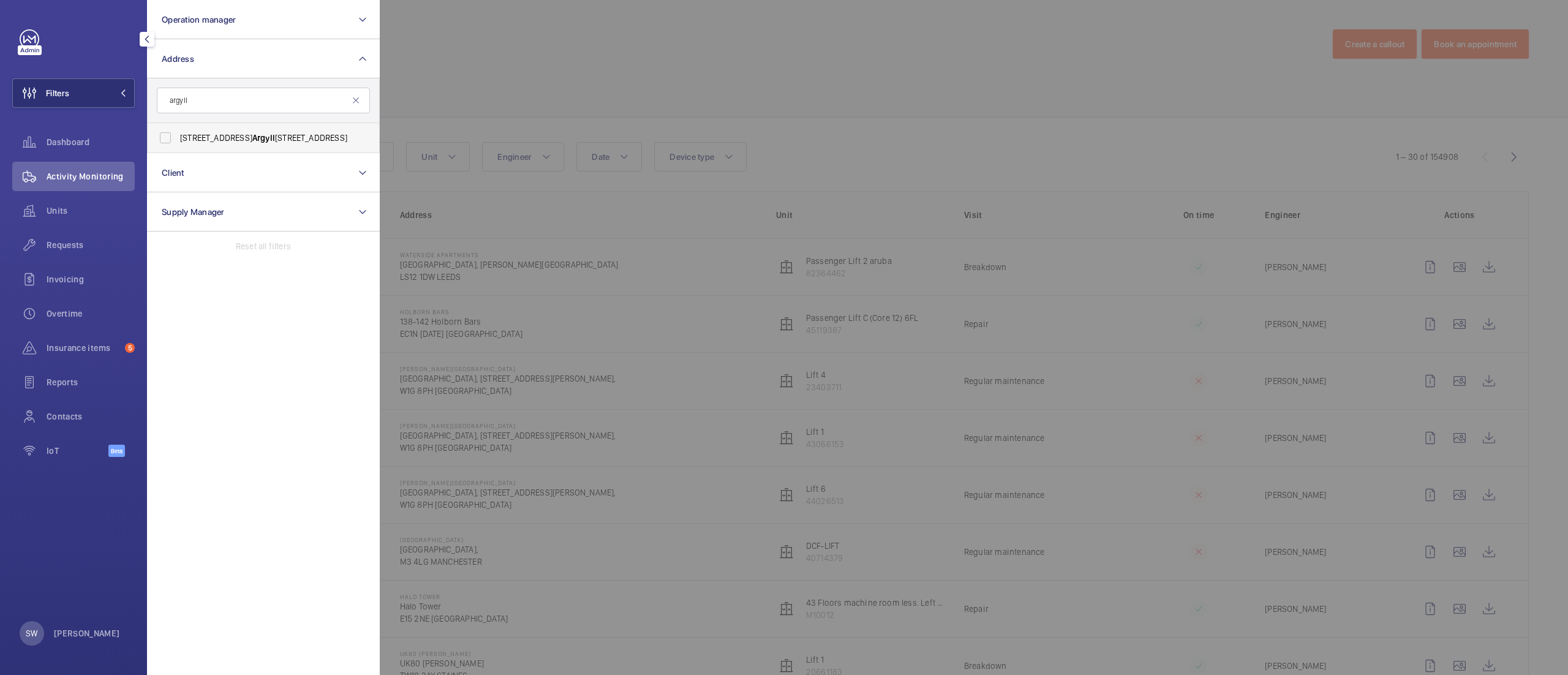
type input "argyll"
click at [226, 132] on span "9 Argyle Street - 9 Argyll St, LONDON W1F 7TG" at bounding box center [264, 138] width 169 height 12
click at [178, 132] on input "9 Argyle Street - 9 Argyll St, LONDON W1F 7TG" at bounding box center [165, 138] width 24 height 24
checkbox input "true"
click at [662, 95] on div at bounding box center [1163, 338] width 1568 height 675
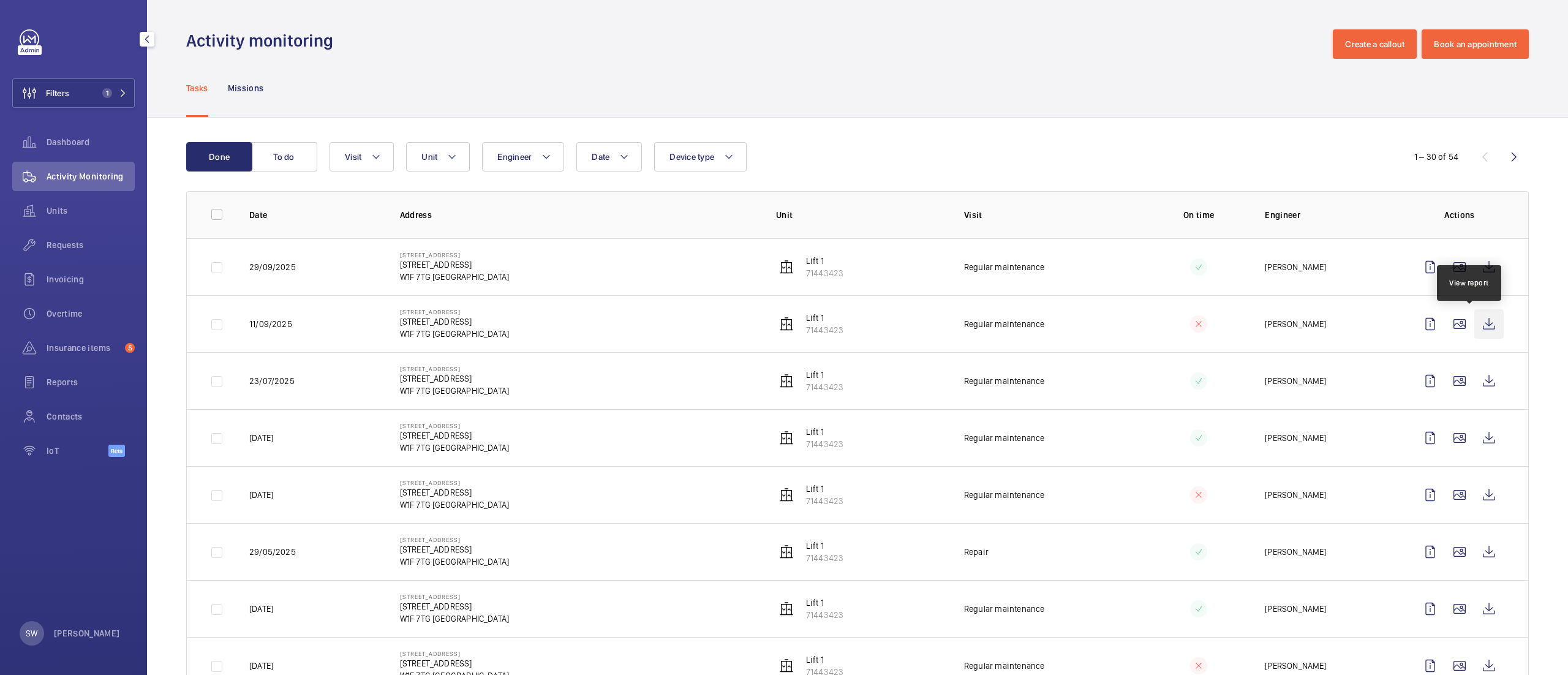
click at [1474, 321] on wm-front-icon-button at bounding box center [1489, 324] width 29 height 29
click at [1474, 381] on wm-front-icon-button at bounding box center [1489, 380] width 29 height 29
click at [79, 93] on button "Filters 1" at bounding box center [73, 93] width 122 height 29
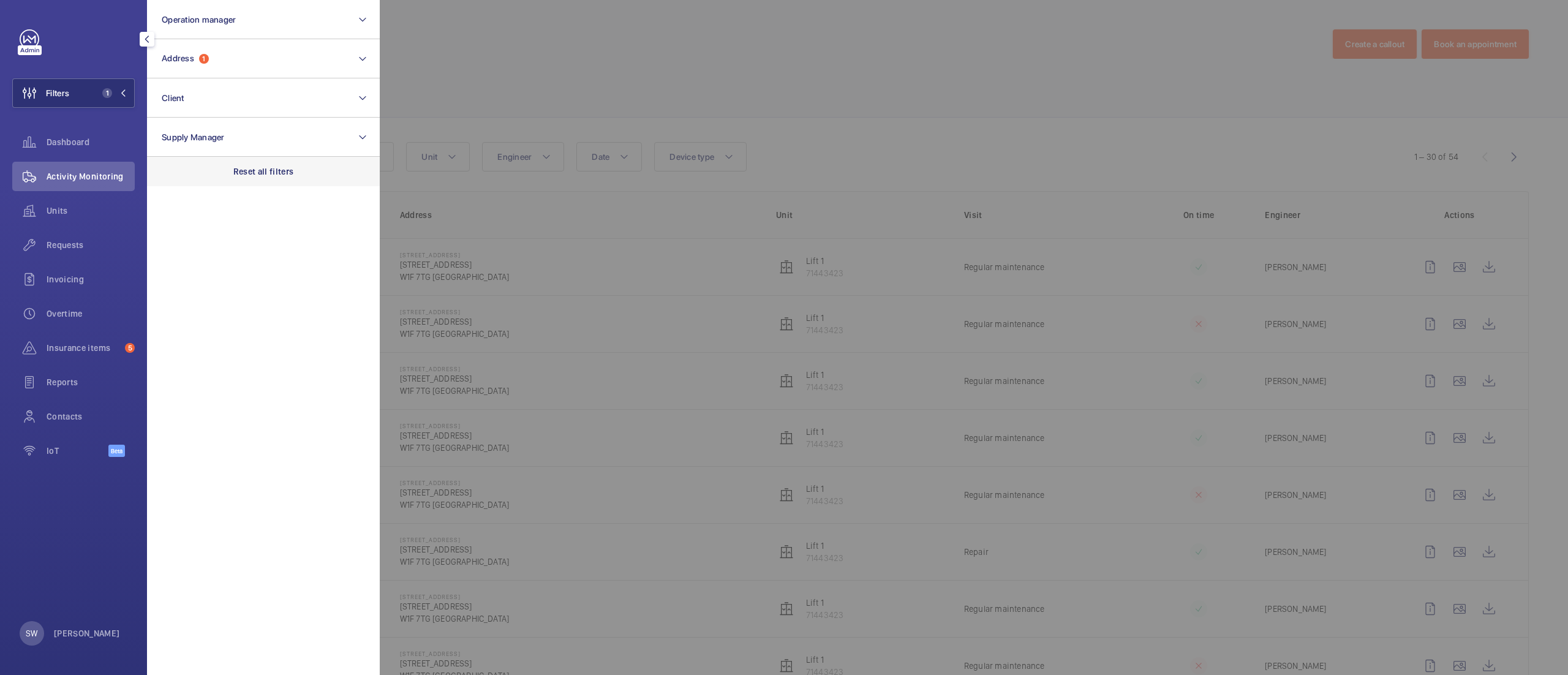
click at [280, 169] on p "Reset all filters" at bounding box center [263, 171] width 61 height 12
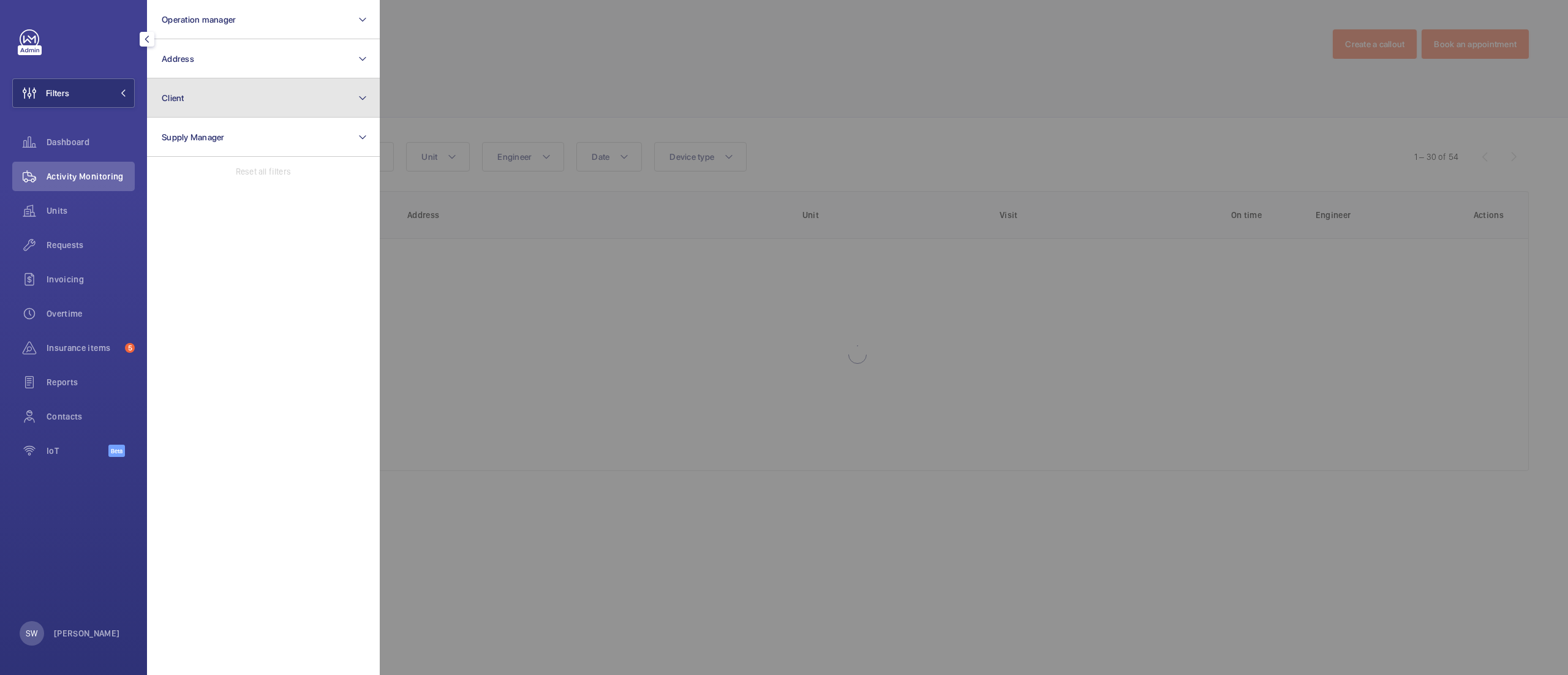
drag, startPoint x: 231, startPoint y: 95, endPoint x: 237, endPoint y: 104, distance: 10.8
click at [231, 96] on button "Client" at bounding box center [263, 98] width 233 height 39
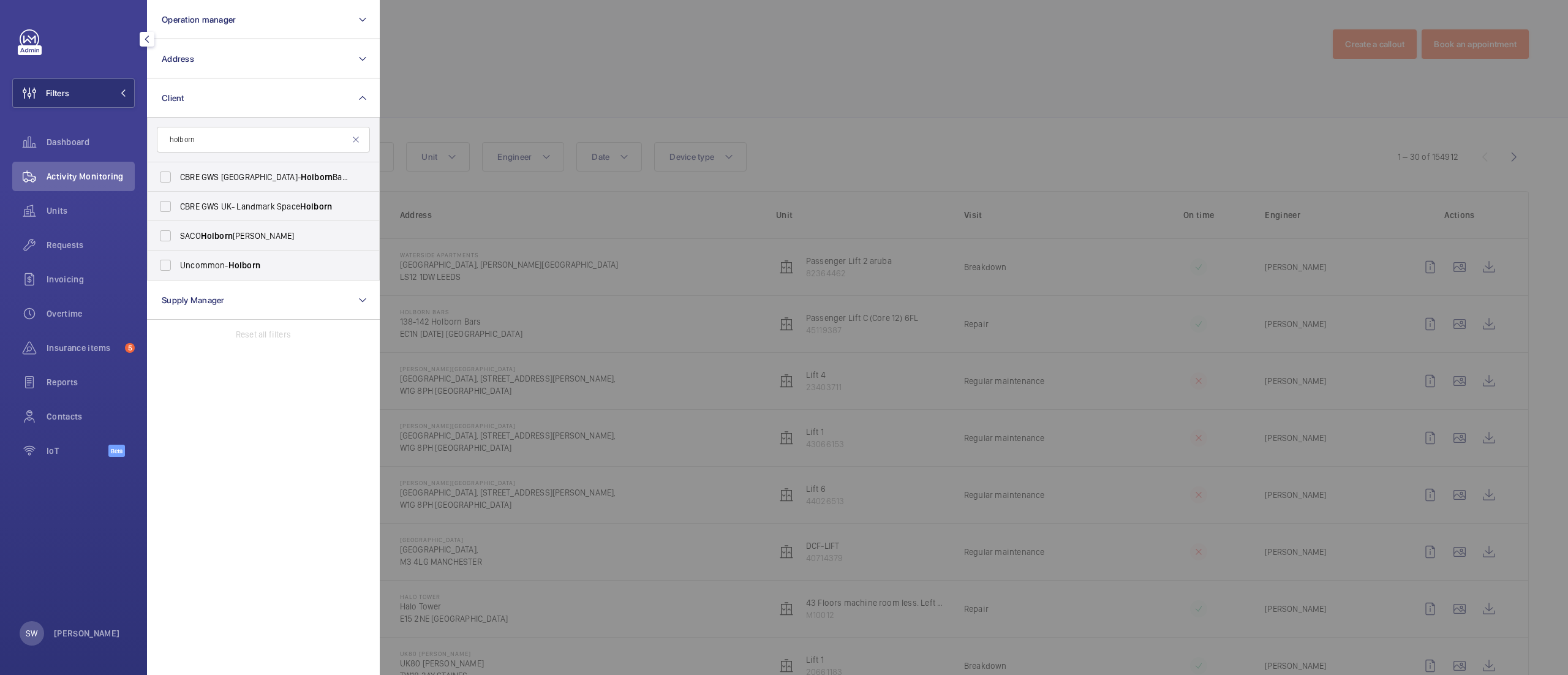
type input "holborn"
click at [213, 180] on span "CBRE GWS UK- Holborn Bars" at bounding box center [264, 177] width 169 height 12
click at [178, 180] on input "CBRE GWS UK- Holborn Bars" at bounding box center [165, 177] width 24 height 24
checkbox input "true"
click at [762, 119] on div at bounding box center [1163, 338] width 1568 height 675
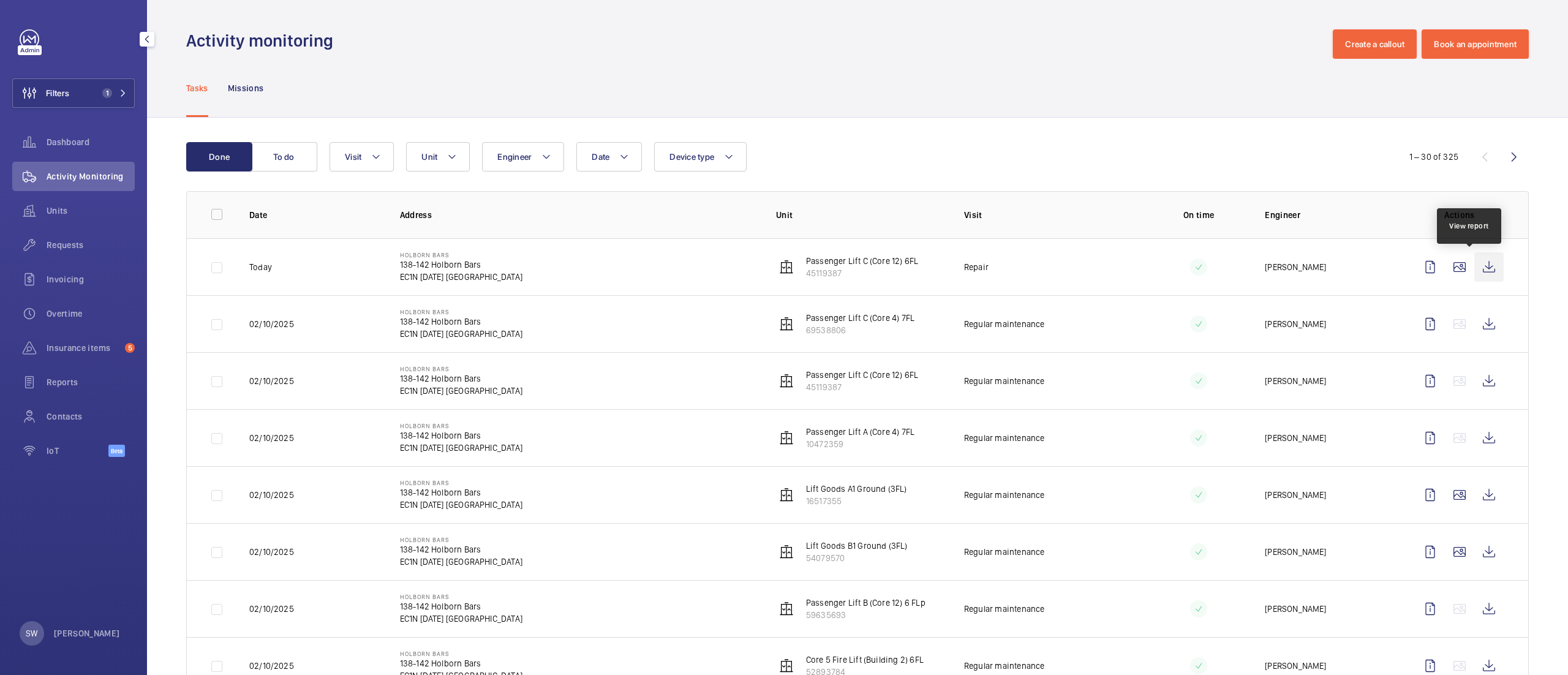
click at [1474, 269] on wm-front-icon-button at bounding box center [1489, 267] width 29 height 29
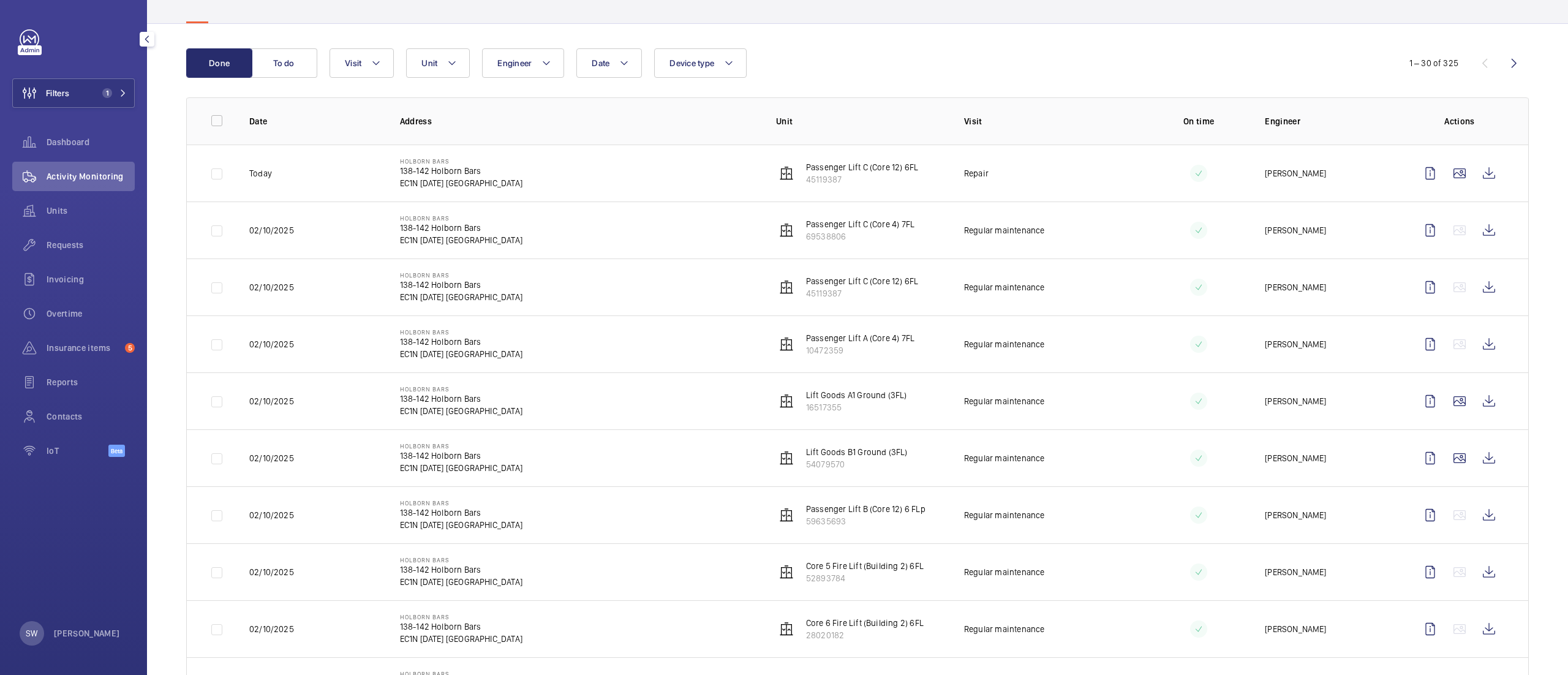
scroll to position [96, 0]
click at [429, 56] on span "Unit" at bounding box center [429, 60] width 16 height 10
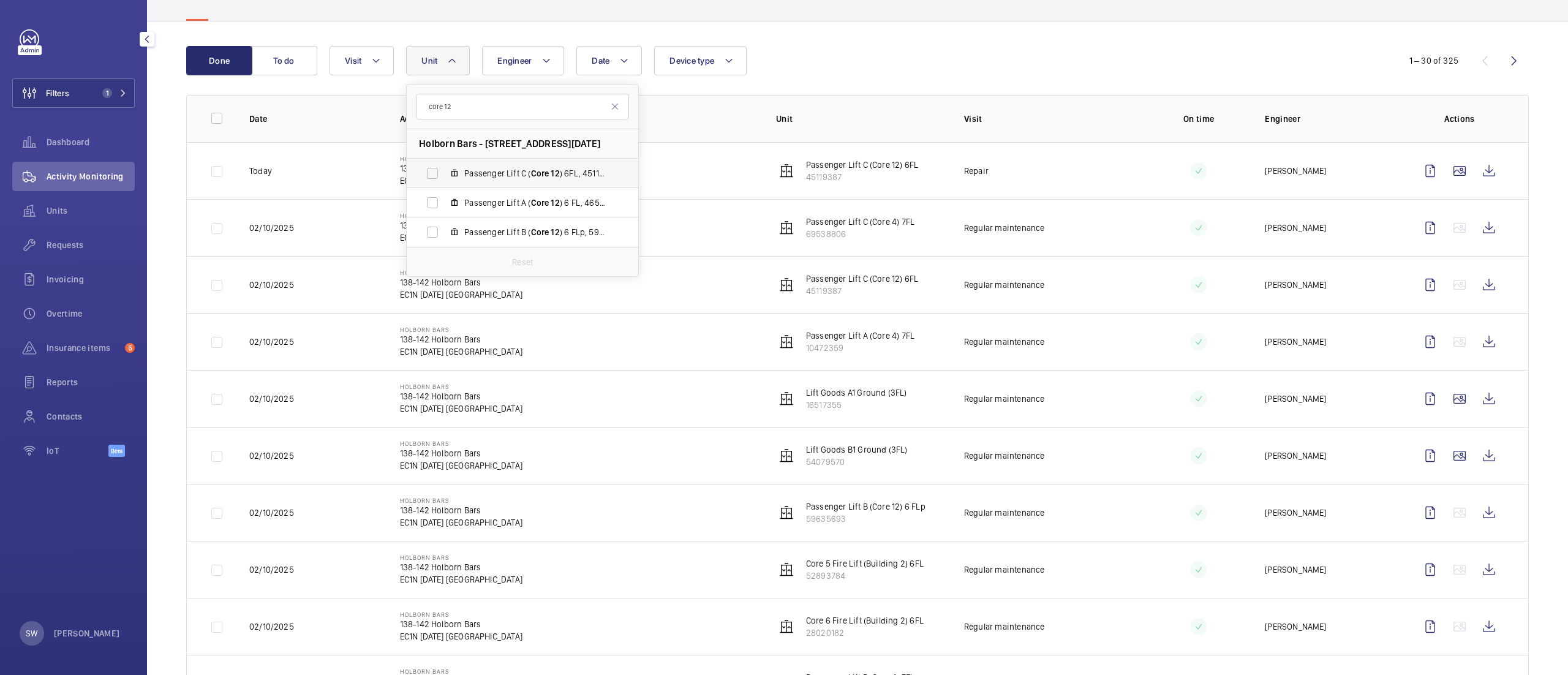
type input "core 12"
click at [508, 169] on span "Passenger Lift C ( Core 12 ) 6FL, 45119387" at bounding box center [535, 173] width 142 height 12
click at [444, 169] on input "Passenger Lift C ( Core 12 ) 6FL, 45119387" at bounding box center [432, 172] width 24 height 24
checkbox input "true"
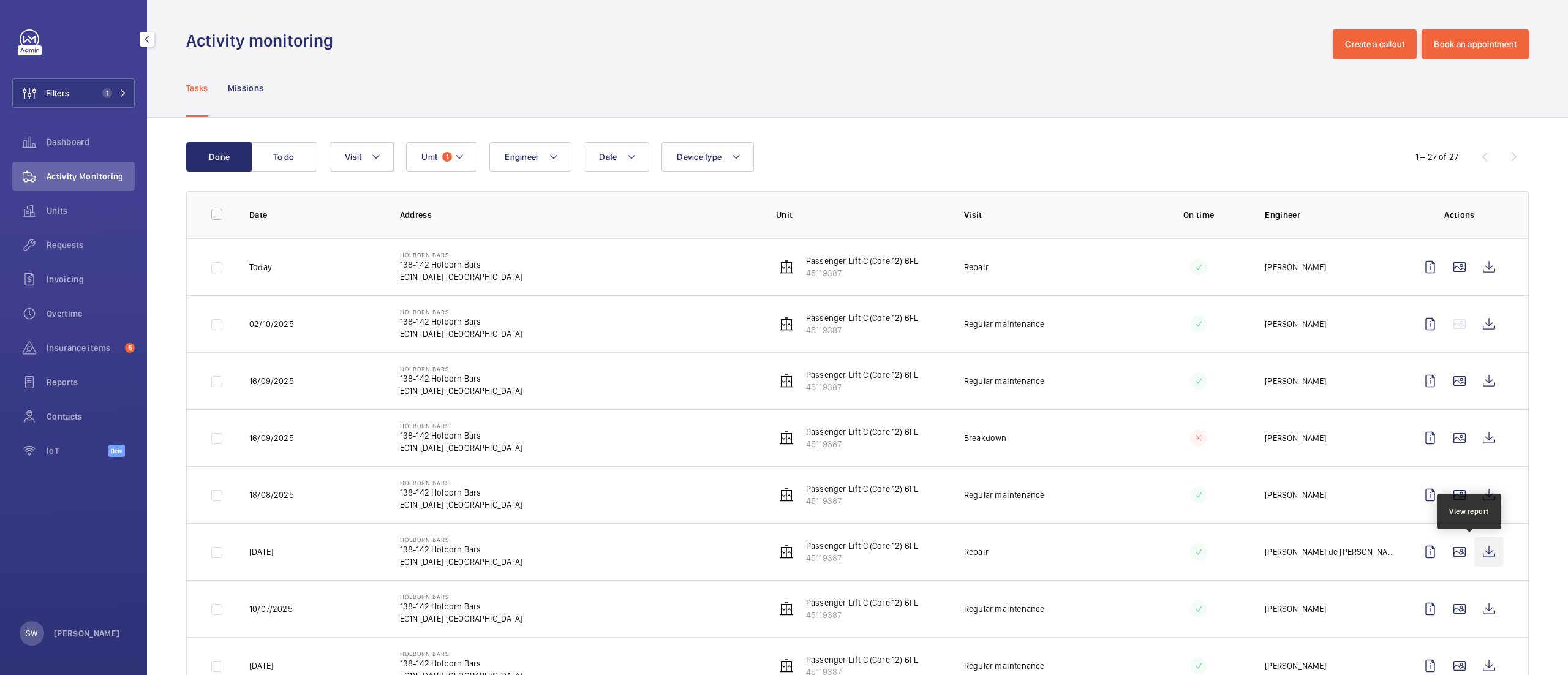
click at [1475, 554] on wm-front-icon-button at bounding box center [1489, 552] width 29 height 29
click at [1474, 434] on wm-front-icon-button at bounding box center [1489, 438] width 29 height 29
click at [1480, 266] on wm-front-icon-button at bounding box center [1489, 267] width 29 height 29
click at [71, 90] on button "Filters 1" at bounding box center [73, 93] width 122 height 29
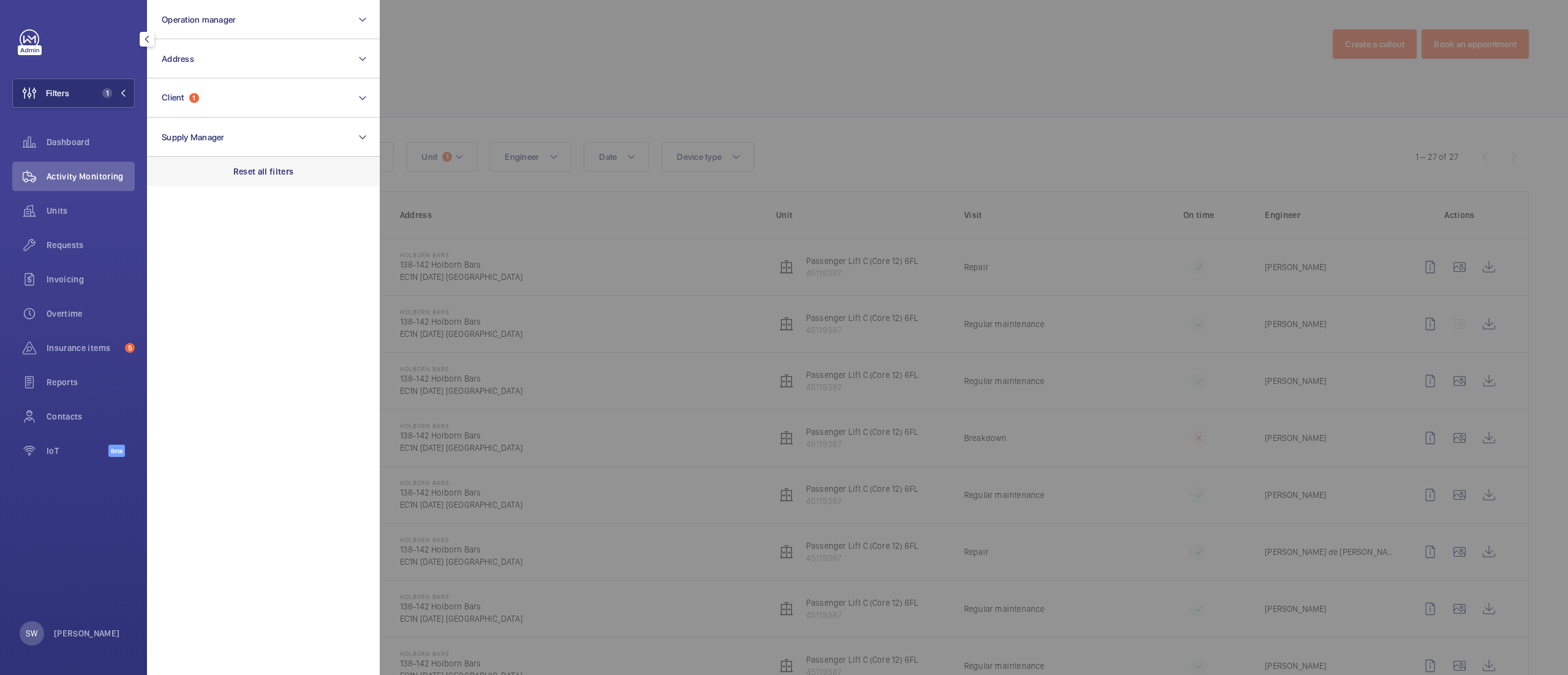
click at [283, 178] on div "Reset all filters" at bounding box center [263, 171] width 233 height 29
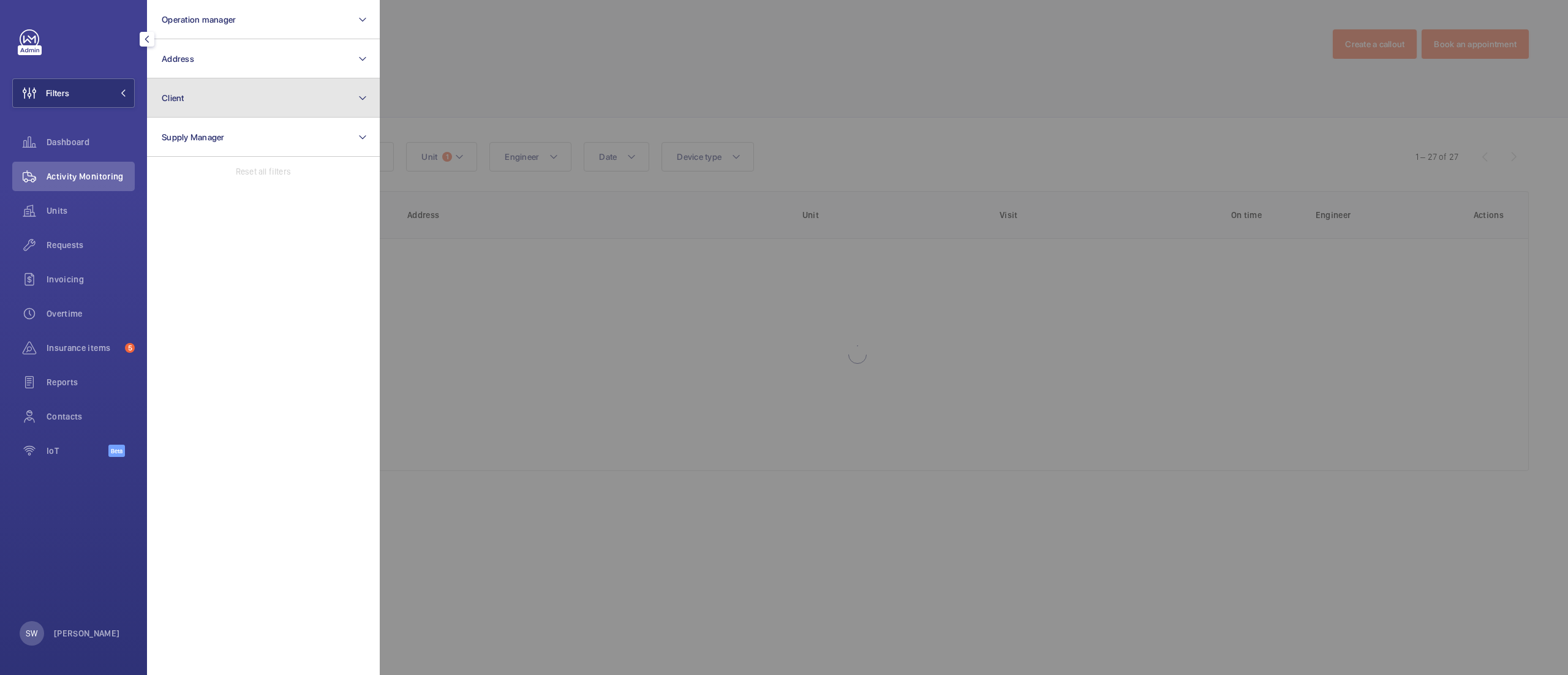
click at [237, 114] on button "Client" at bounding box center [263, 98] width 233 height 39
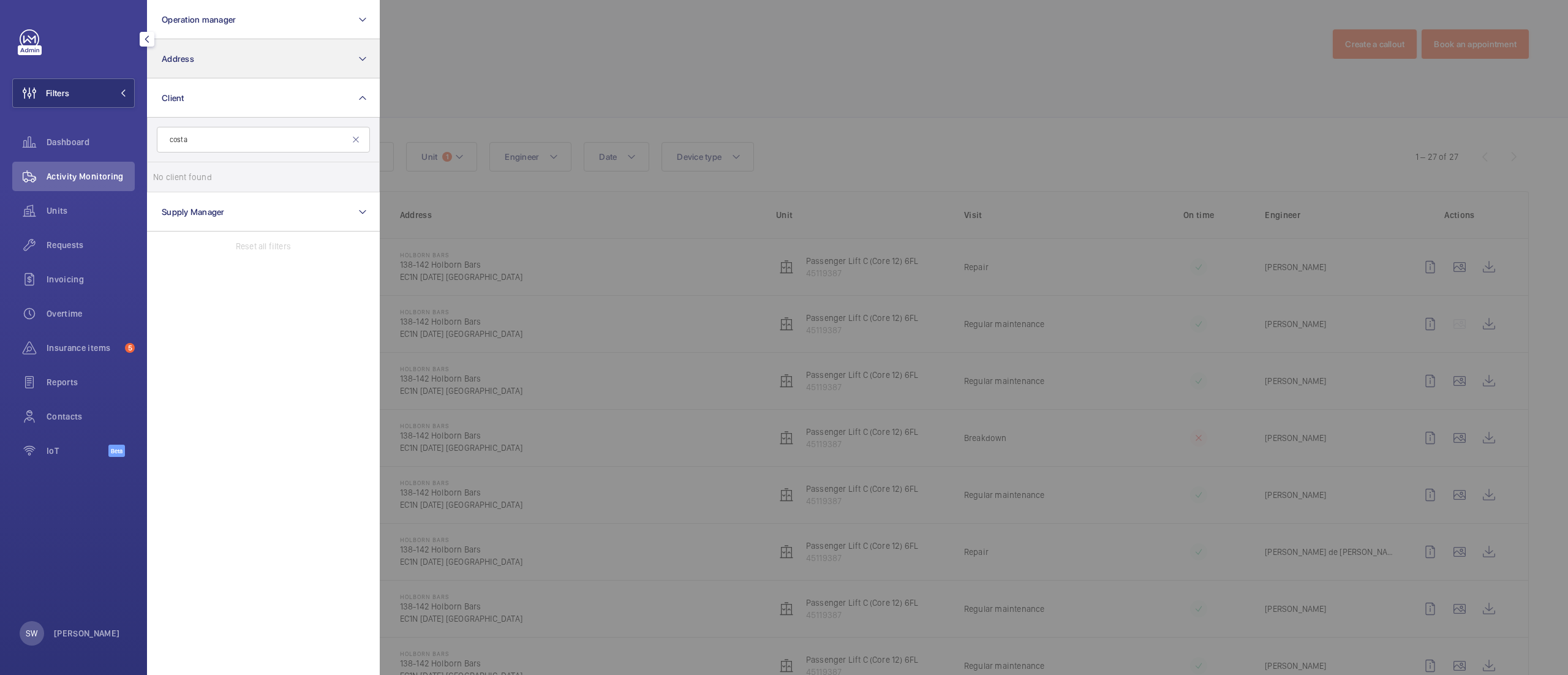
type input "costa"
click at [243, 71] on button "Address" at bounding box center [263, 59] width 233 height 39
type input "costa"
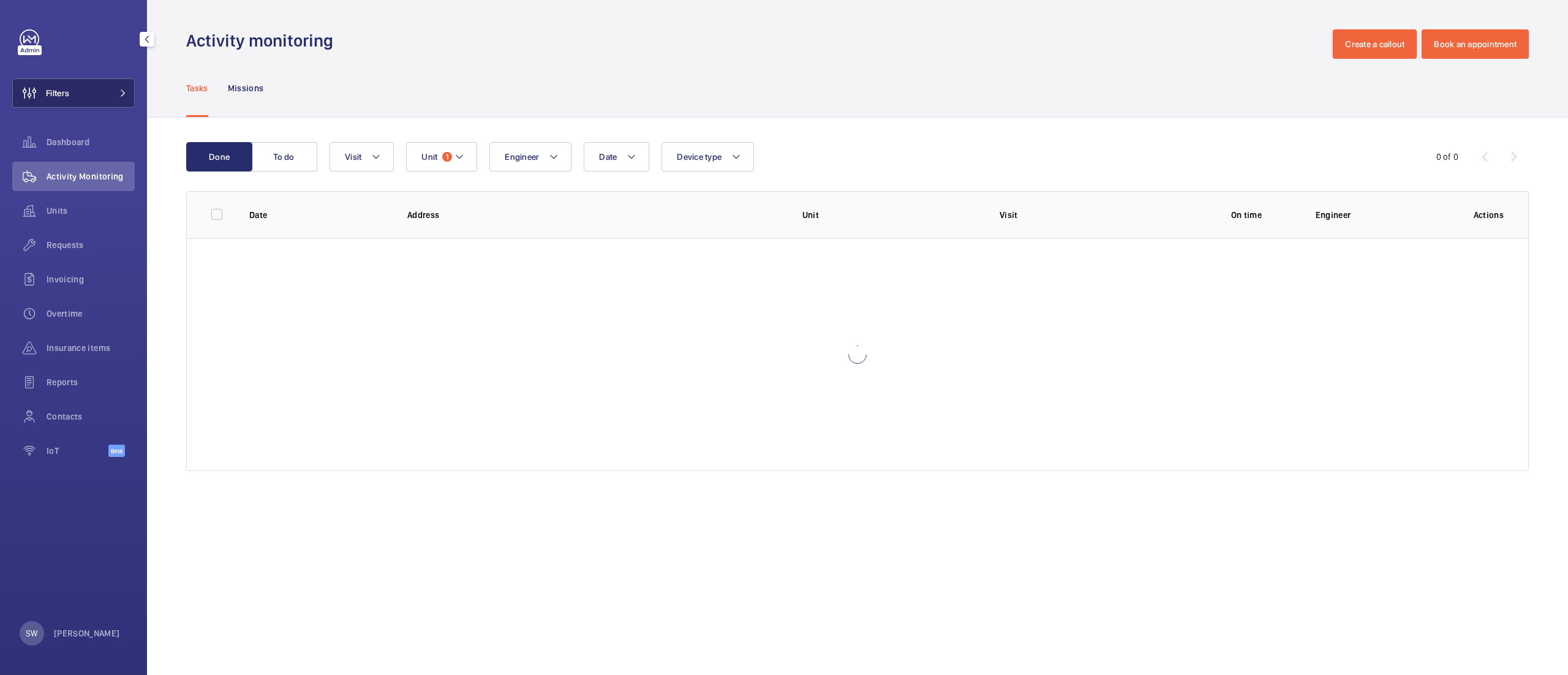
click at [94, 92] on button "Filters" at bounding box center [73, 93] width 122 height 29
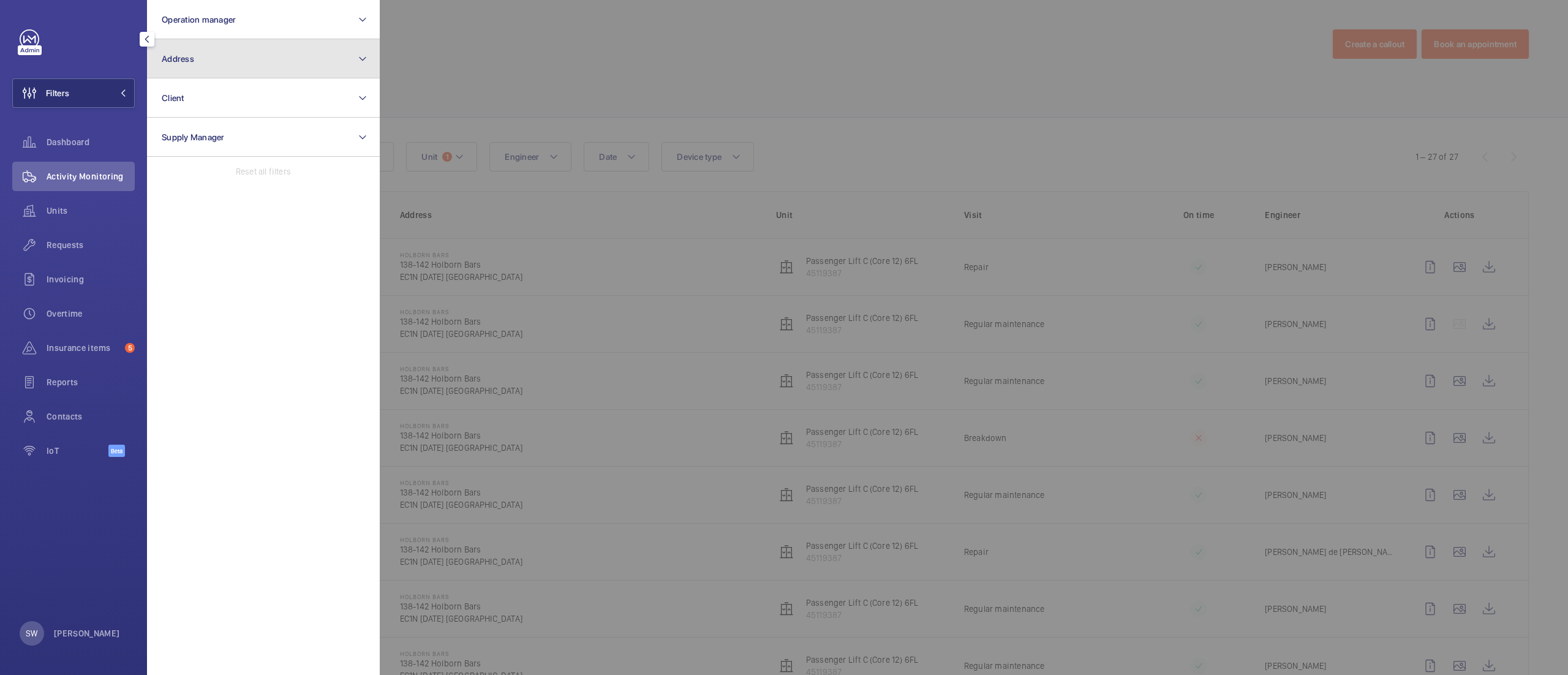
click at [297, 75] on button "Address" at bounding box center [263, 59] width 233 height 39
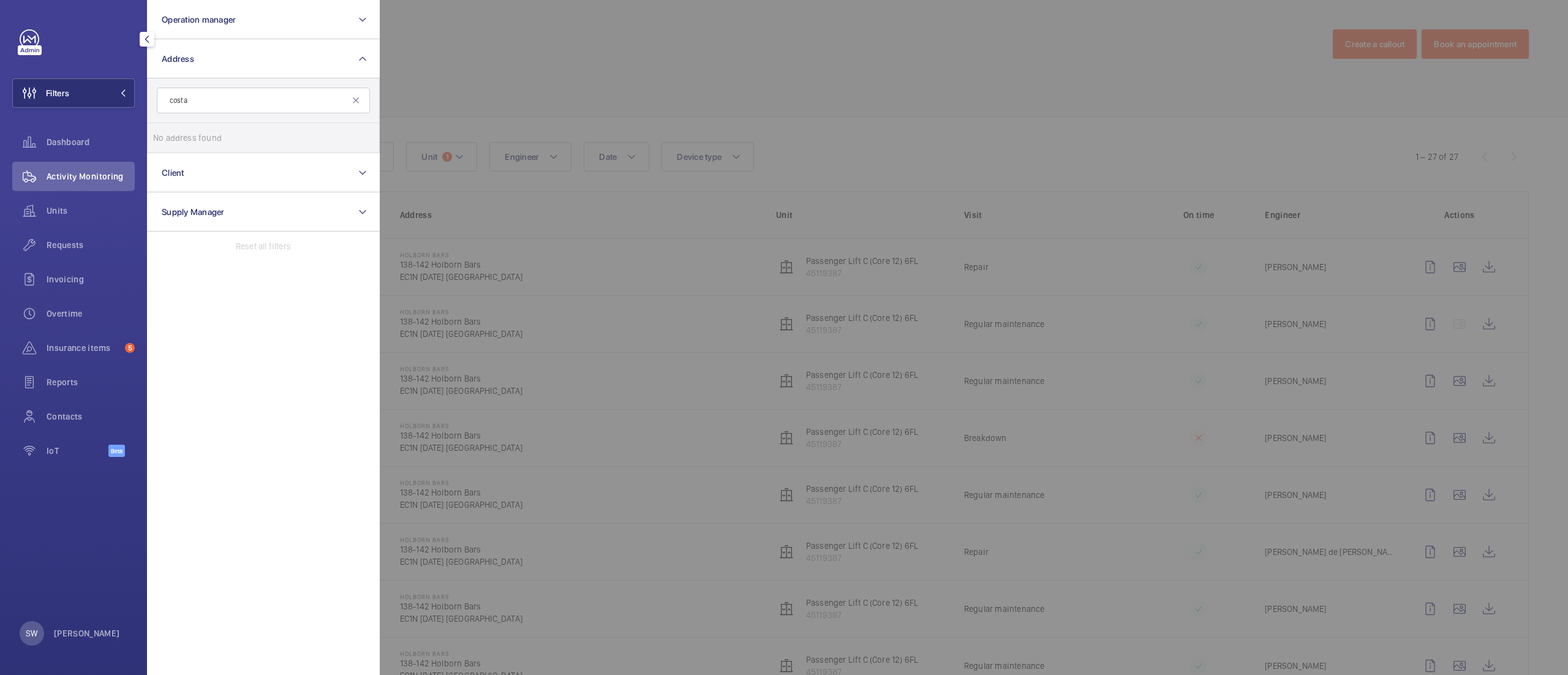
type input "costa"
click at [243, 151] on li "No address found" at bounding box center [262, 138] width 231 height 29
click at [243, 171] on button "Client" at bounding box center [263, 173] width 233 height 39
type input "uclh"
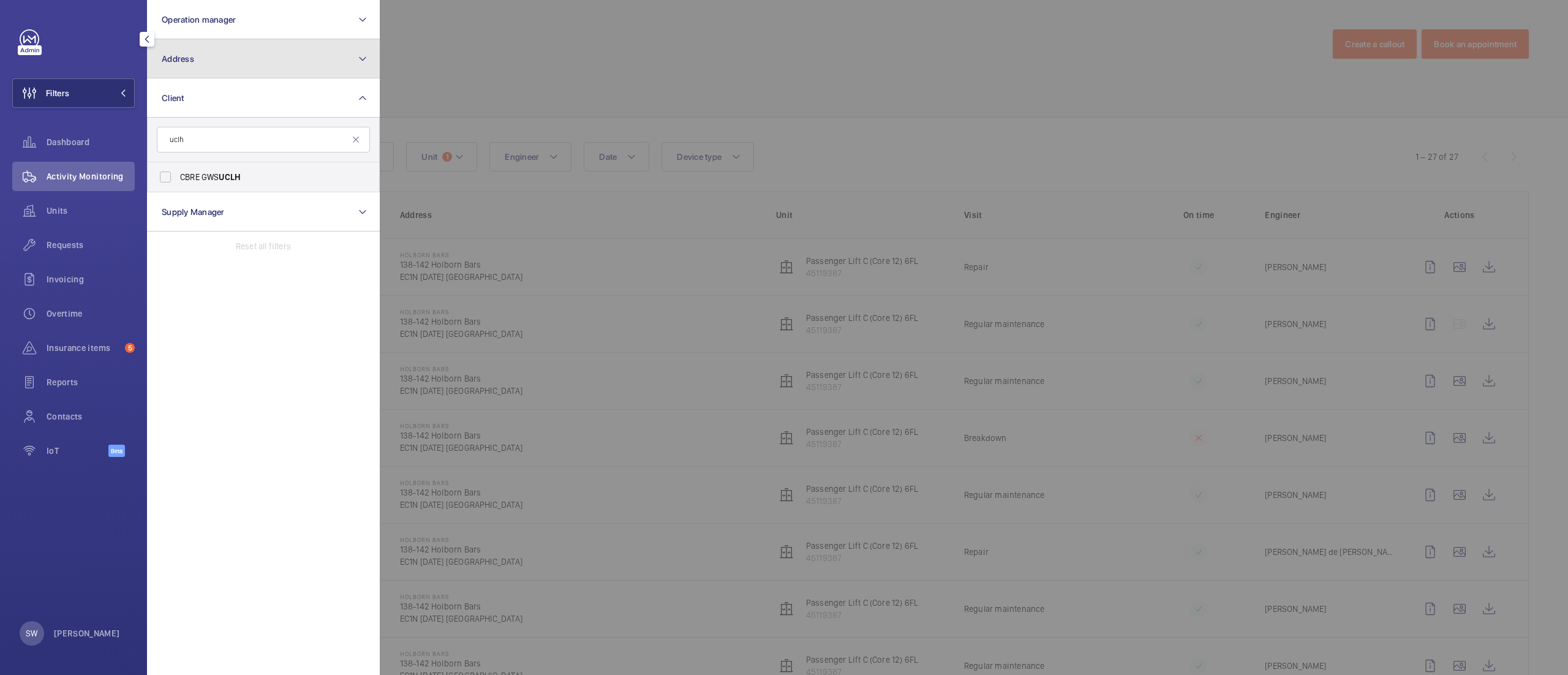
click at [265, 68] on button "Address" at bounding box center [263, 59] width 233 height 39
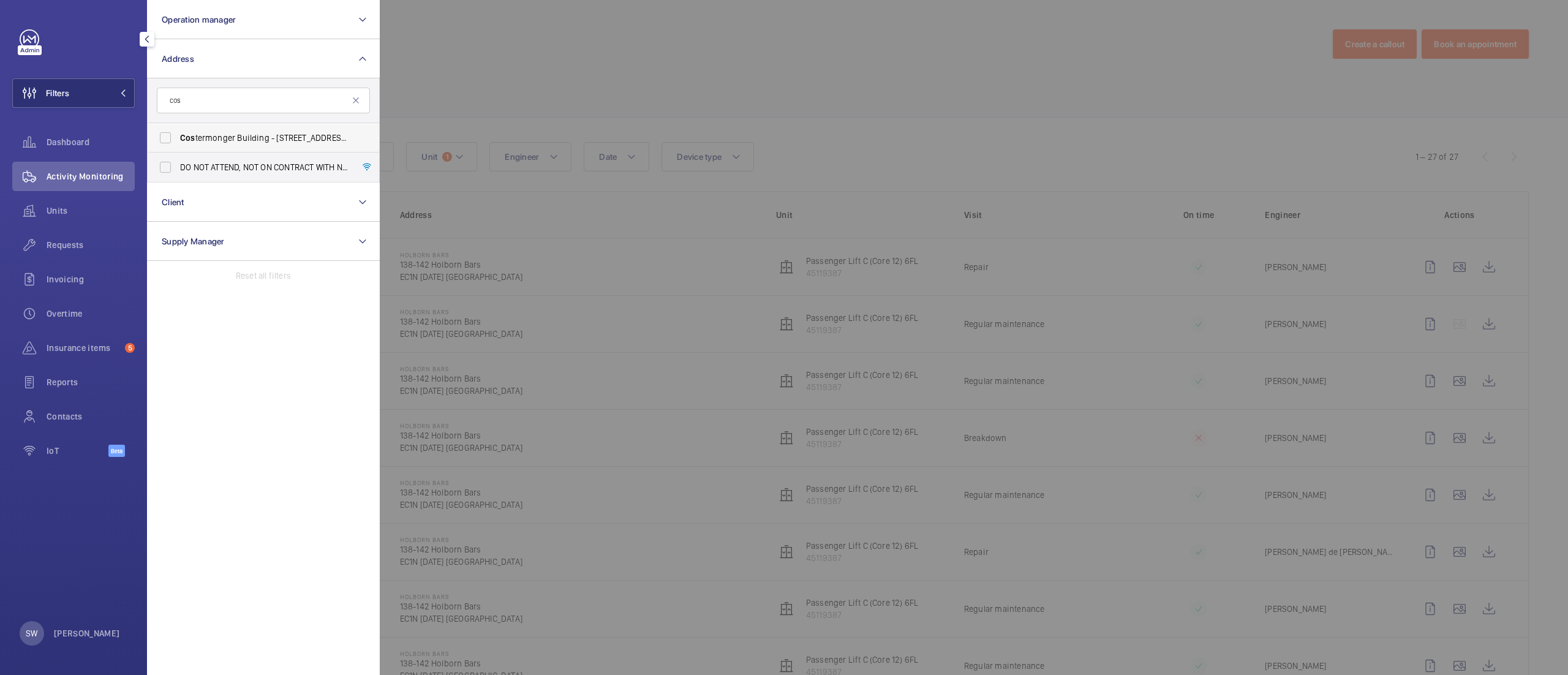
type input "cos"
click at [246, 134] on span "Cos termonger Building - [STREET_ADDRESS]" at bounding box center [264, 138] width 169 height 12
click at [178, 134] on input "Cos termonger Building - [STREET_ADDRESS]" at bounding box center [165, 138] width 24 height 24
checkbox input "true"
click at [720, 97] on div at bounding box center [1163, 338] width 1568 height 675
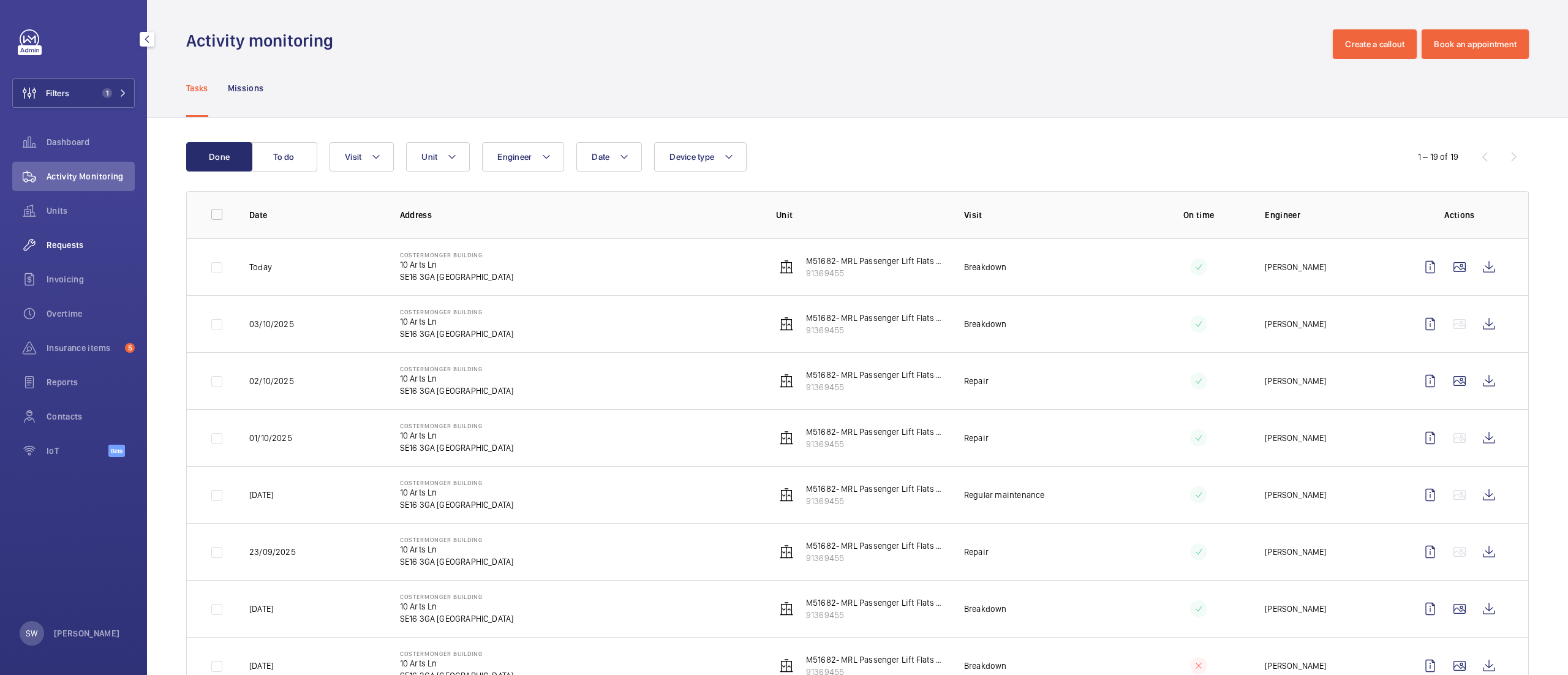
click at [95, 235] on div "Requests" at bounding box center [73, 245] width 122 height 29
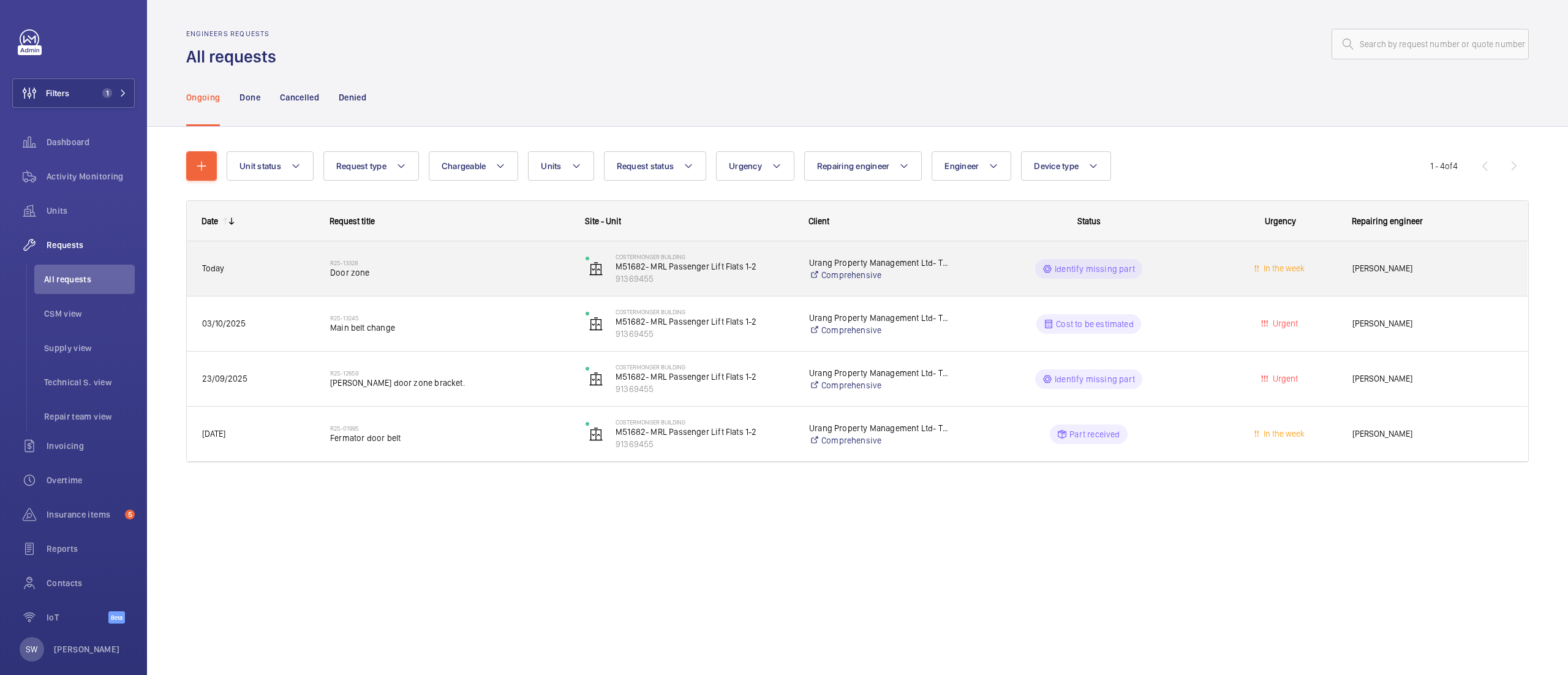
click at [402, 264] on h2 "R25-13328" at bounding box center [450, 262] width 239 height 7
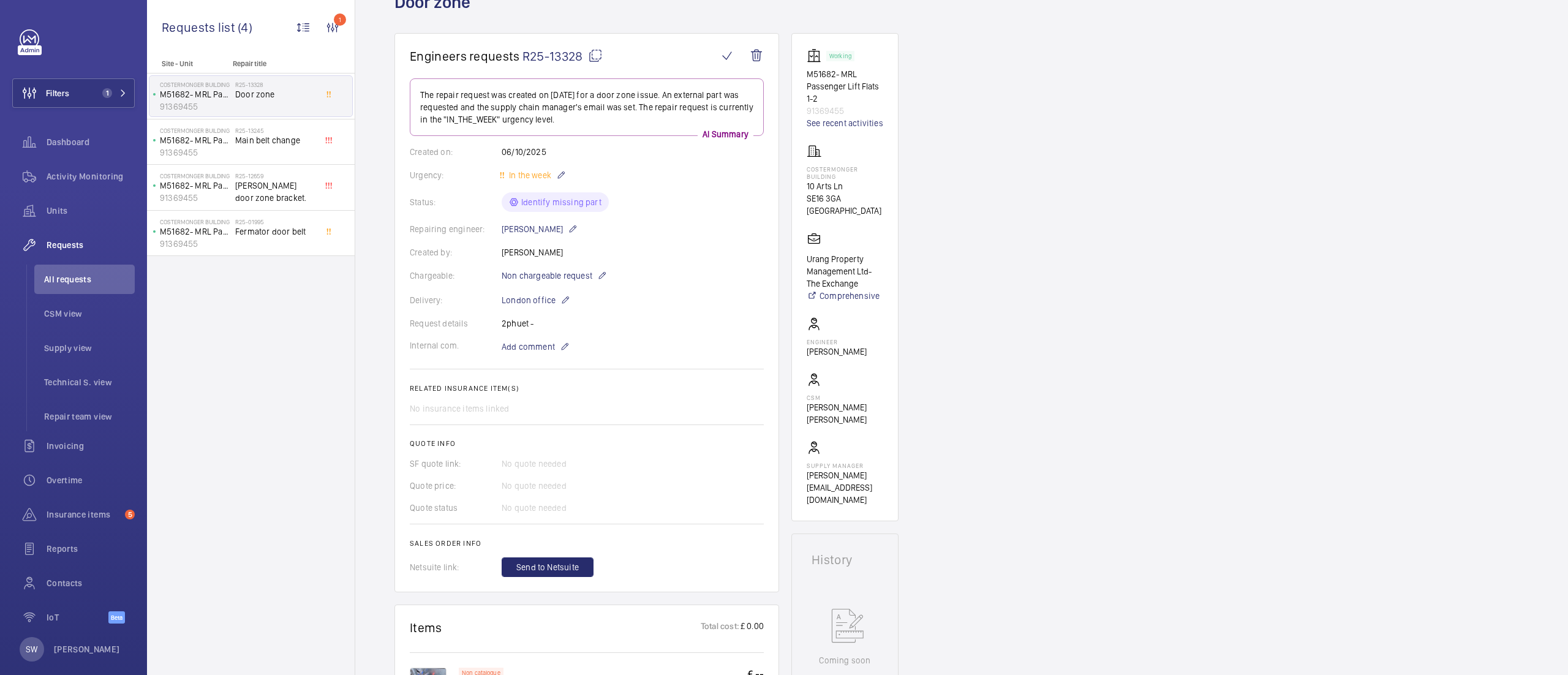
scroll to position [54, 0]
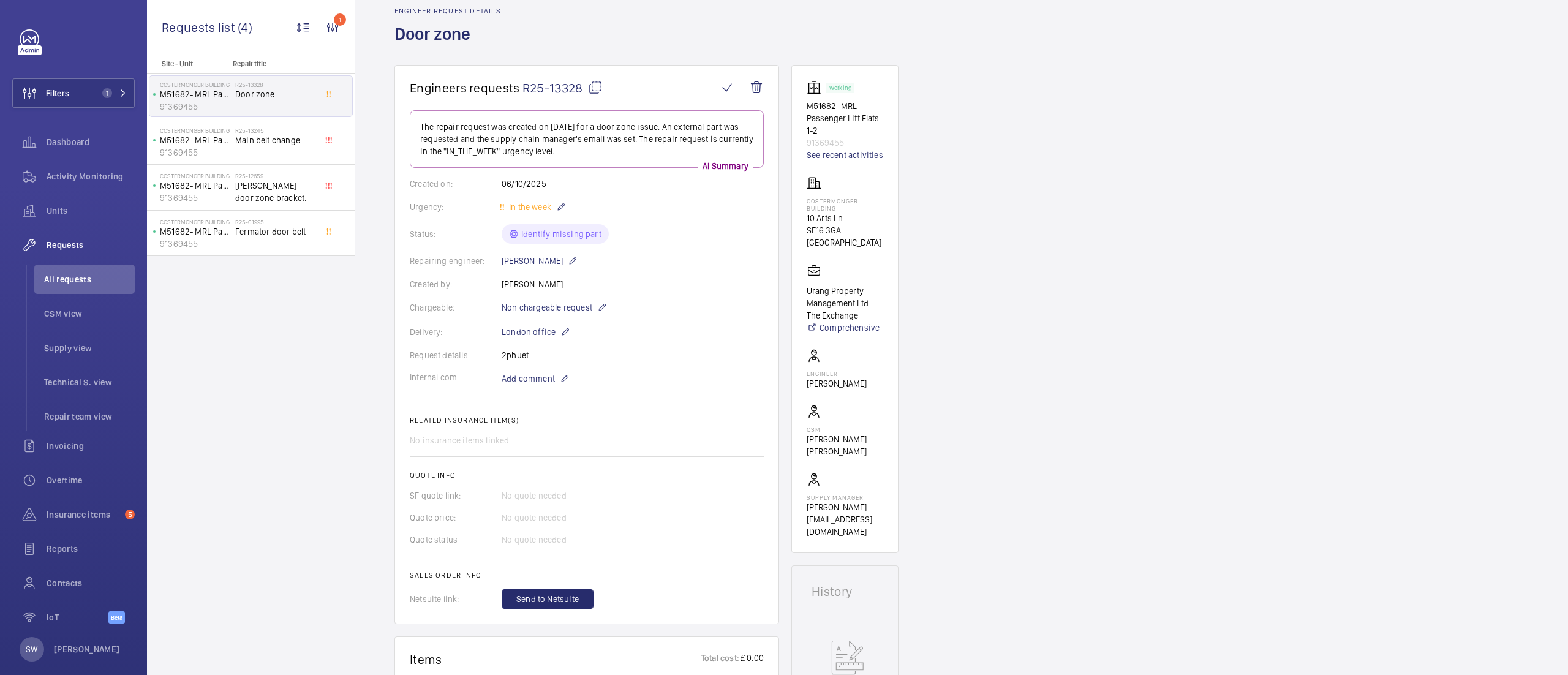
click at [593, 86] on mat-icon at bounding box center [595, 88] width 14 height 14
click at [97, 90] on span "1" at bounding box center [104, 93] width 14 height 10
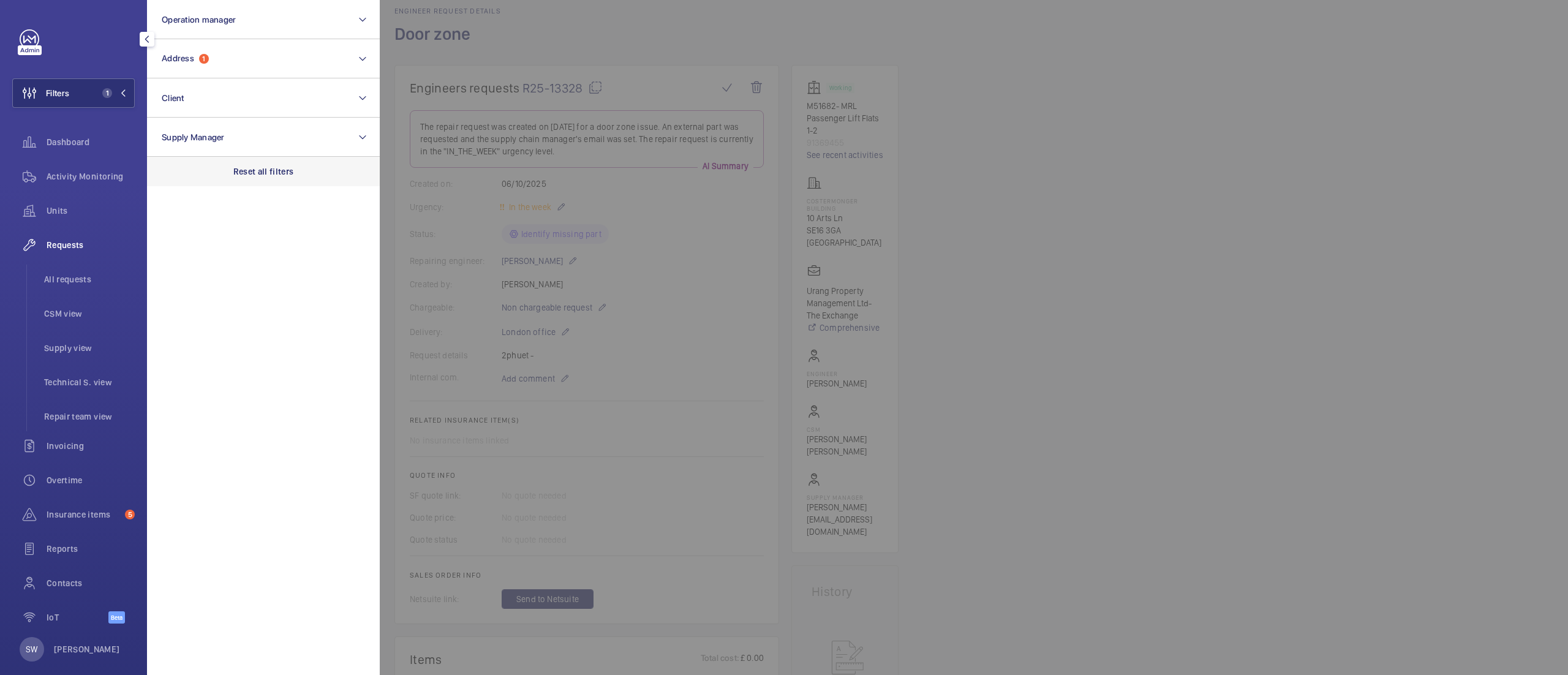
click at [295, 168] on div "Reset all filters" at bounding box center [263, 171] width 233 height 29
click at [213, 58] on button "Address" at bounding box center [263, 59] width 233 height 39
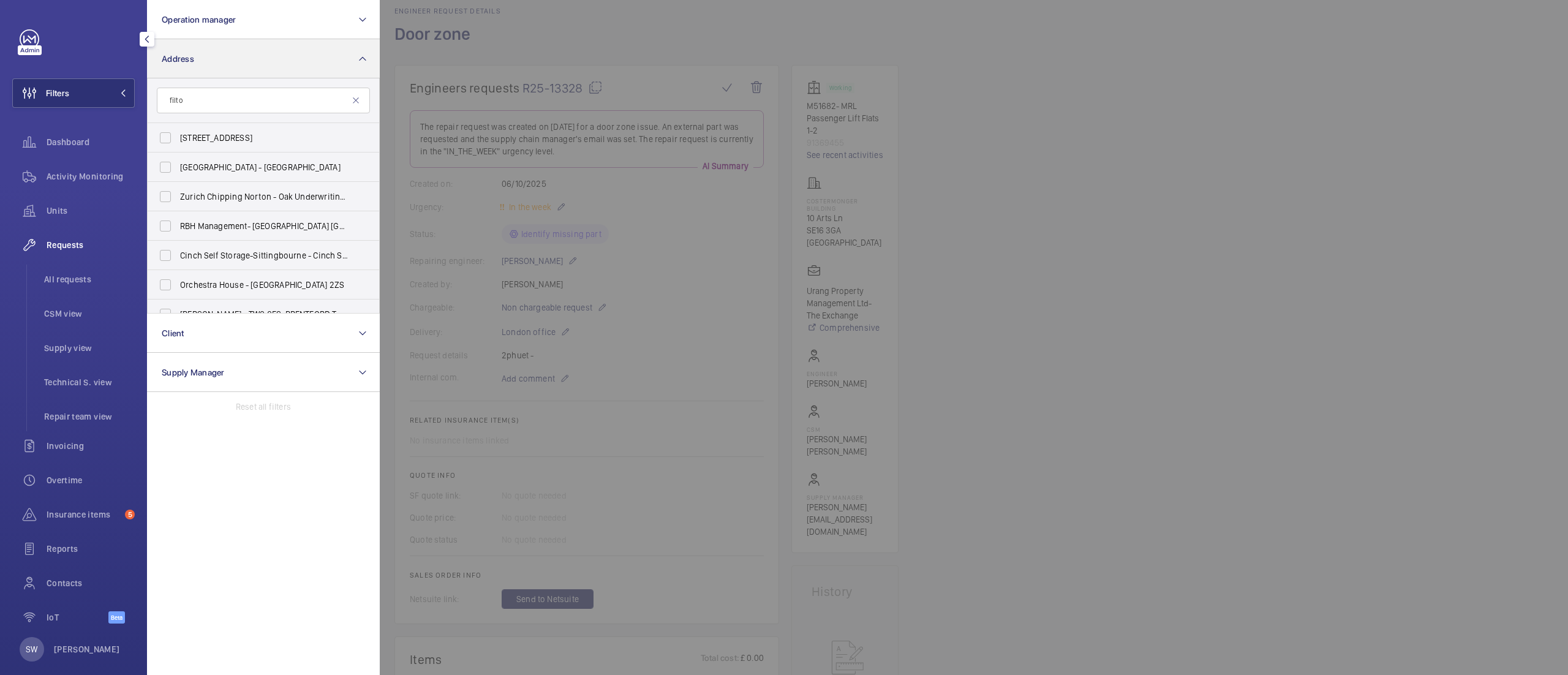
type input "filton"
type input "airbus"
click at [251, 166] on span "Airbus Bristol - [GEOGRAPHIC_DATA] 7PY" at bounding box center [264, 167] width 169 height 12
click at [178, 166] on input "Airbus Bristol - [GEOGRAPHIC_DATA] 7PY" at bounding box center [165, 167] width 24 height 24
checkbox input "true"
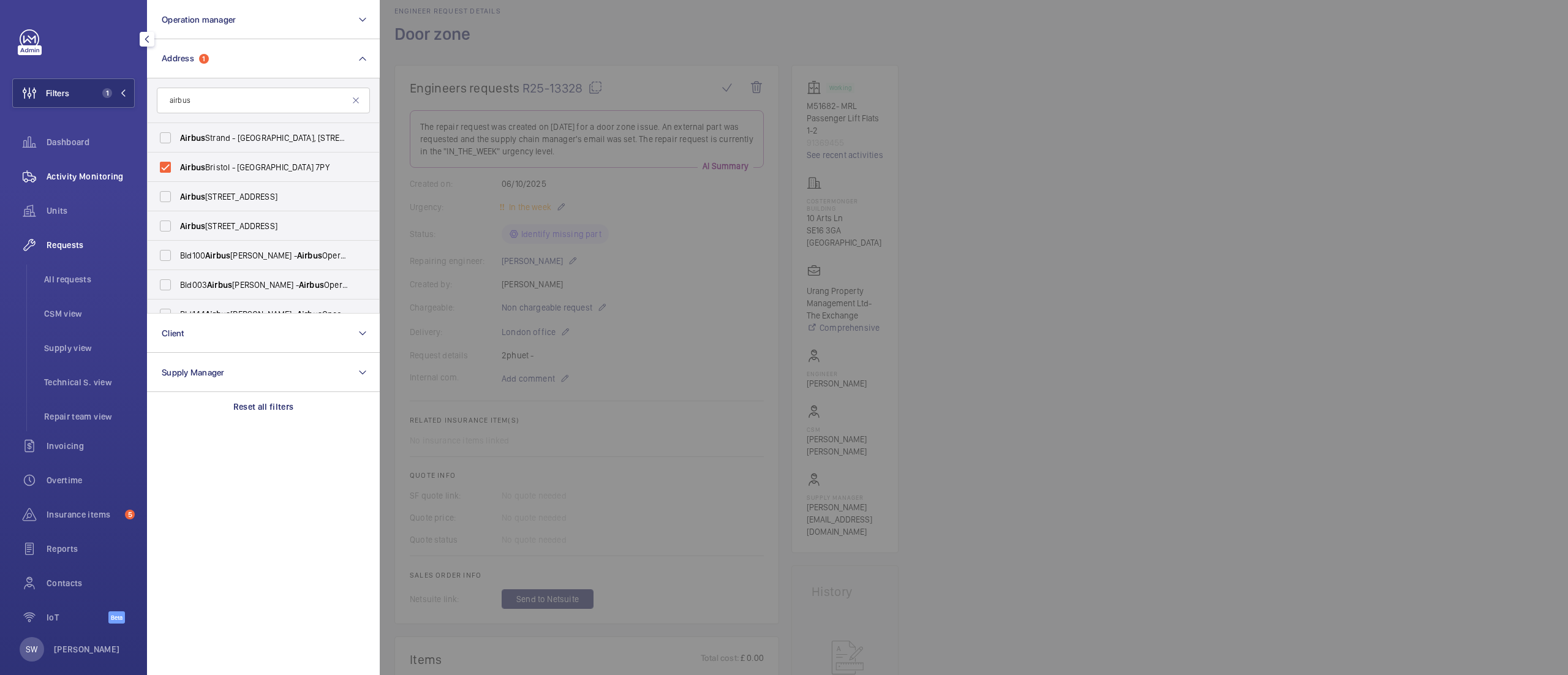
click at [58, 171] on span "Activity Monitoring" at bounding box center [90, 177] width 88 height 12
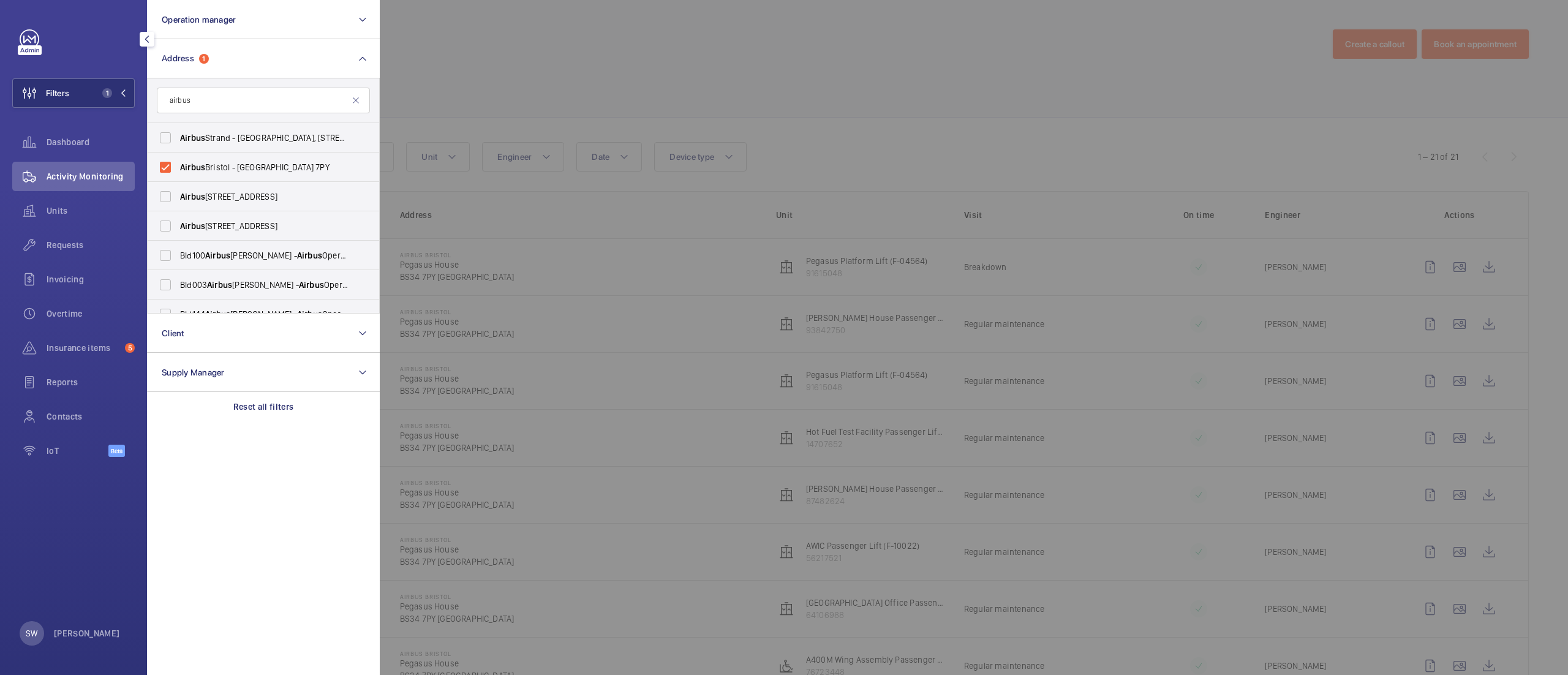
click at [1106, 188] on div at bounding box center [1163, 338] width 1568 height 675
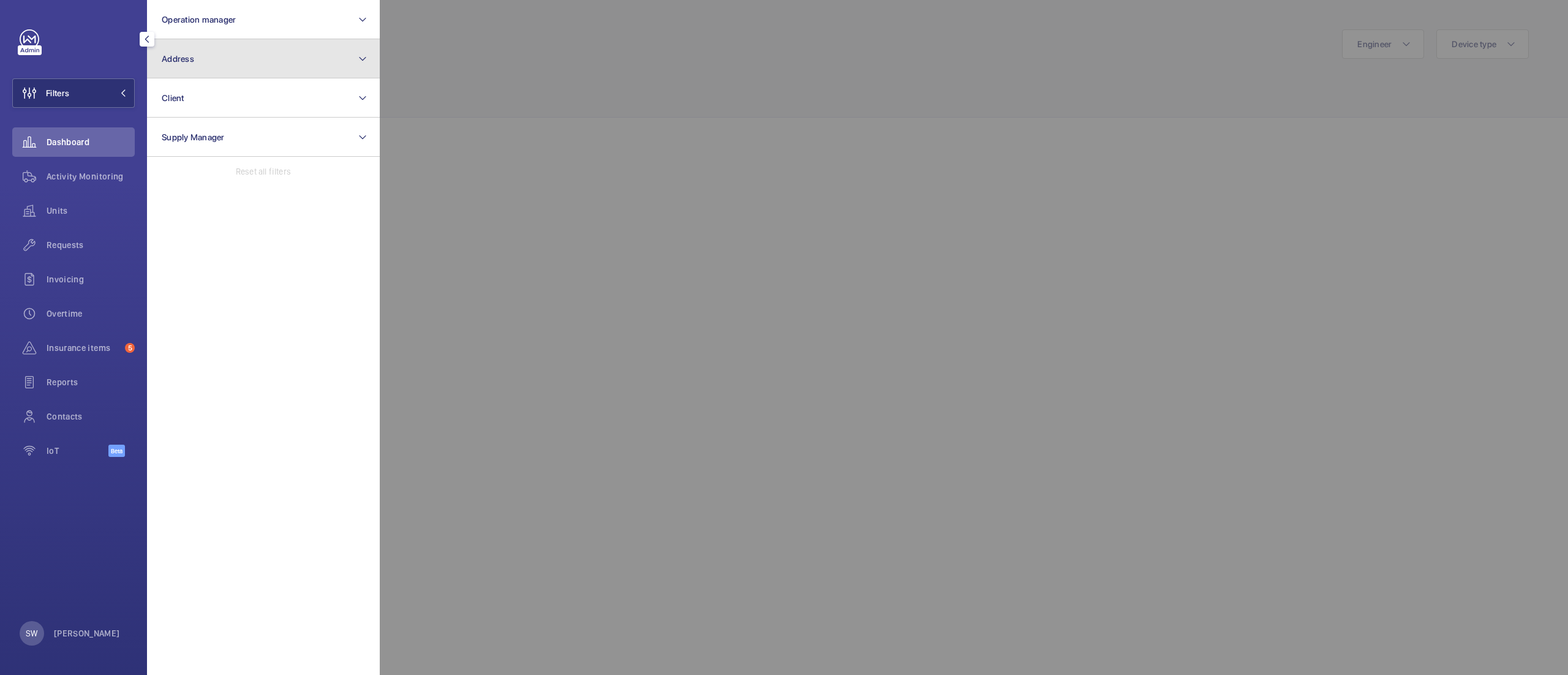
click at [266, 67] on button "Address" at bounding box center [263, 59] width 233 height 39
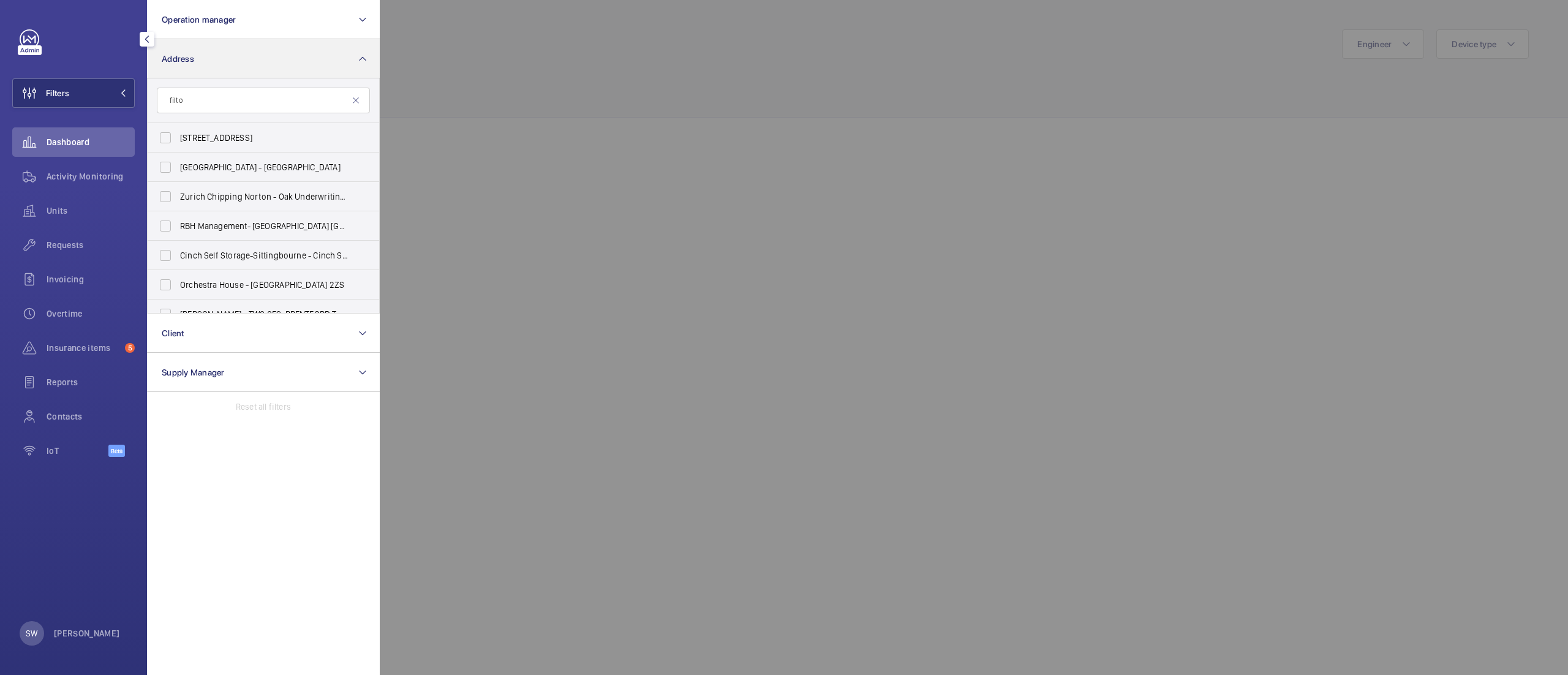
type input "filton"
type input "airbus"
click at [250, 163] on span "Airbus Bristol - [GEOGRAPHIC_DATA] 7PY" at bounding box center [264, 167] width 169 height 12
click at [178, 163] on input "Airbus Bristol - [GEOGRAPHIC_DATA] 7PY" at bounding box center [165, 167] width 24 height 24
checkbox input "true"
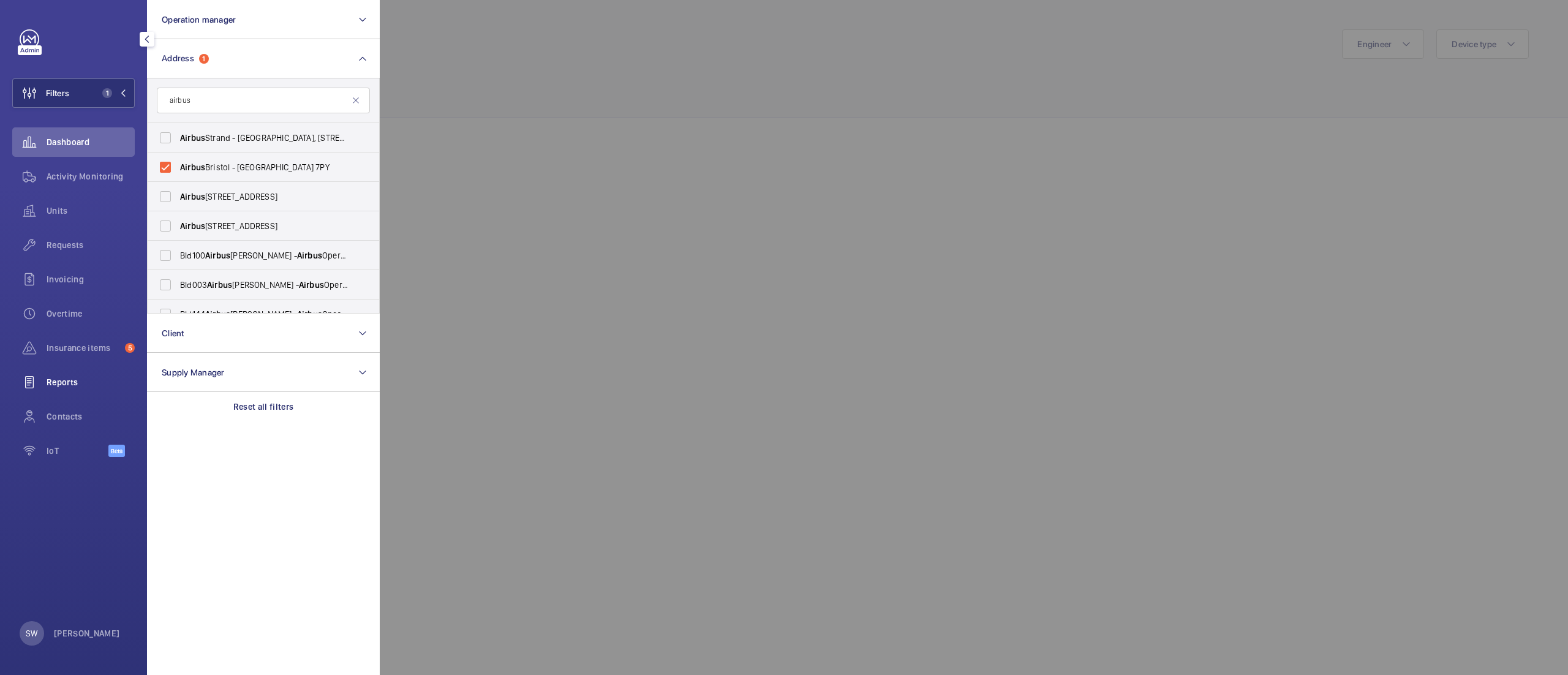
click at [77, 384] on span "Reports" at bounding box center [90, 382] width 88 height 12
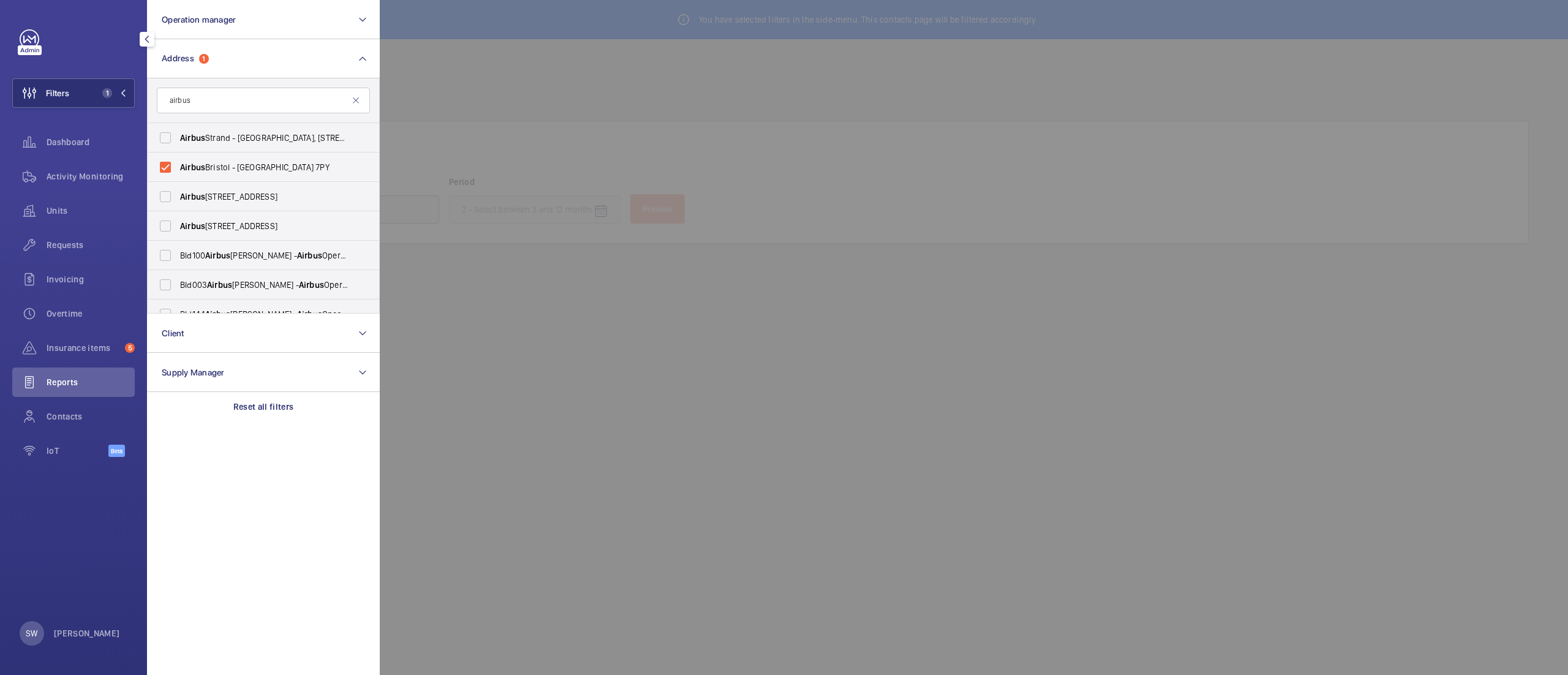
click at [772, 93] on div at bounding box center [1163, 338] width 1568 height 675
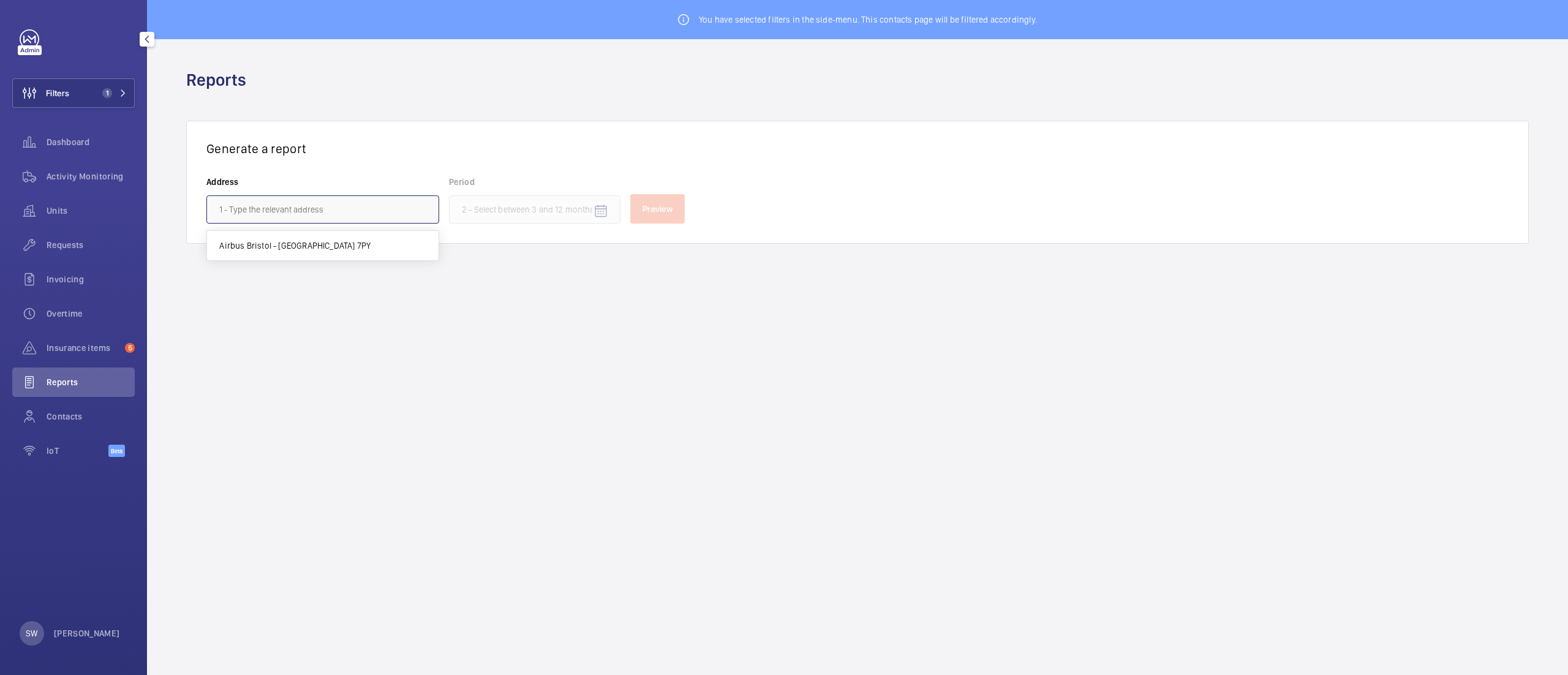
click at [335, 216] on input "text" at bounding box center [322, 210] width 233 height 29
click at [332, 243] on span "Airbus Bristol - Pegasus House, BRISTOL BS34 7PY" at bounding box center [295, 246] width 151 height 12
type input "Airbus Bristol - Pegasus House, BRISTOL BS34 7PY"
click at [493, 203] on input at bounding box center [535, 210] width 171 height 29
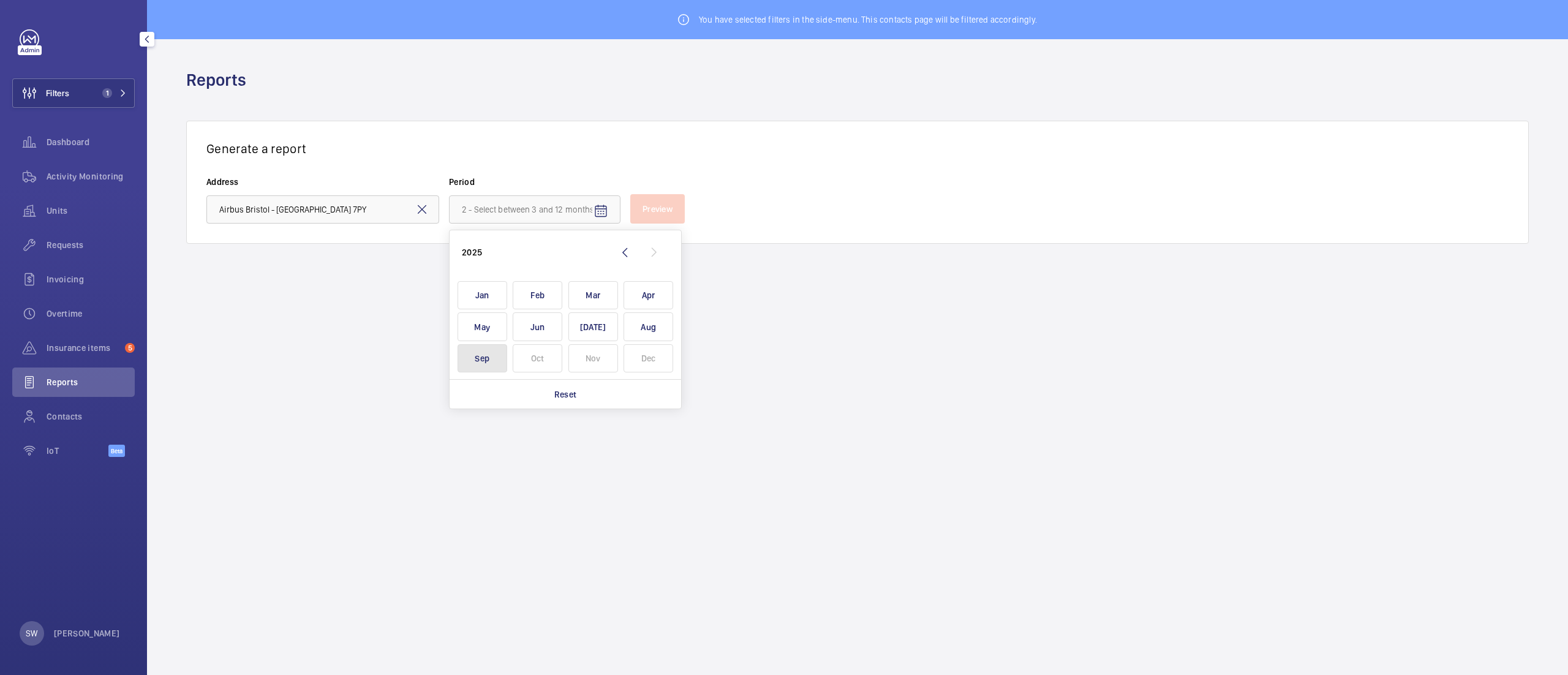
click at [483, 365] on span "Sep" at bounding box center [483, 359] width 50 height 29
click at [484, 355] on span "Sep" at bounding box center [483, 359] width 50 height 29
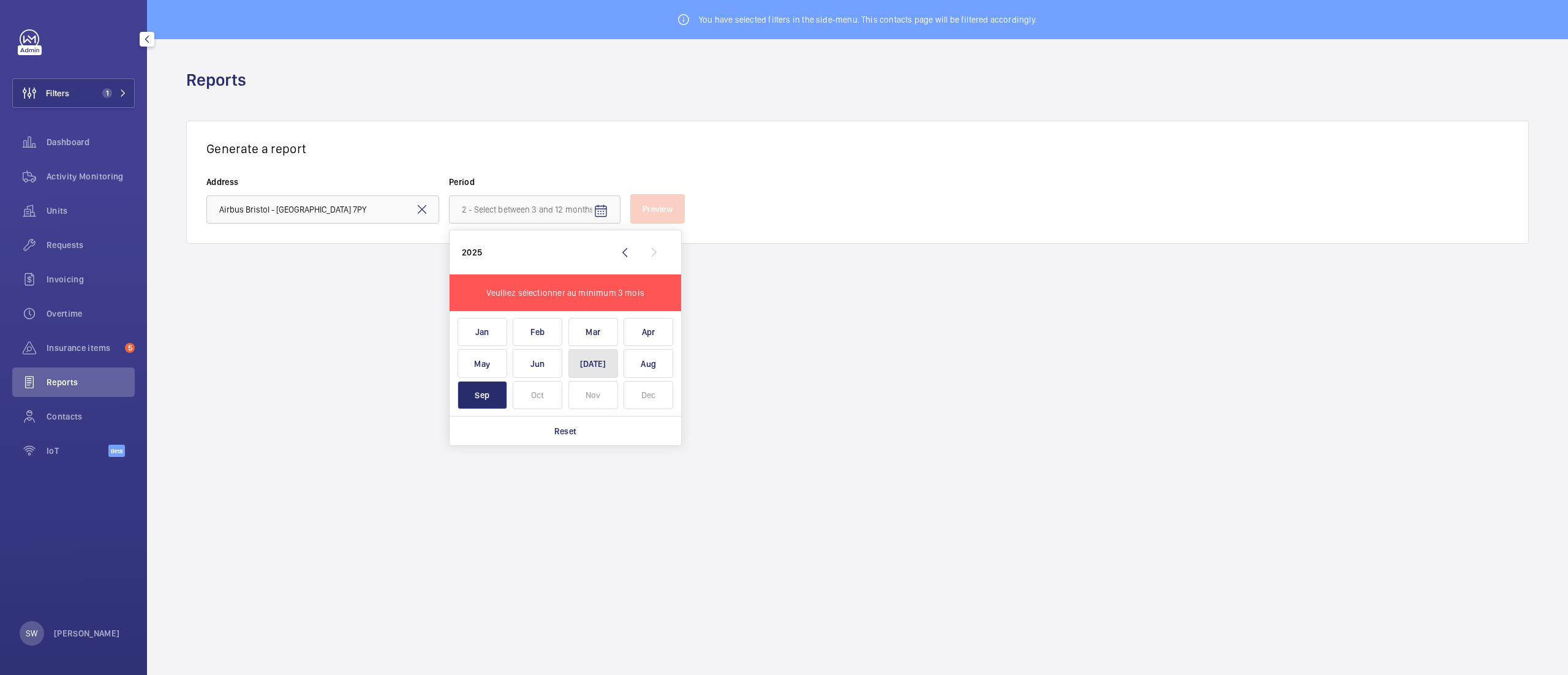
click at [598, 362] on span "Jul" at bounding box center [593, 363] width 50 height 29
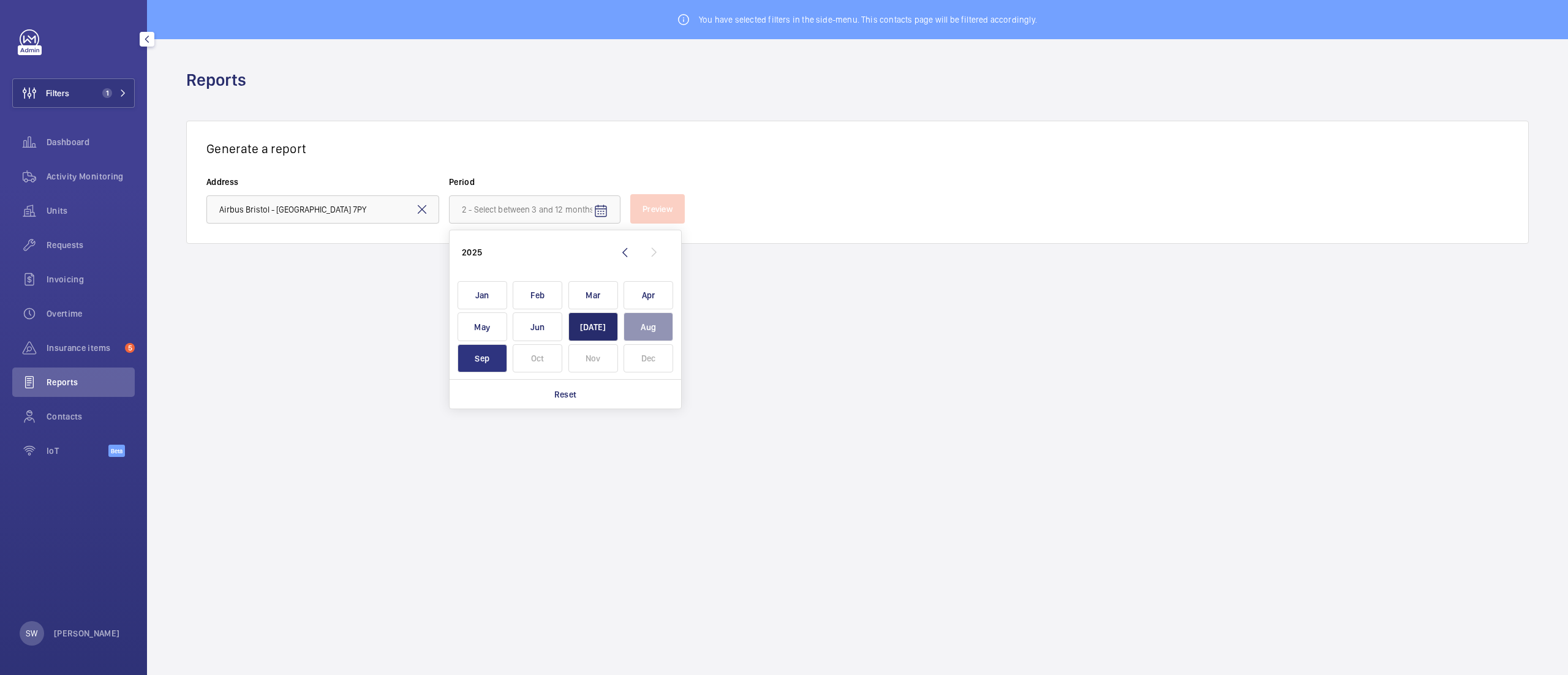
click at [489, 359] on span "Sep" at bounding box center [483, 359] width 50 height 29
type input "July 2025 - September 2025"
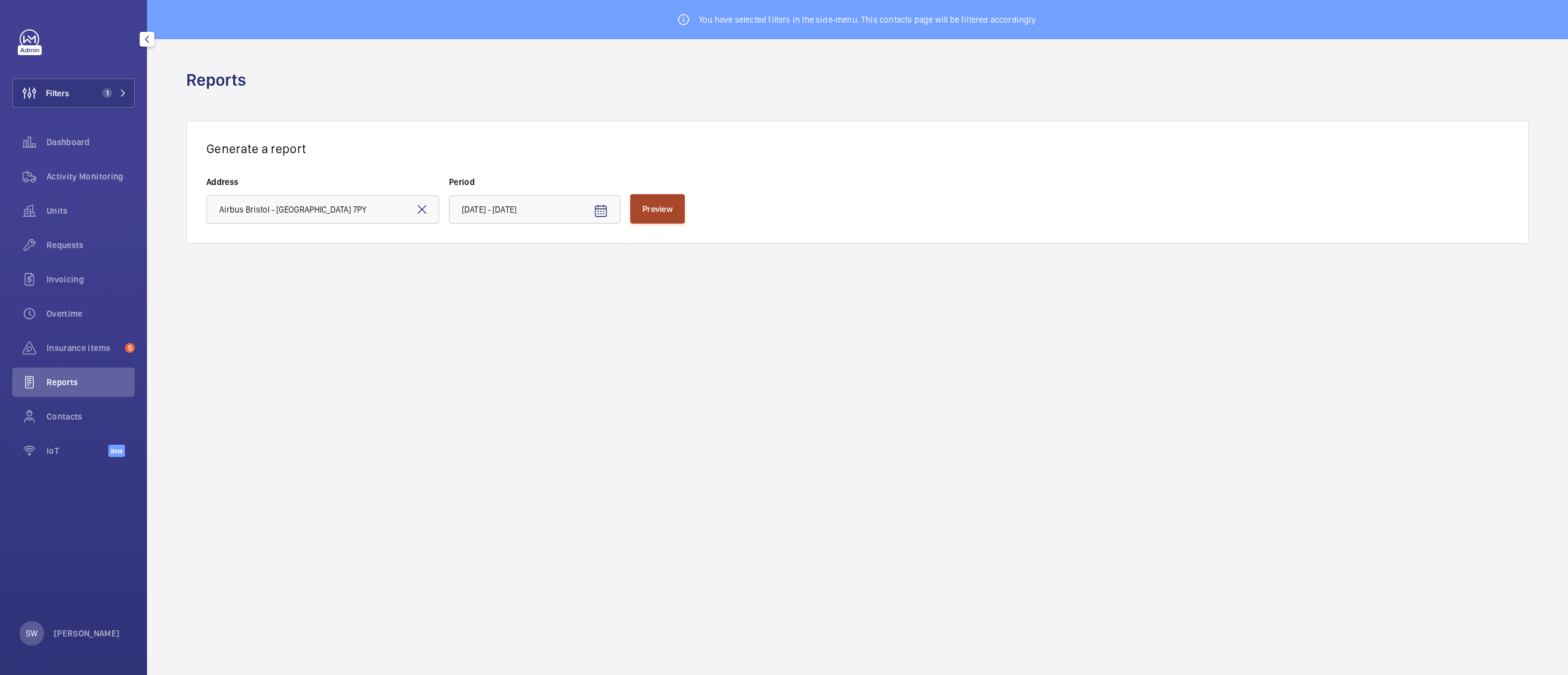
click at [665, 208] on span "Preview" at bounding box center [658, 208] width 30 height 10
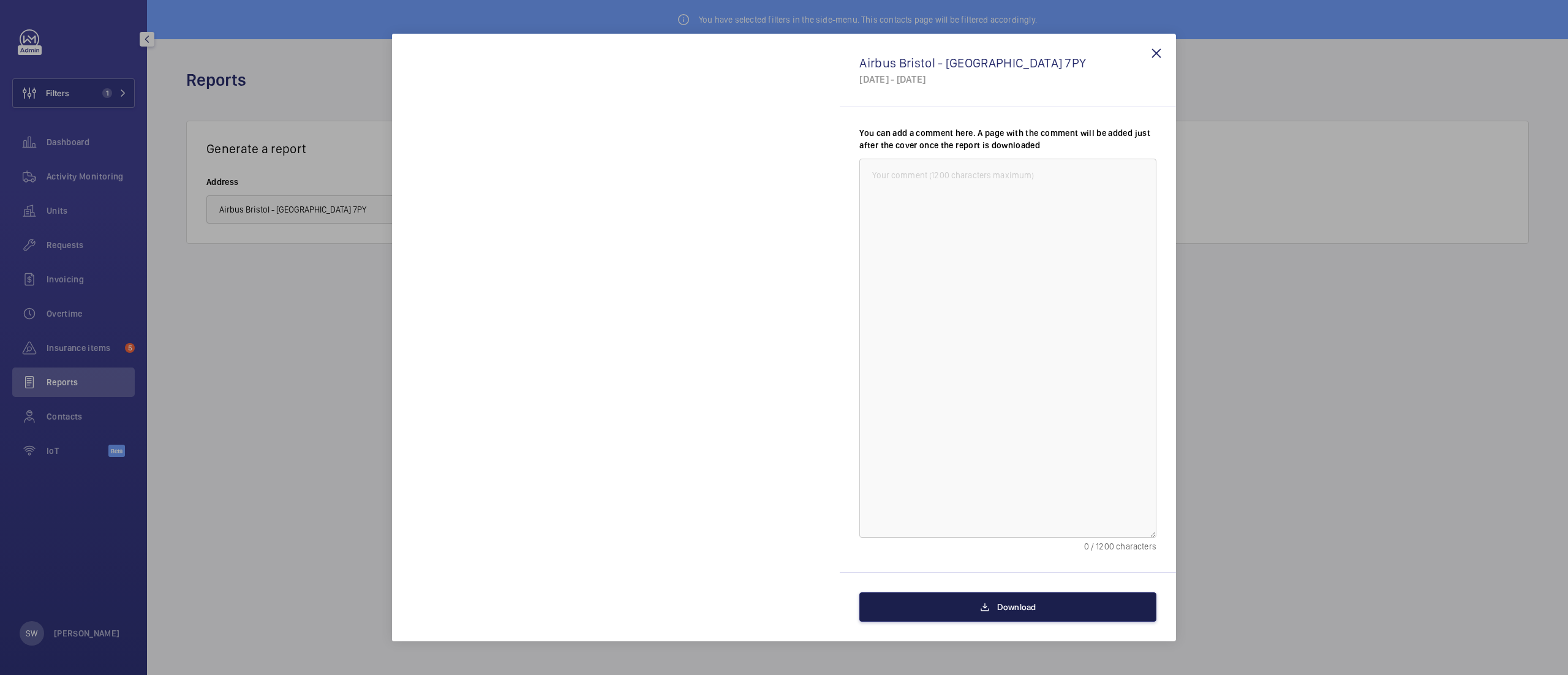
click at [971, 600] on button "Download" at bounding box center [1008, 607] width 297 height 29
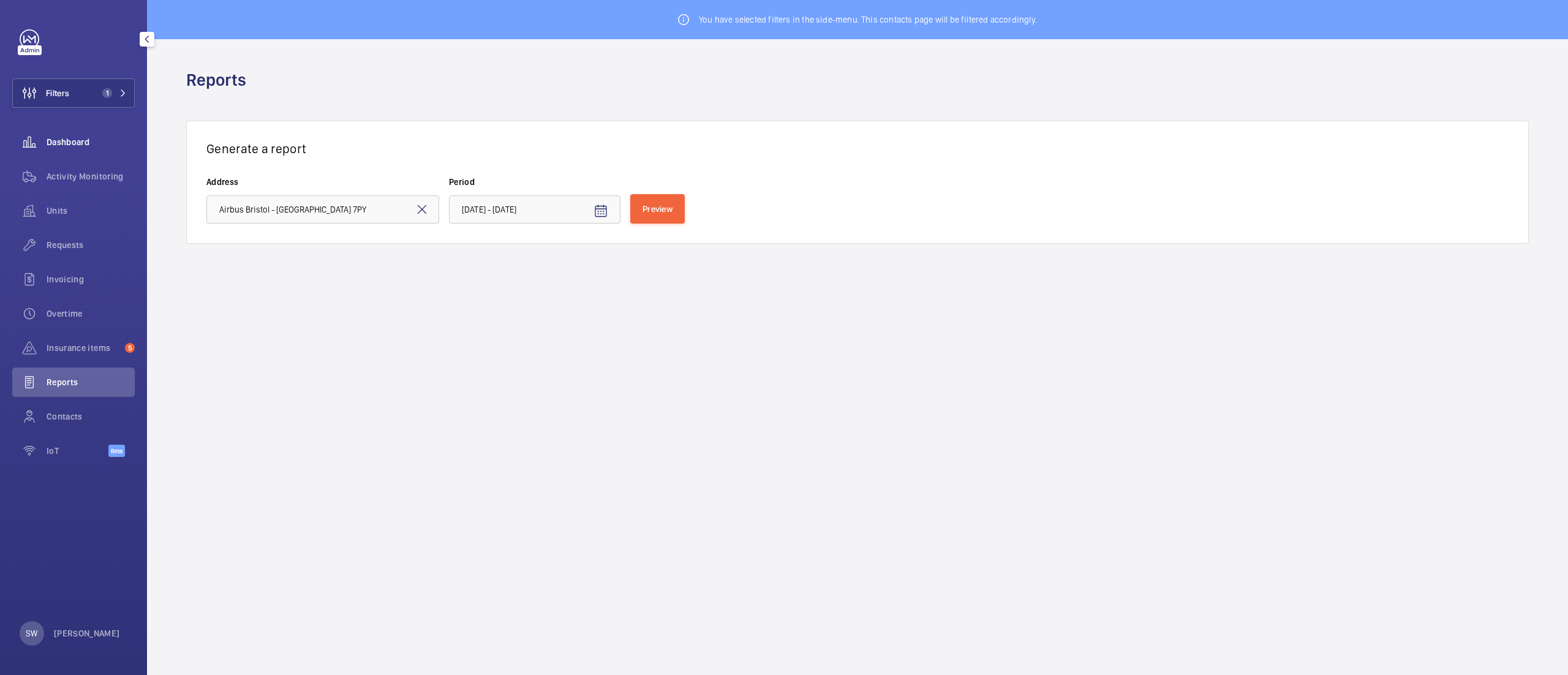
click at [86, 138] on span "Dashboard" at bounding box center [90, 142] width 88 height 12
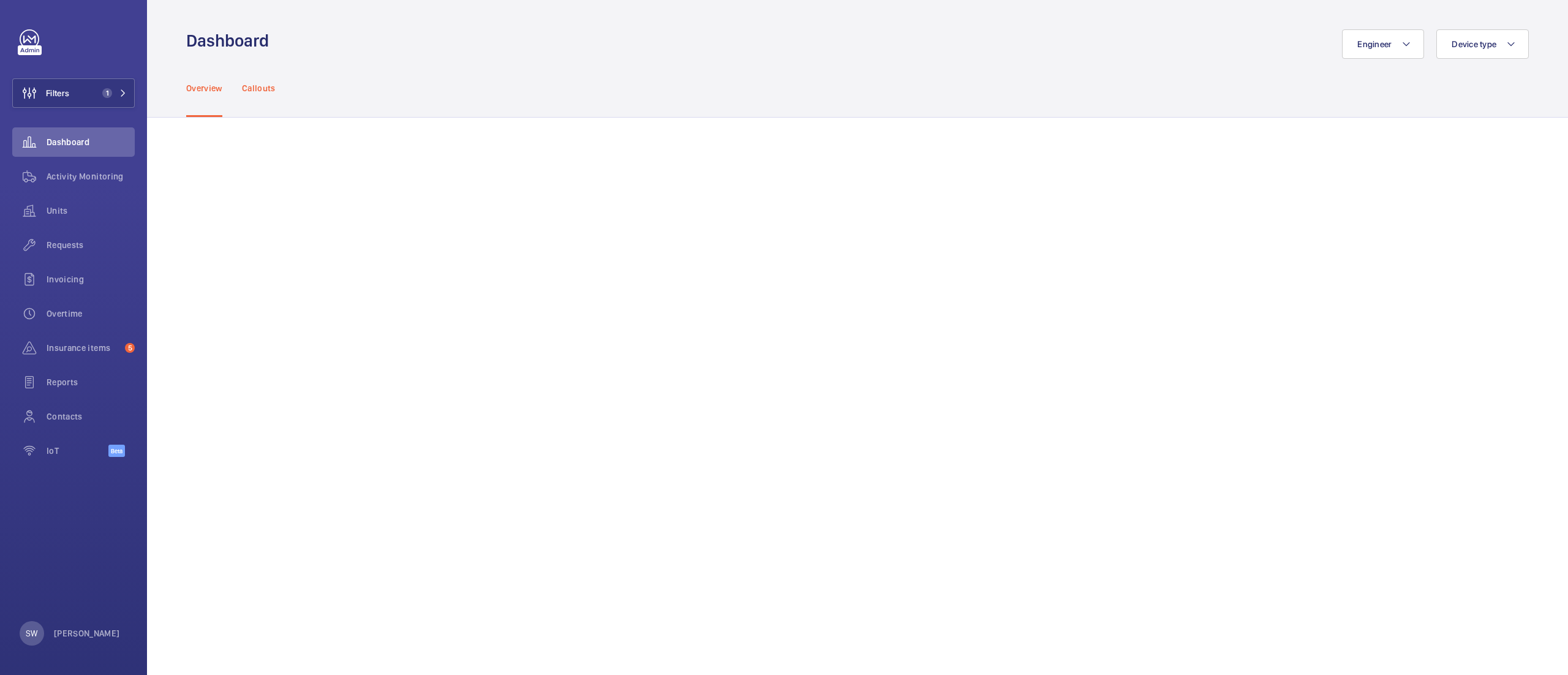
click at [270, 82] on p "Callouts" at bounding box center [259, 88] width 34 height 12
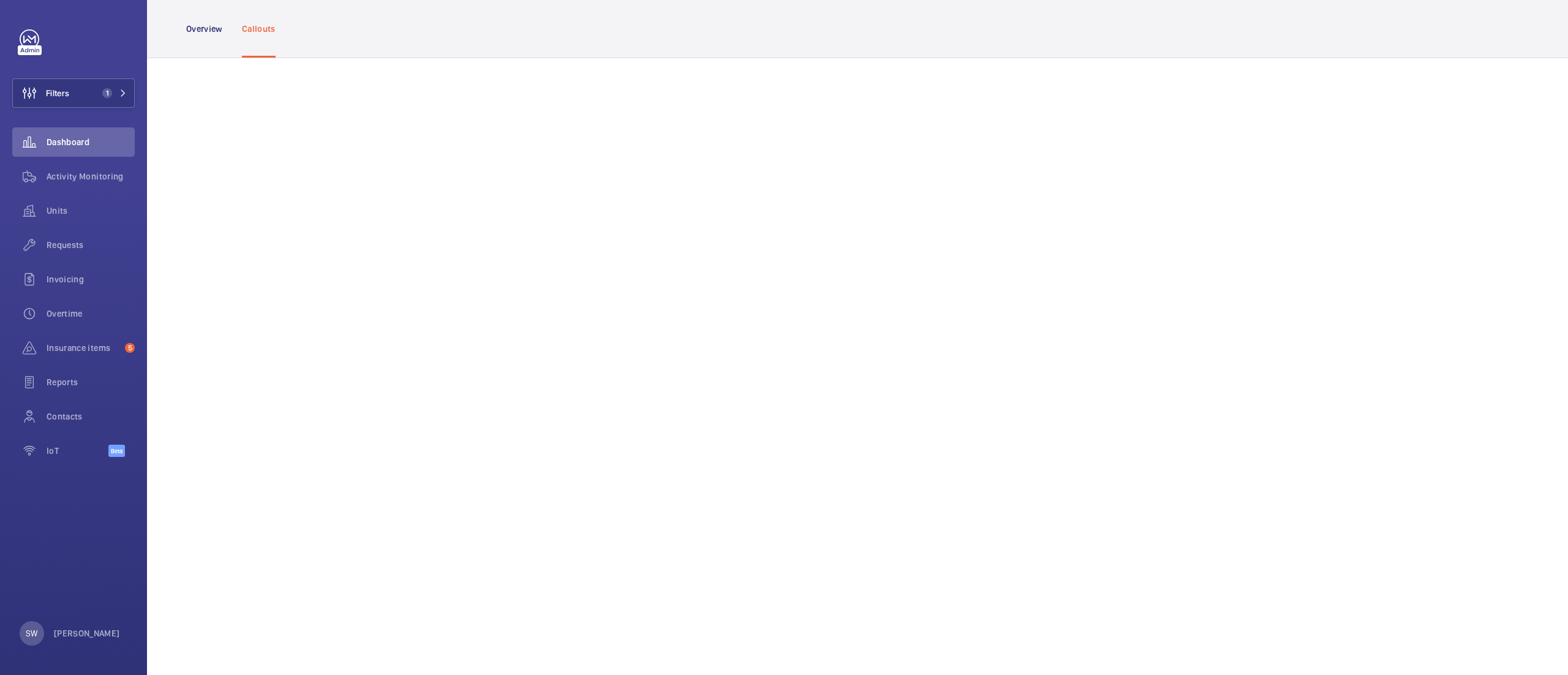
scroll to position [564, 0]
